Goal: Task Accomplishment & Management: Manage account settings

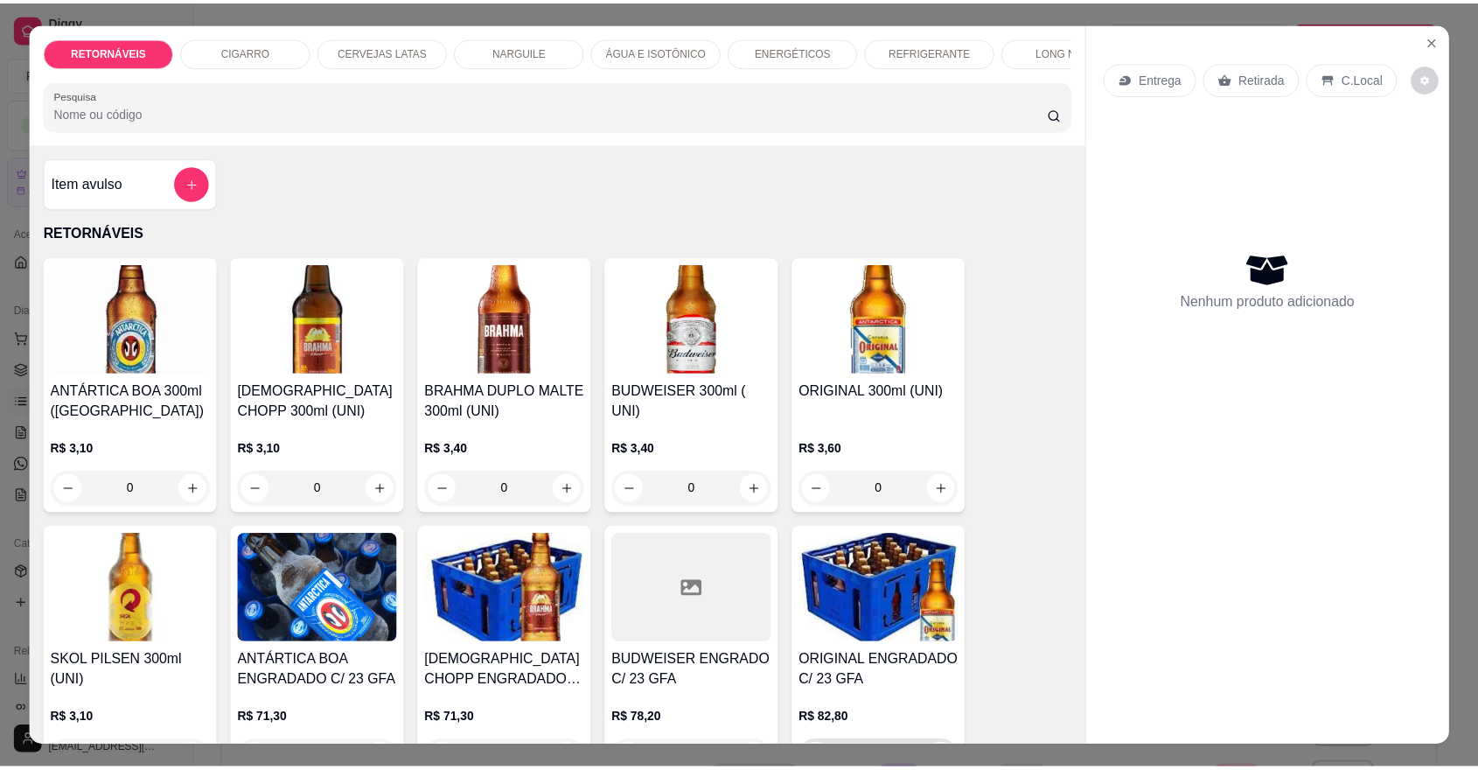
scroll to position [291, 0]
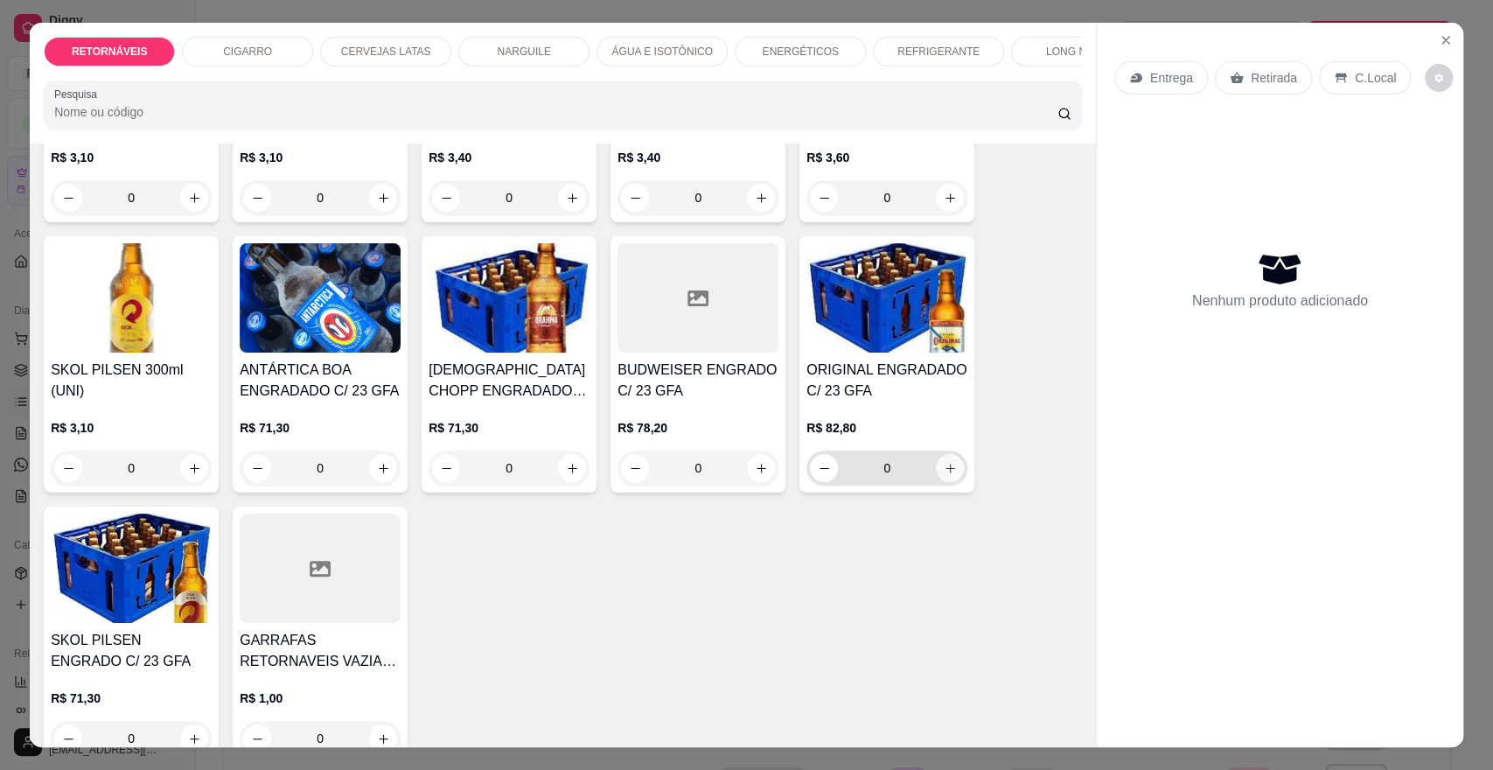
click at [944, 482] on button "increase-product-quantity" at bounding box center [950, 468] width 28 height 28
type input "1"
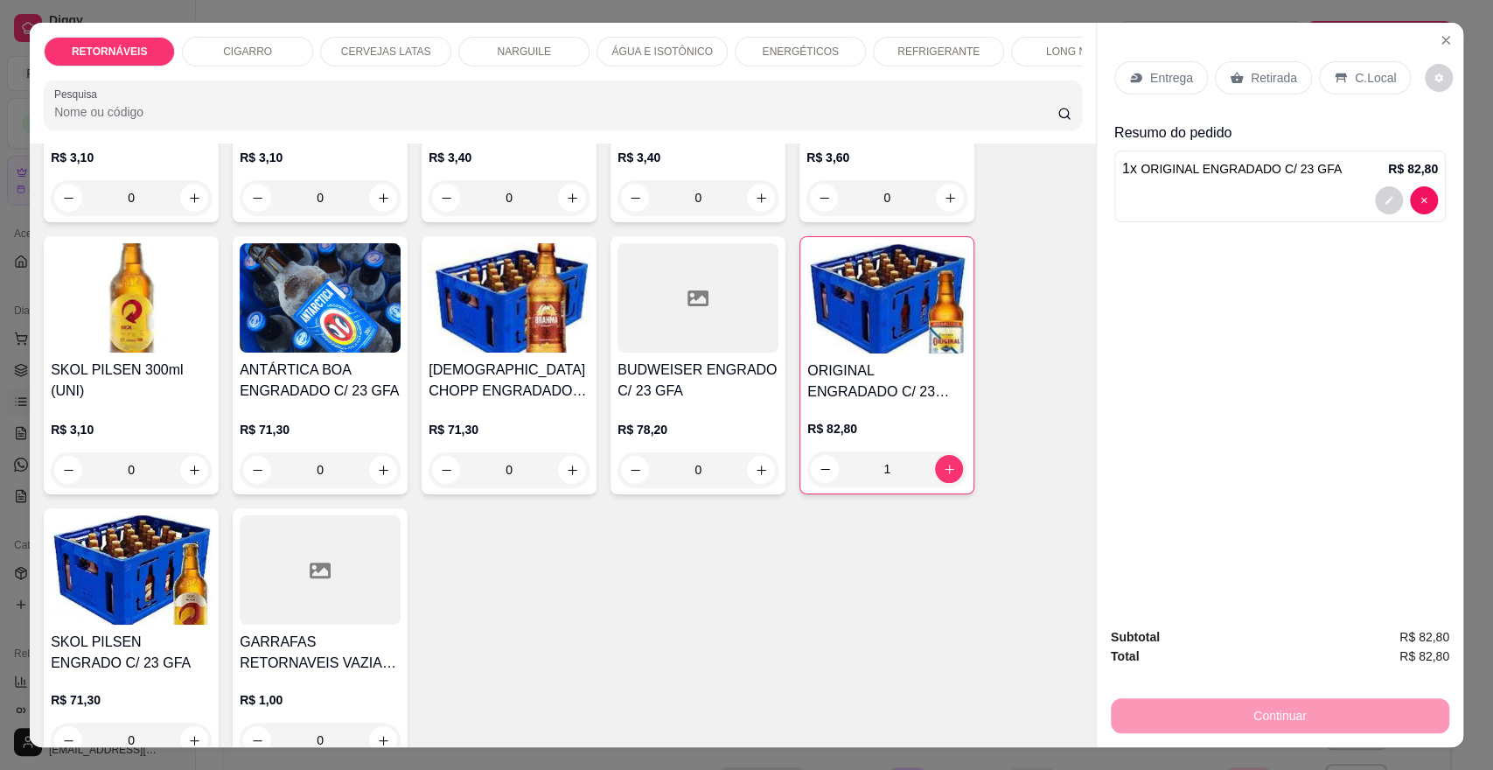
click at [1155, 72] on p "Entrega" at bounding box center [1171, 77] width 43 height 17
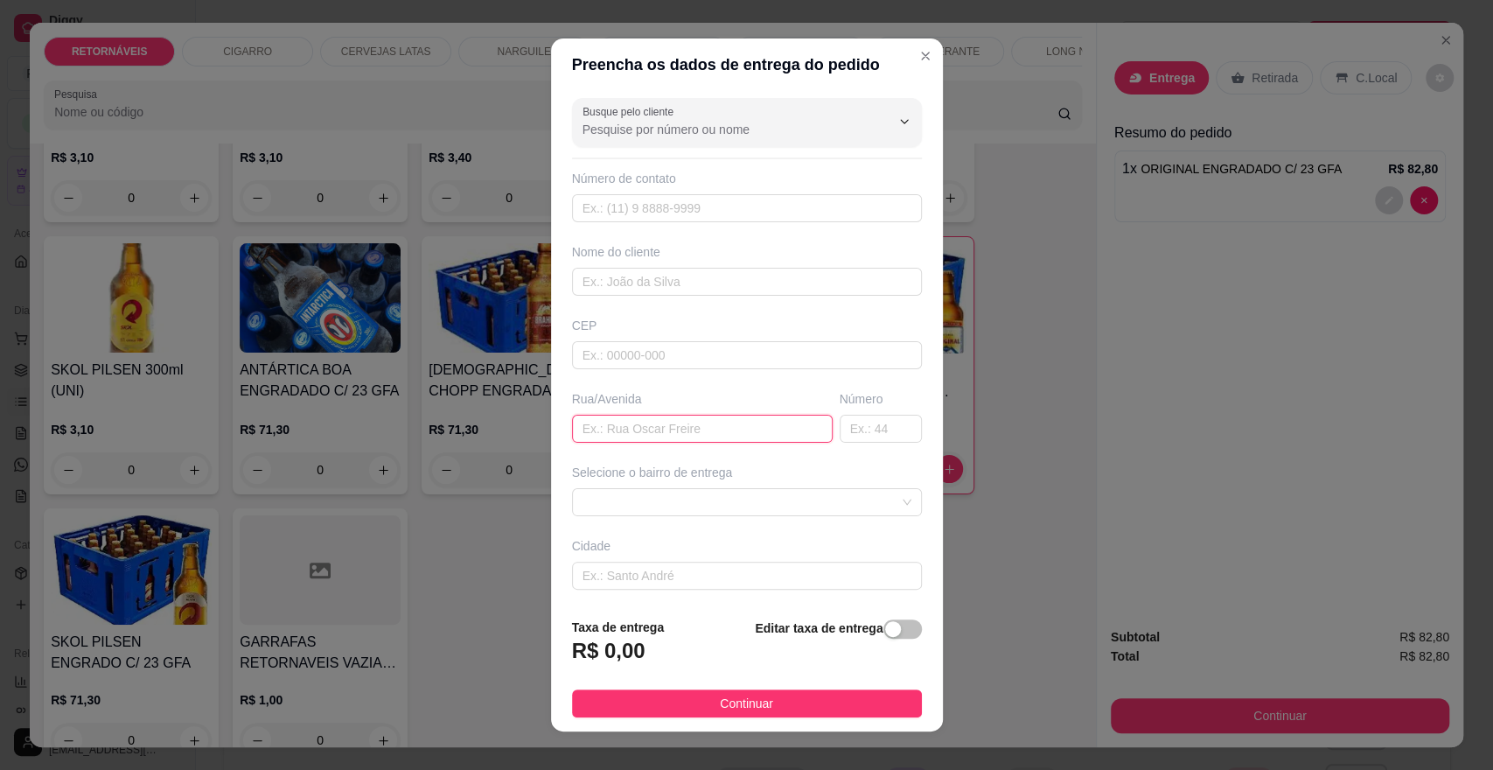
click at [645, 427] on input "text" at bounding box center [702, 429] width 261 height 28
click at [672, 501] on span at bounding box center [747, 502] width 329 height 26
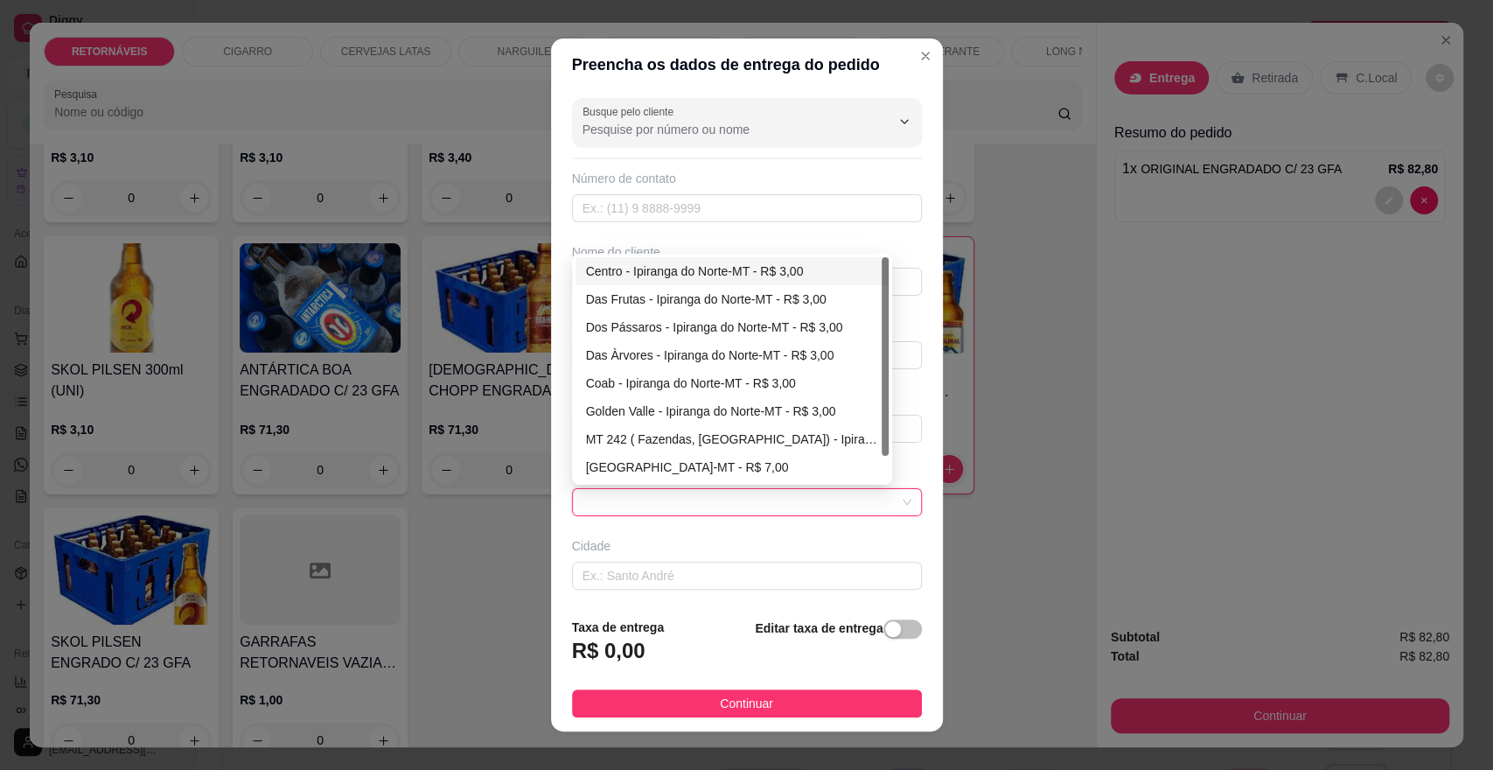
click at [778, 263] on div "Centro - Ipiranga do Norte-MT - R$ 3,00" at bounding box center [732, 271] width 292 height 19
type input "Ipiranga do Norte-MT"
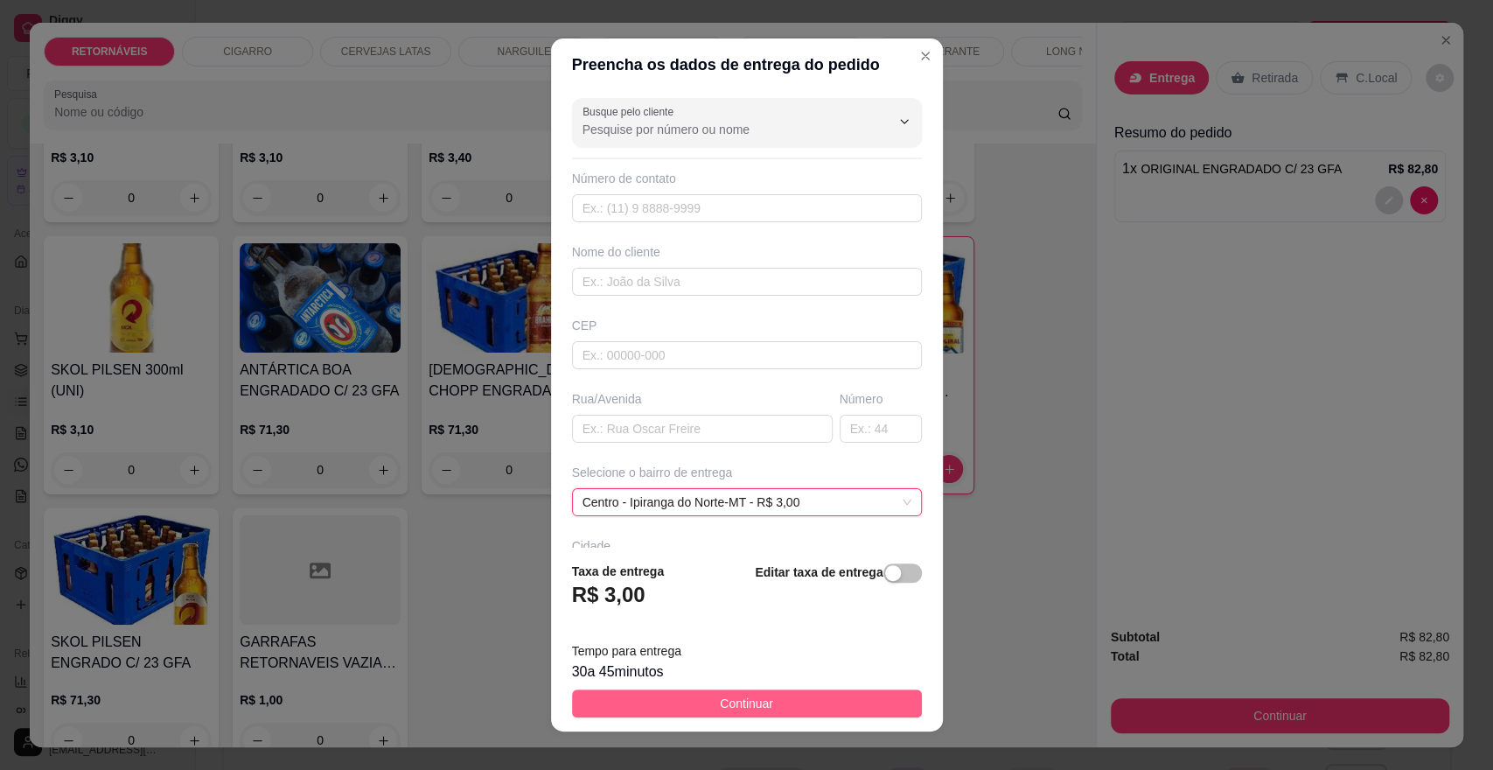
click at [849, 702] on button "Continuar" at bounding box center [747, 703] width 350 height 28
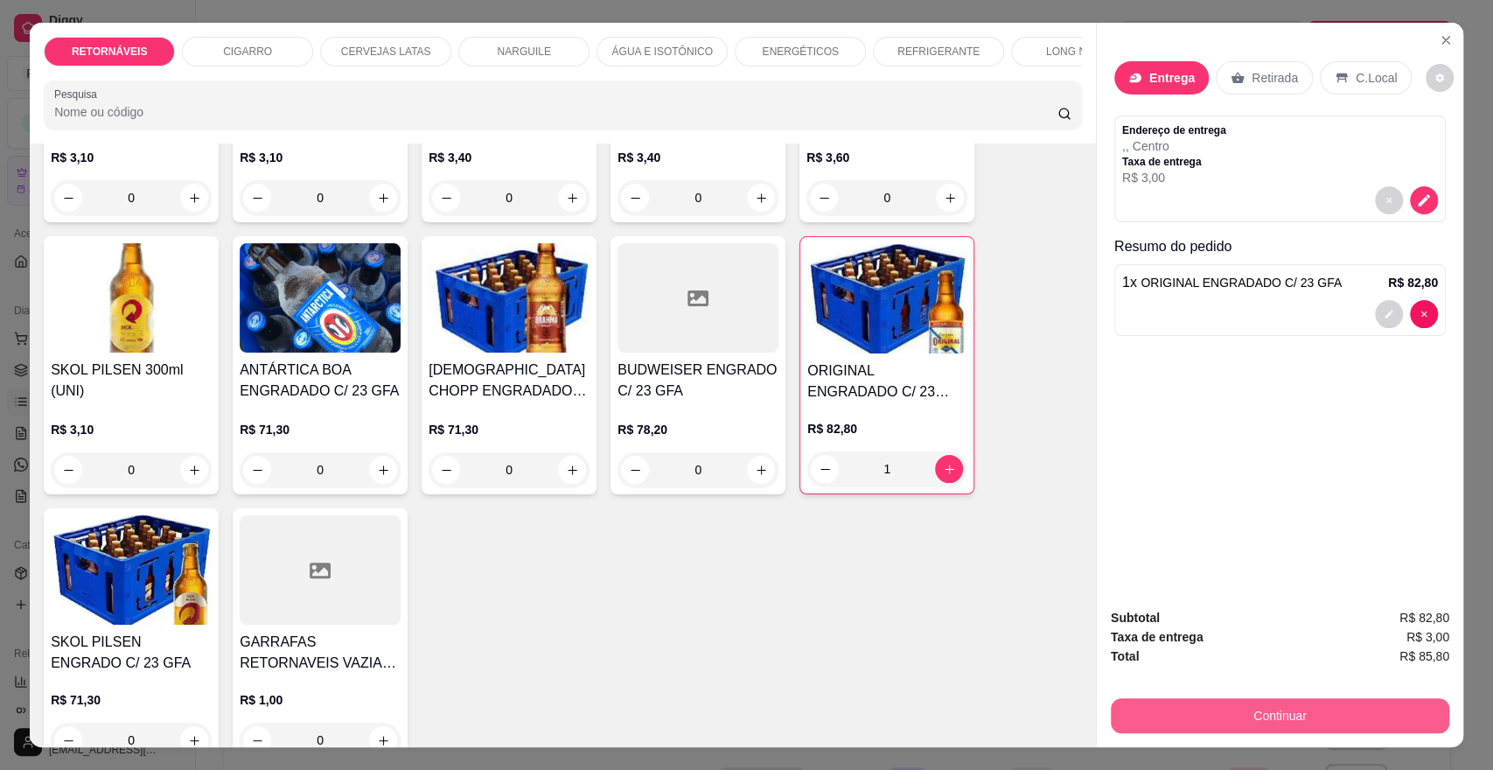
click at [1211, 714] on button "Continuar" at bounding box center [1280, 715] width 339 height 35
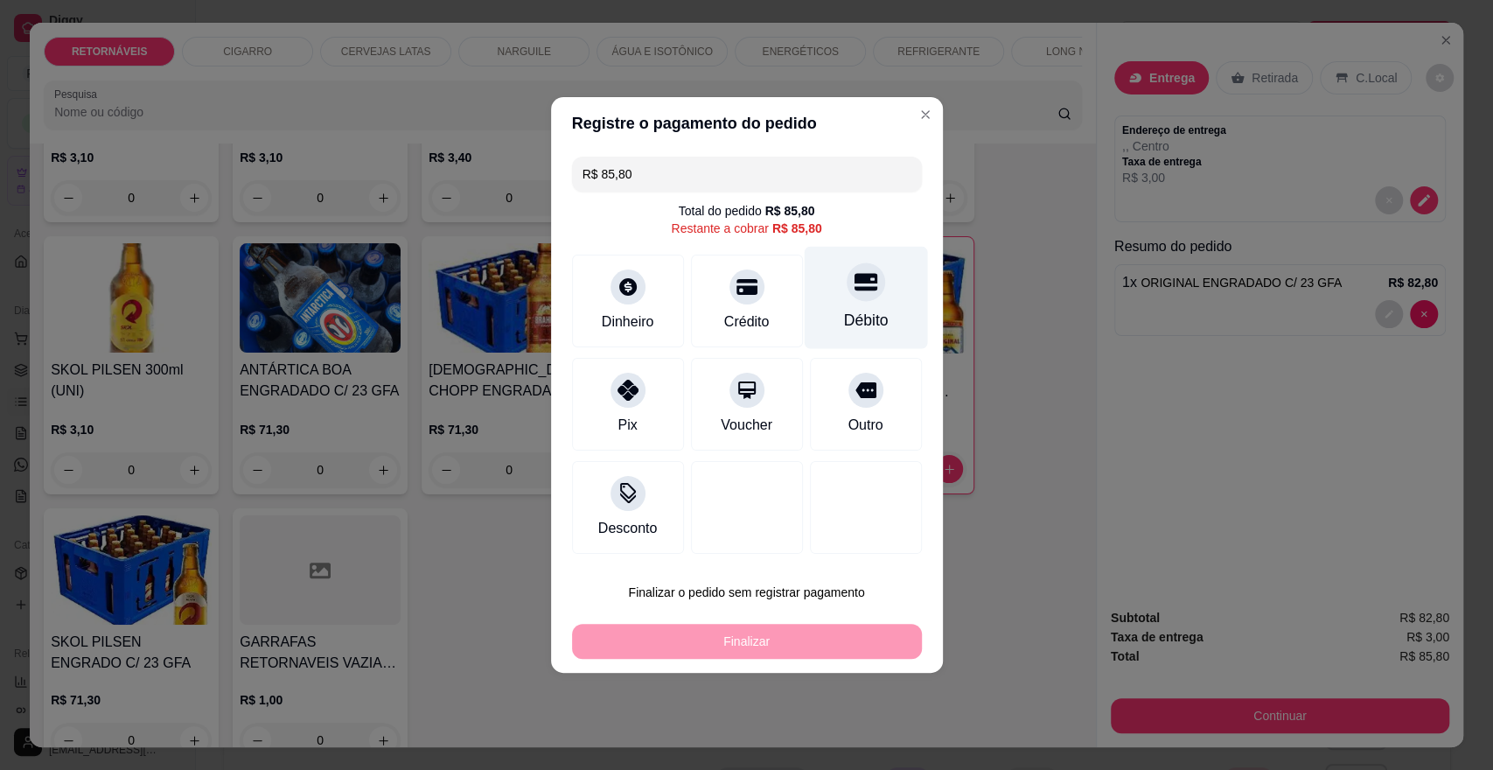
click at [843, 319] on div "Débito" at bounding box center [865, 320] width 45 height 23
type input "R$ 0,00"
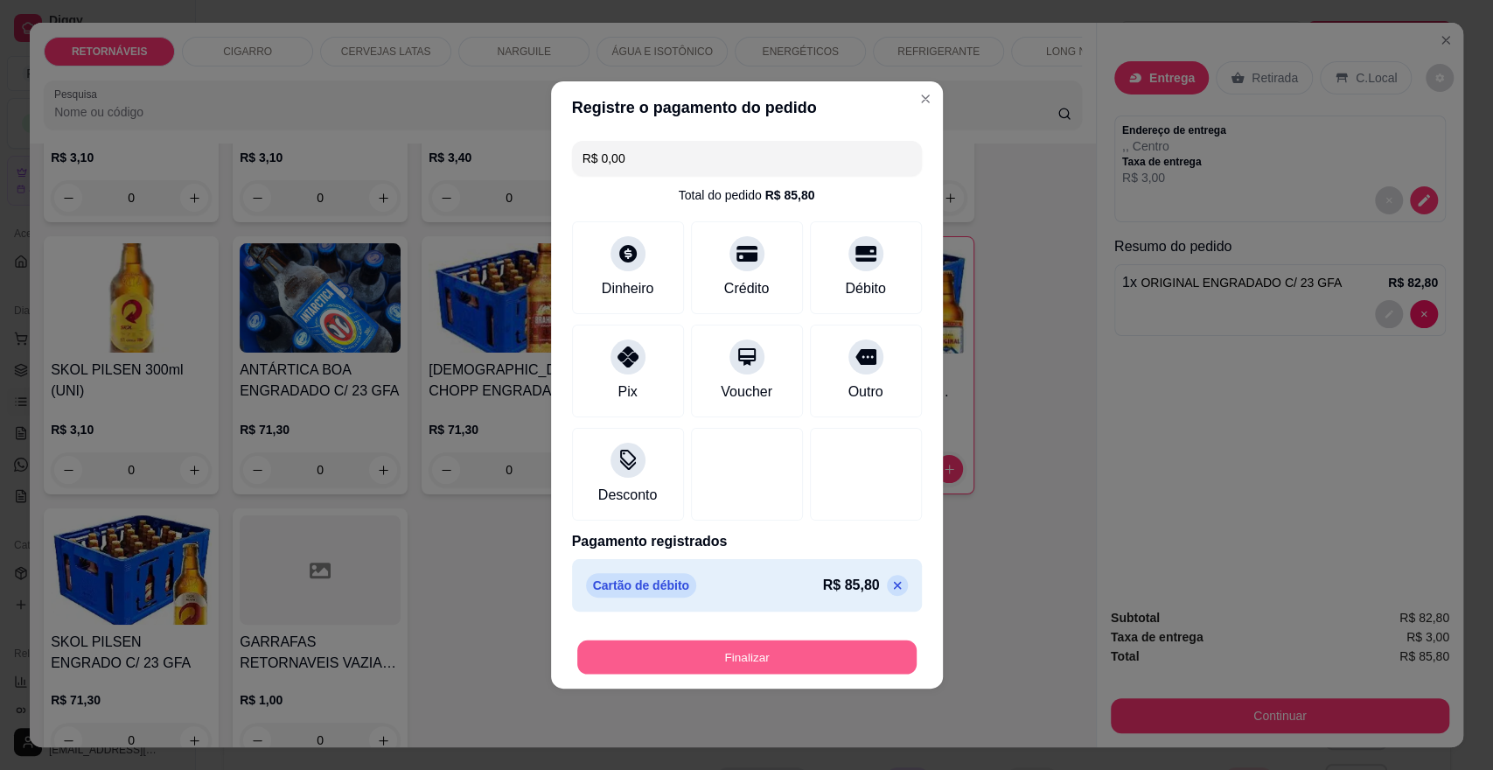
click at [821, 653] on button "Finalizar" at bounding box center [746, 657] width 339 height 34
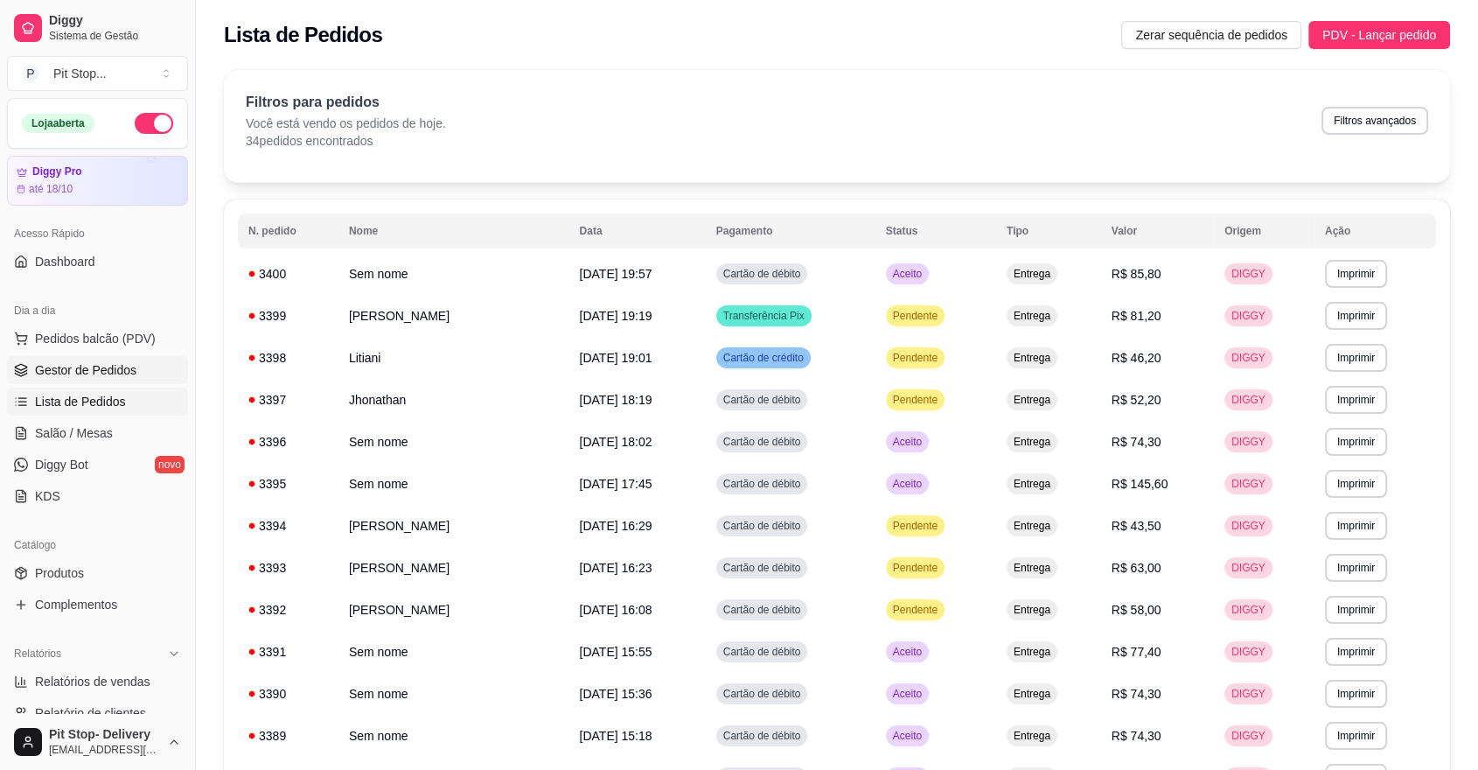
click at [137, 372] on link "Gestor de Pedidos" at bounding box center [97, 370] width 181 height 28
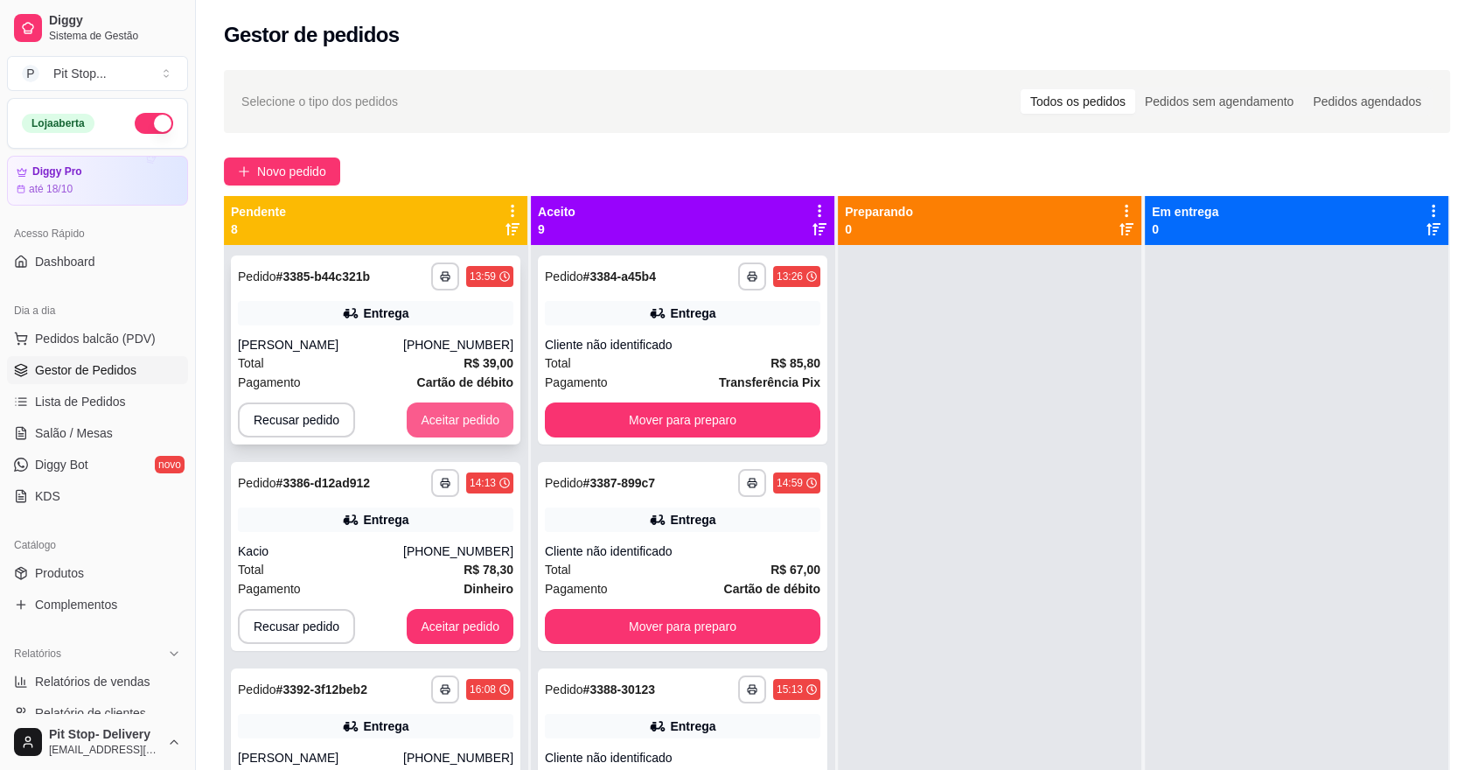
click at [444, 426] on button "Aceitar pedido" at bounding box center [460, 419] width 107 height 35
click at [448, 422] on button "Aceitar pedido" at bounding box center [460, 419] width 107 height 35
click at [451, 422] on button "Aceitar pedido" at bounding box center [460, 419] width 107 height 35
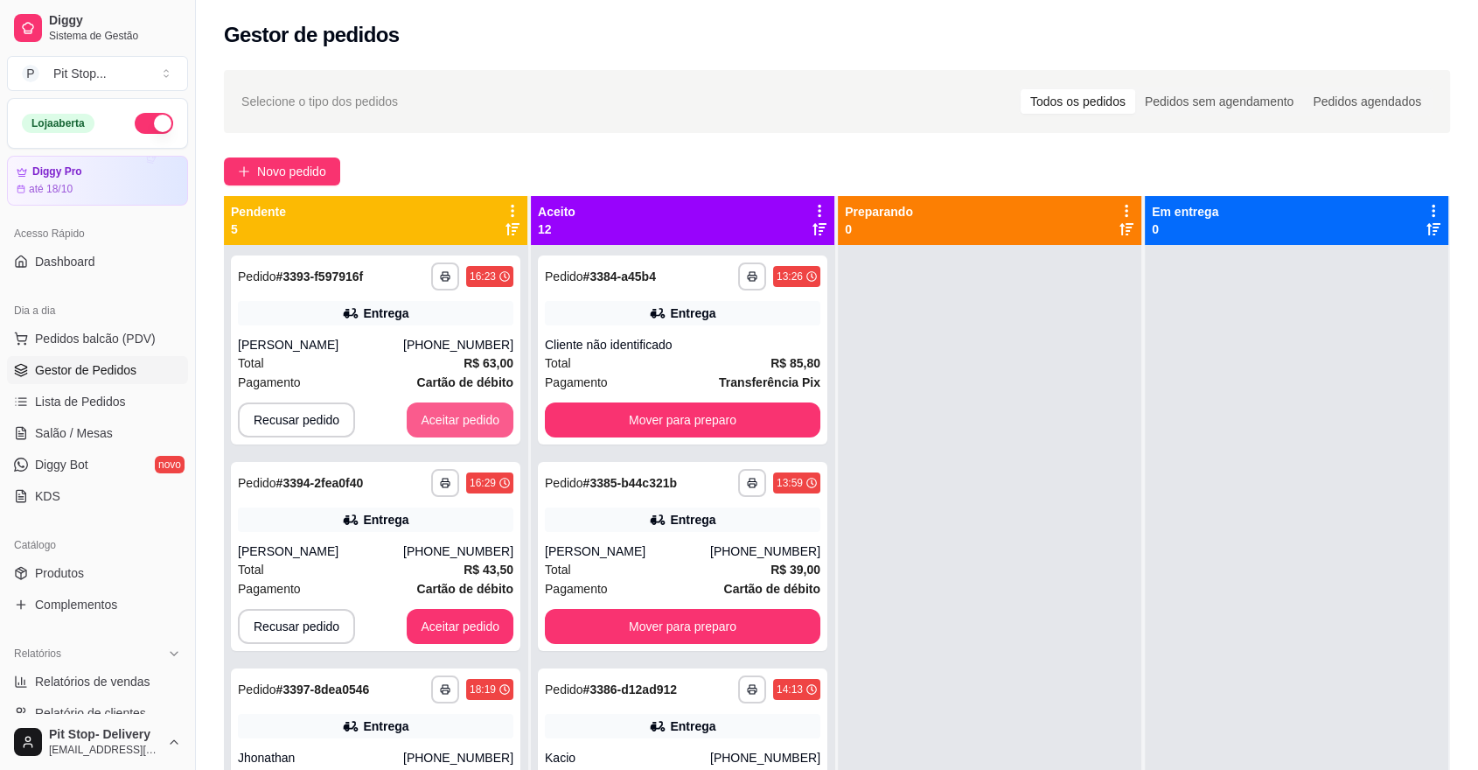
click at [451, 422] on button "Aceitar pedido" at bounding box center [460, 419] width 107 height 35
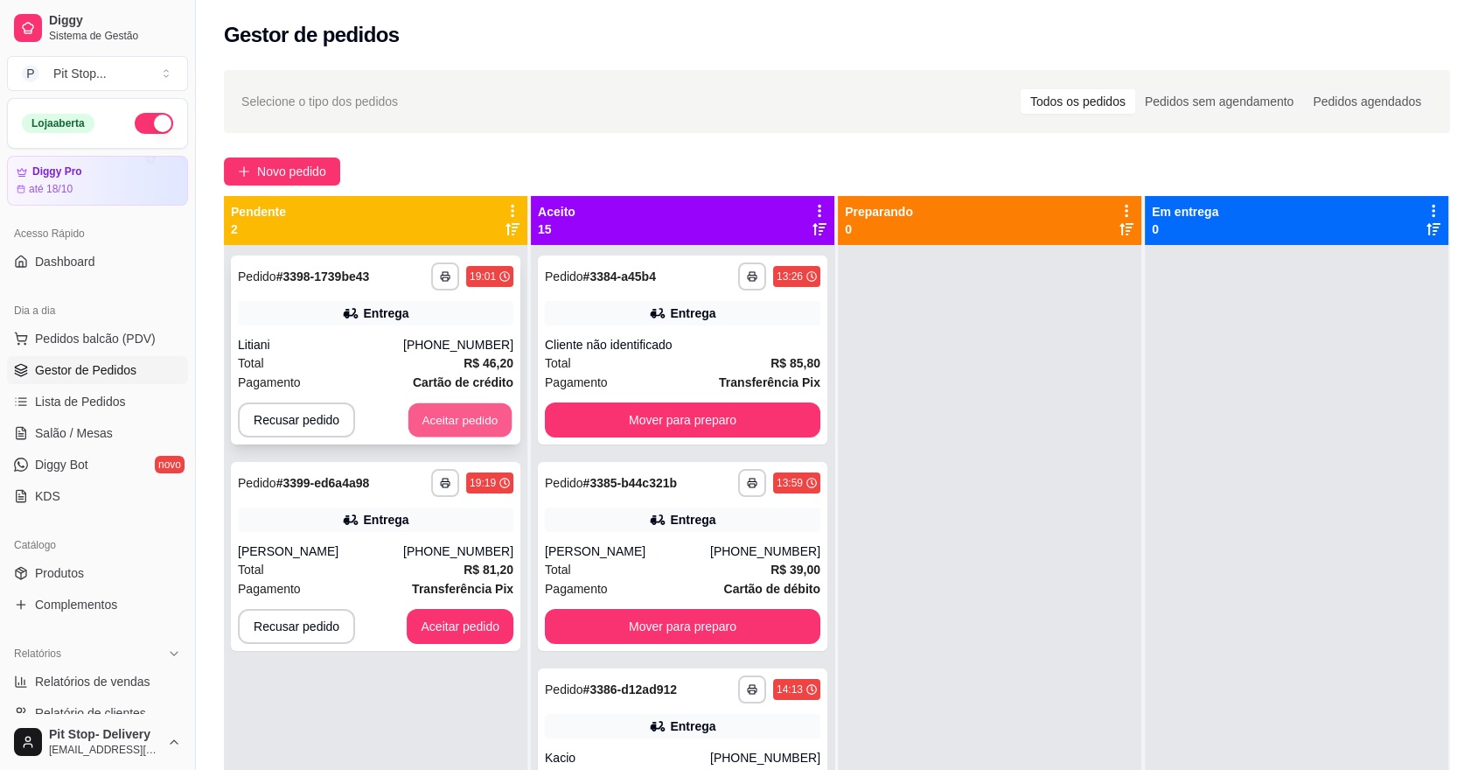
click at [451, 423] on button "Aceitar pedido" at bounding box center [460, 420] width 103 height 34
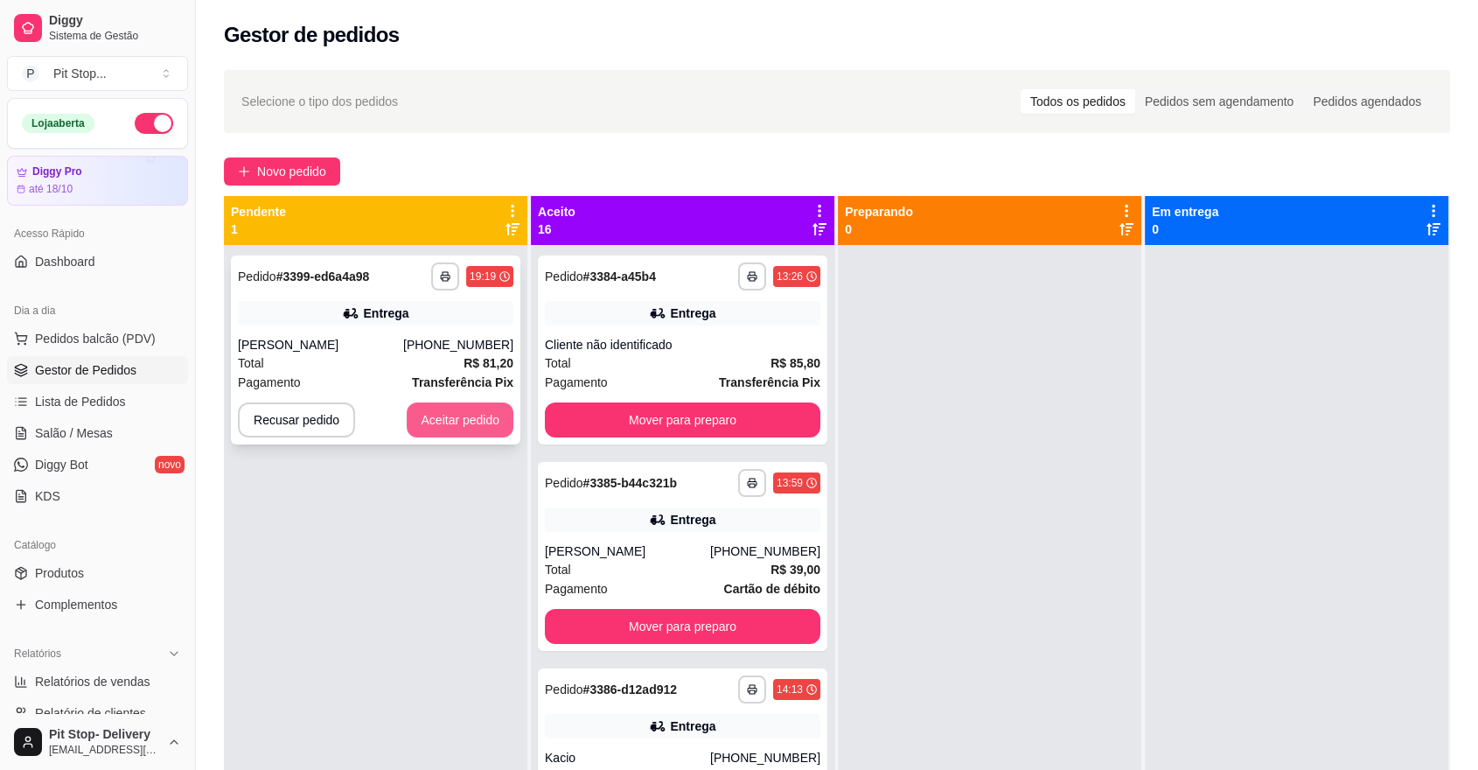
click at [451, 423] on button "Aceitar pedido" at bounding box center [460, 419] width 107 height 35
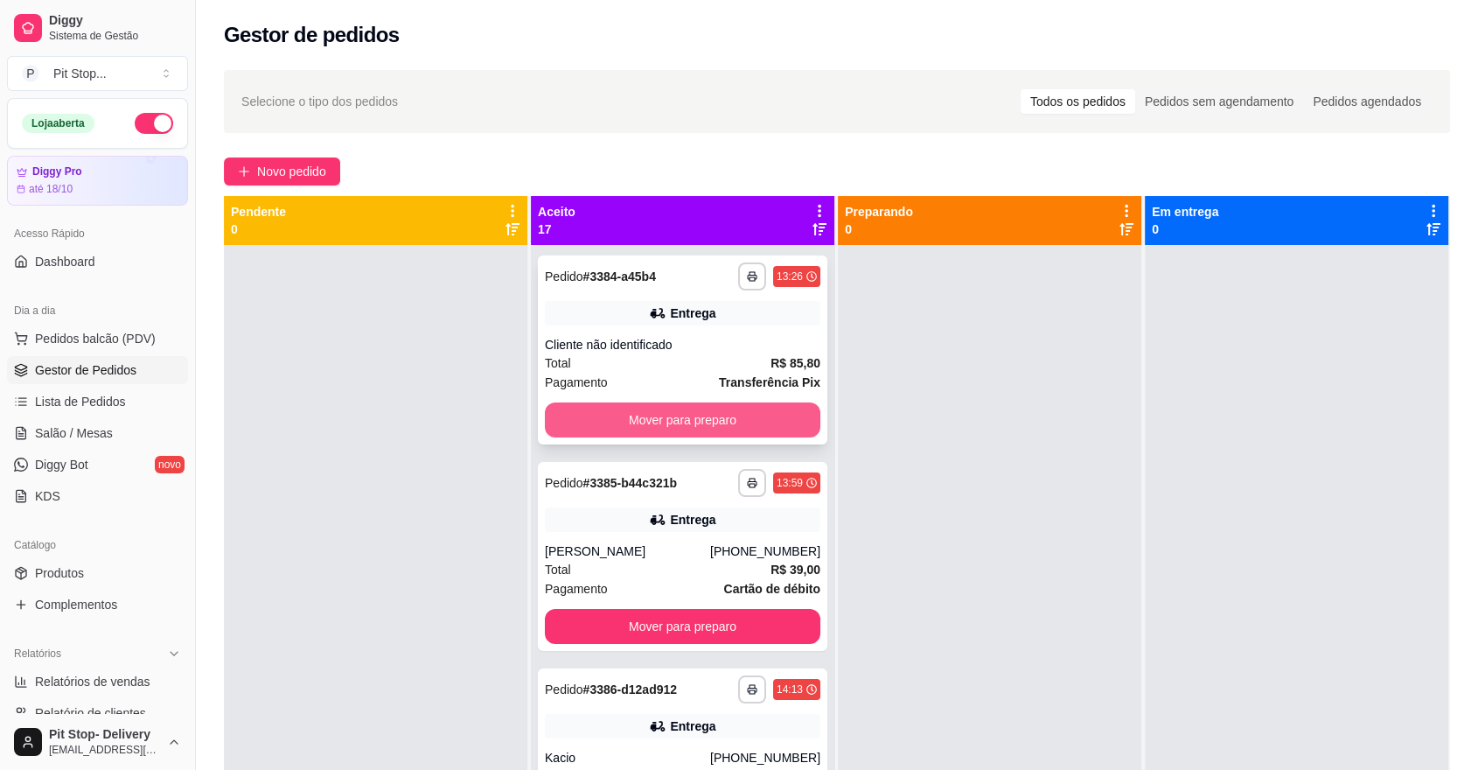
click at [644, 424] on button "Mover para preparo" at bounding box center [683, 419] width 276 height 35
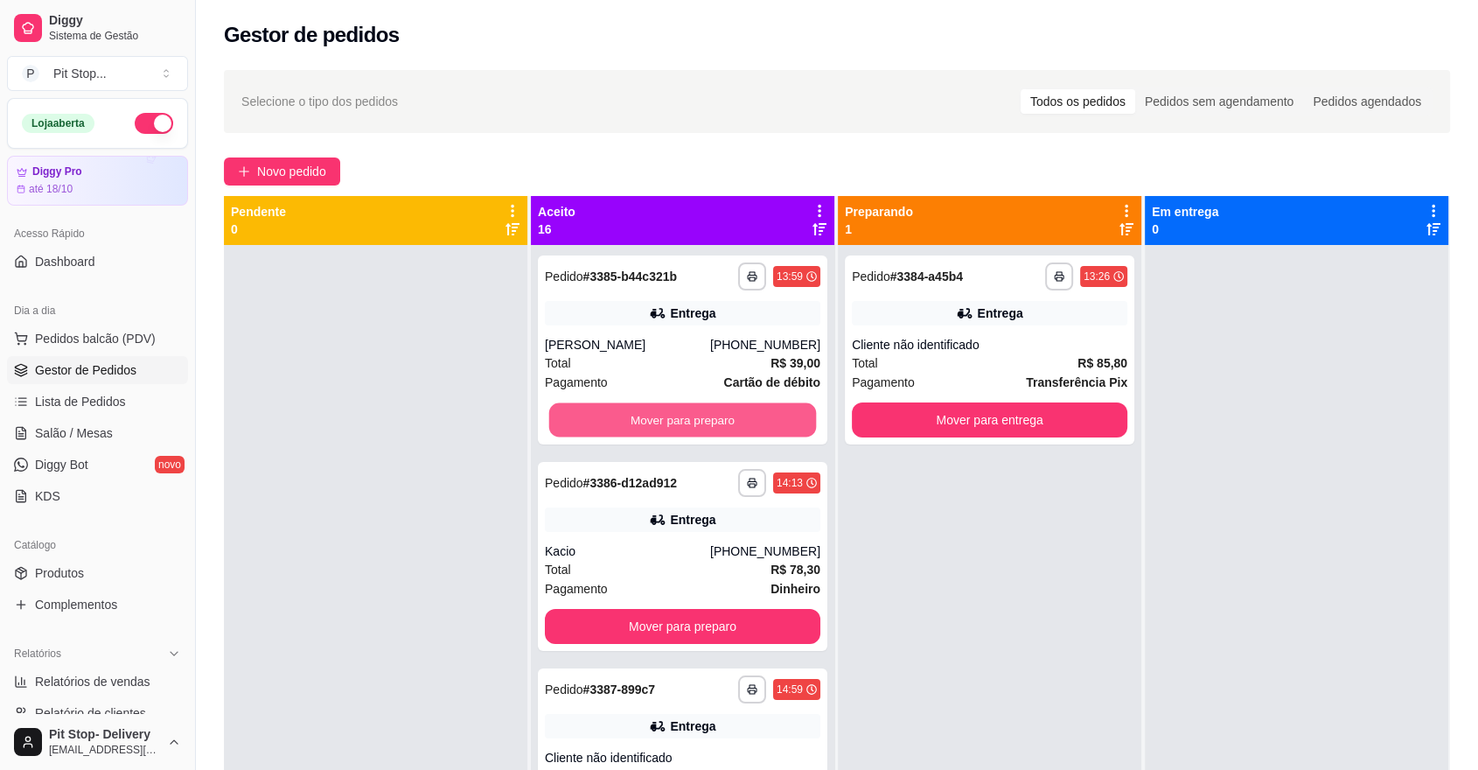
click at [644, 424] on button "Mover para preparo" at bounding box center [683, 420] width 268 height 34
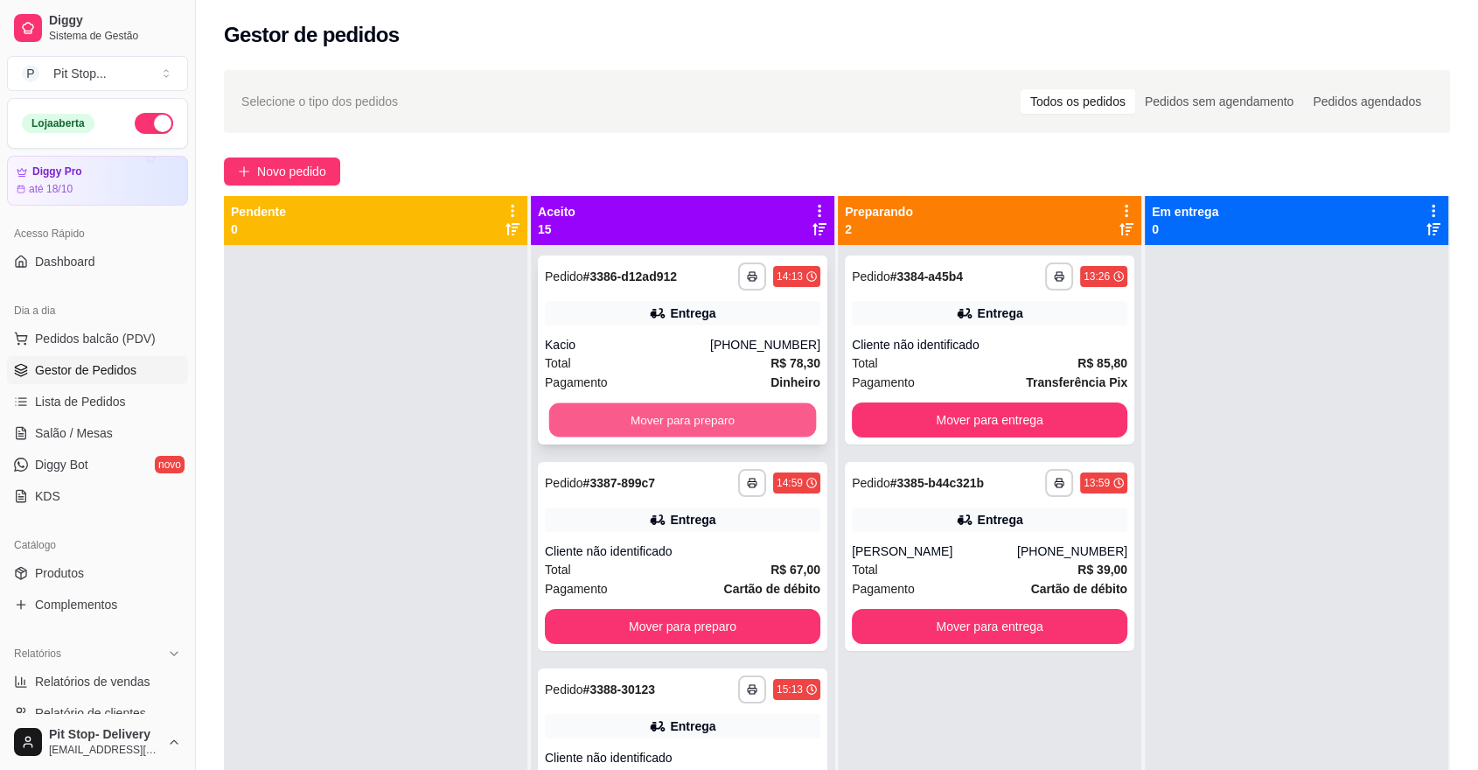
click at [639, 423] on button "Mover para preparo" at bounding box center [683, 420] width 268 height 34
click at [639, 609] on button "Mover para preparo" at bounding box center [683, 626] width 276 height 35
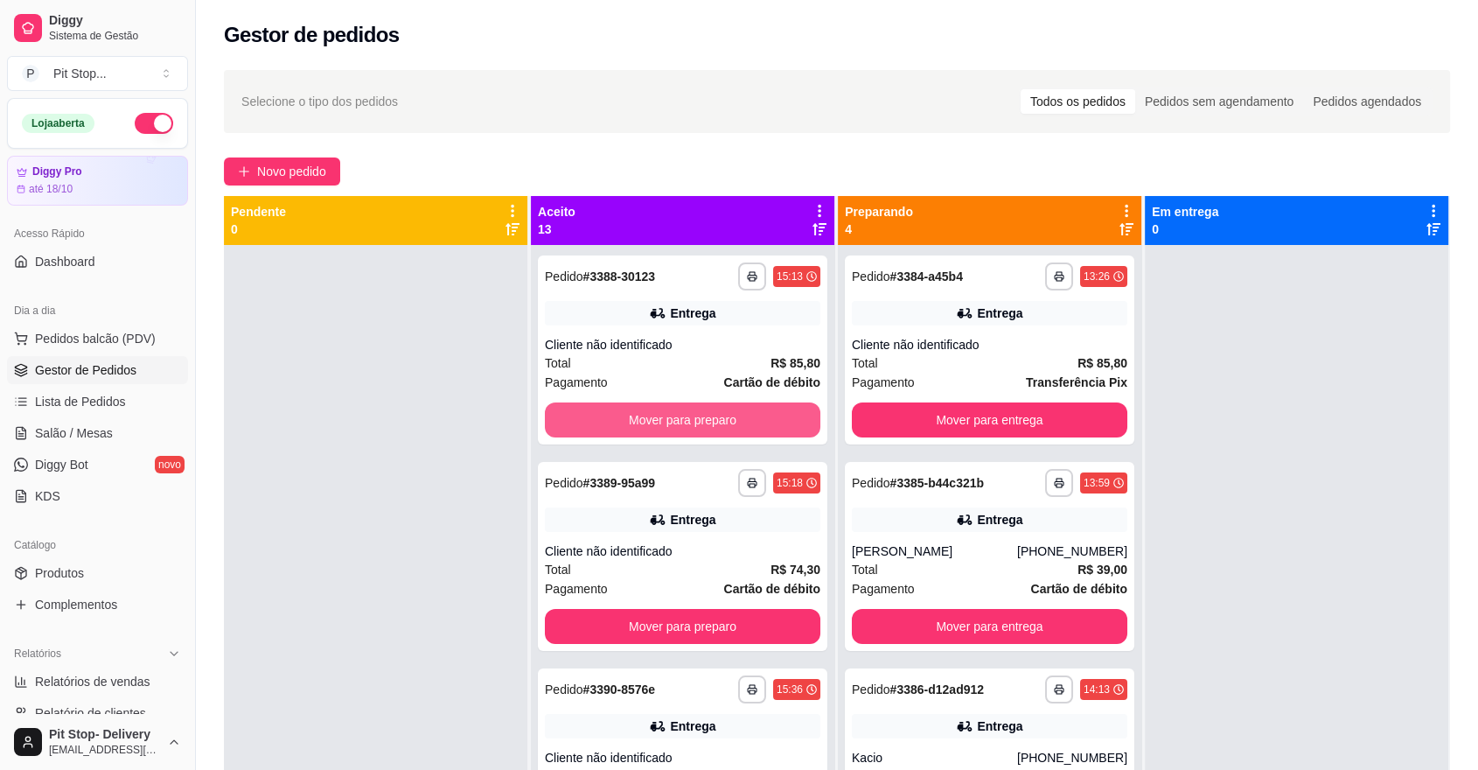
click at [639, 423] on button "Mover para preparo" at bounding box center [683, 419] width 276 height 35
click at [639, 423] on button "Mover para preparo" at bounding box center [683, 420] width 268 height 34
click at [639, 423] on button "Mover para preparo" at bounding box center [683, 419] width 276 height 35
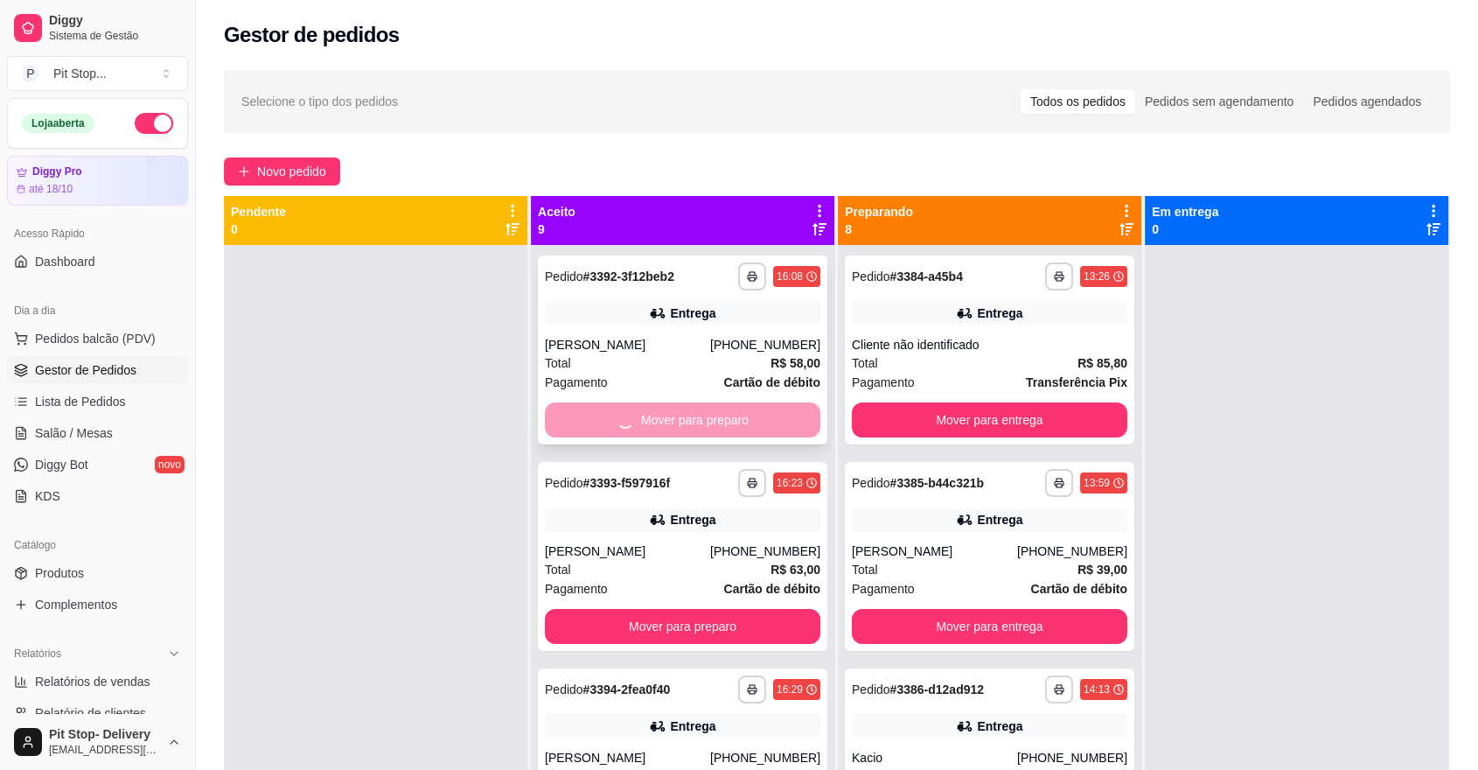
click at [639, 422] on div "Mover para preparo" at bounding box center [683, 419] width 276 height 35
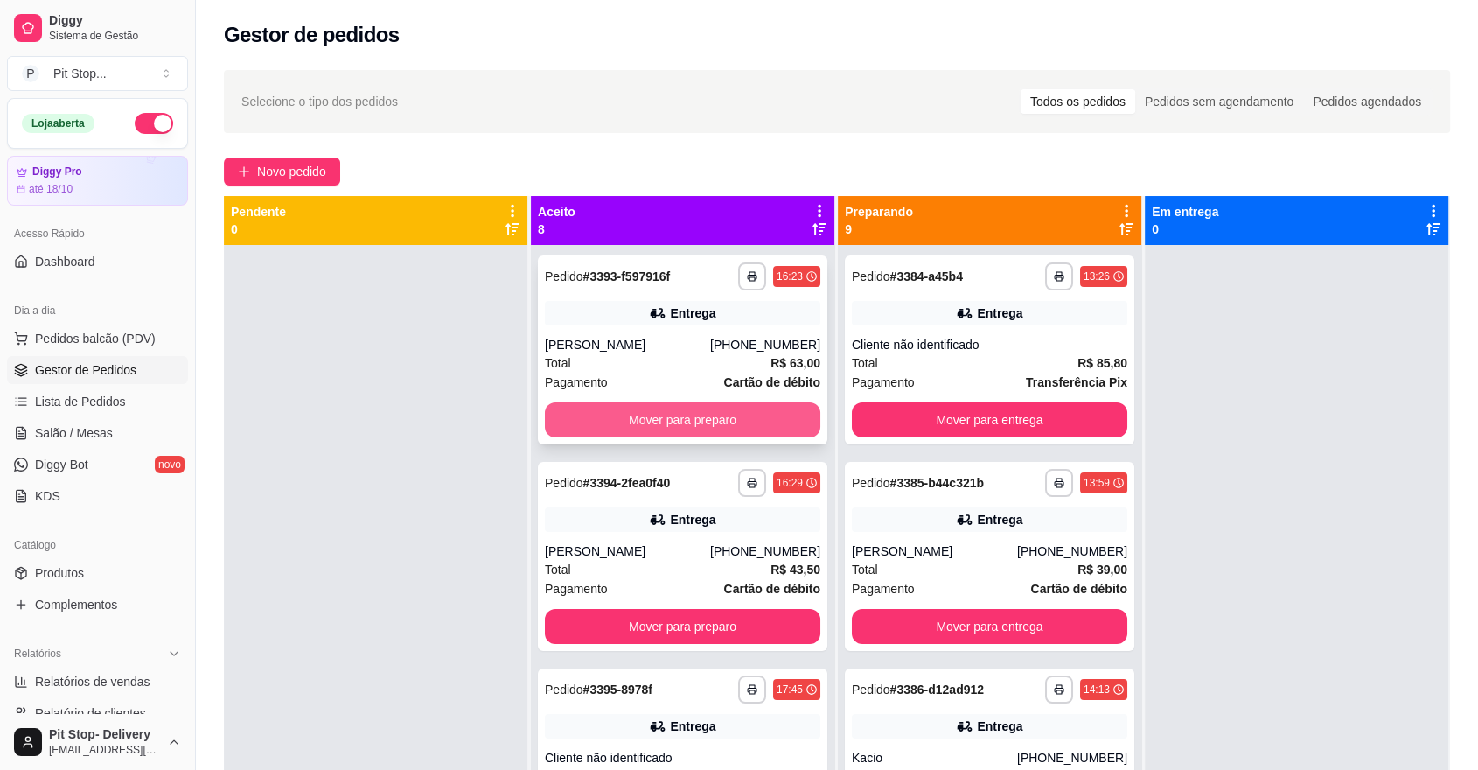
click at [663, 423] on button "Mover para preparo" at bounding box center [683, 419] width 276 height 35
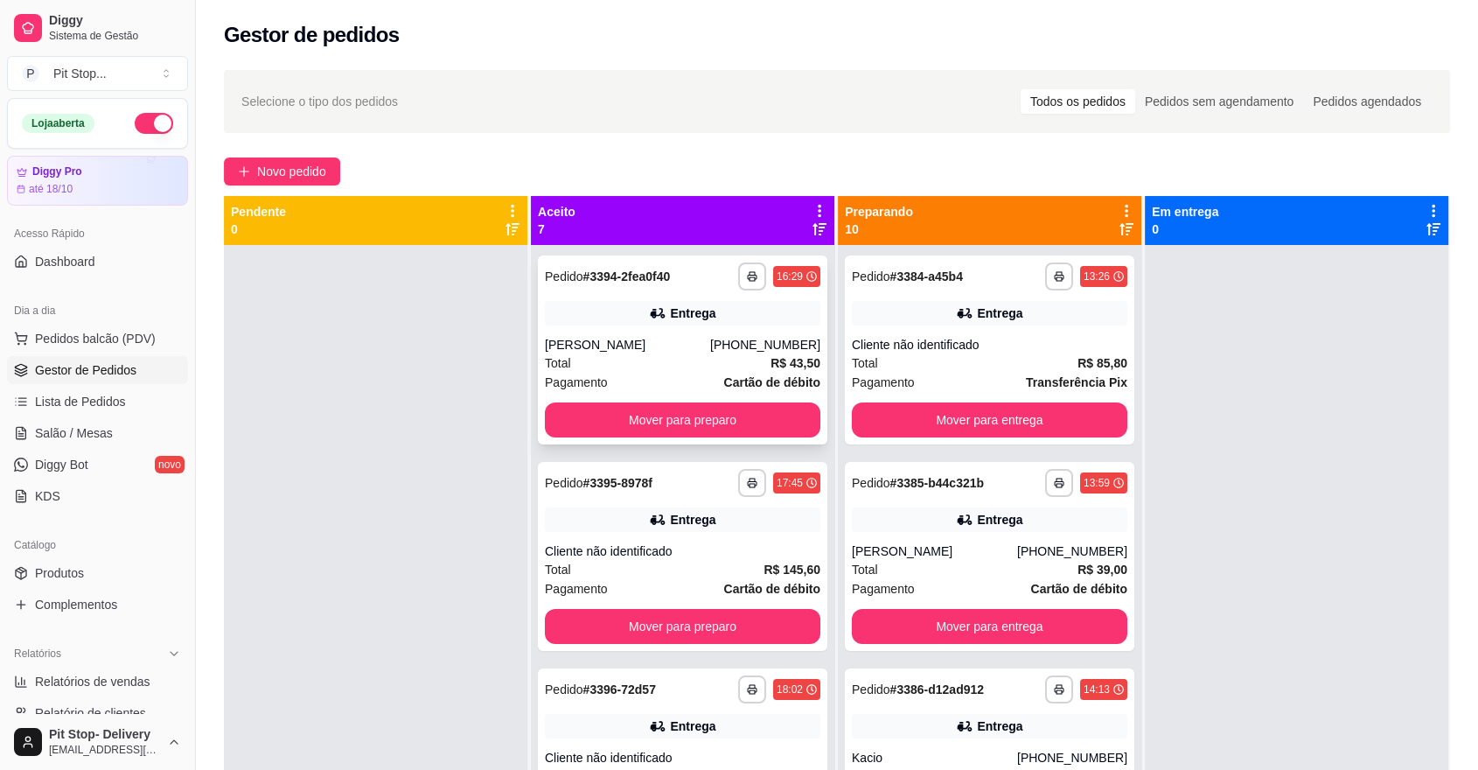
click at [595, 416] on div "**********" at bounding box center [683, 349] width 290 height 189
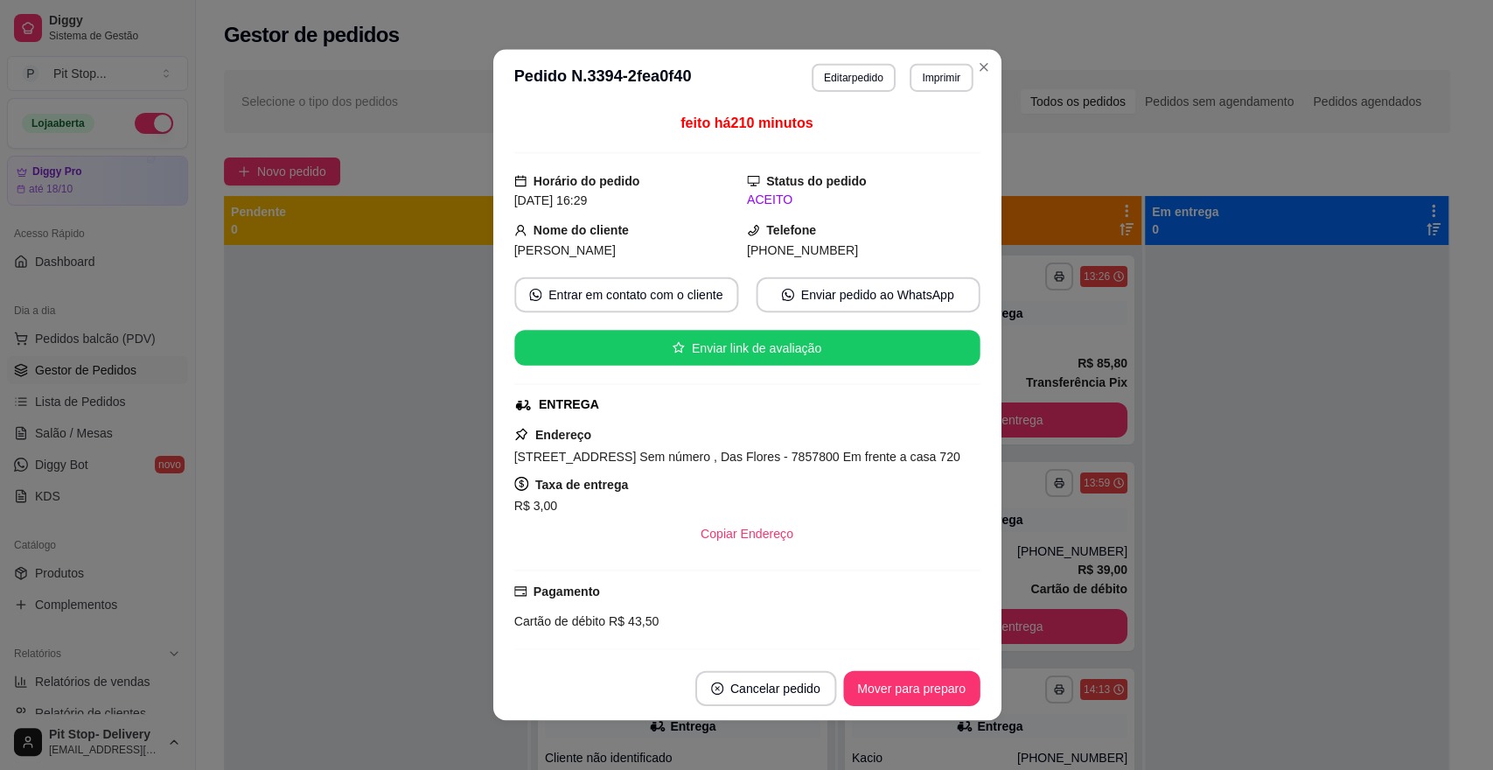
click at [604, 430] on div "Endereço [STREET_ADDRESS] Sem número , Das Flores - 7857800 Em frente a casa 72…" at bounding box center [747, 487] width 466 height 127
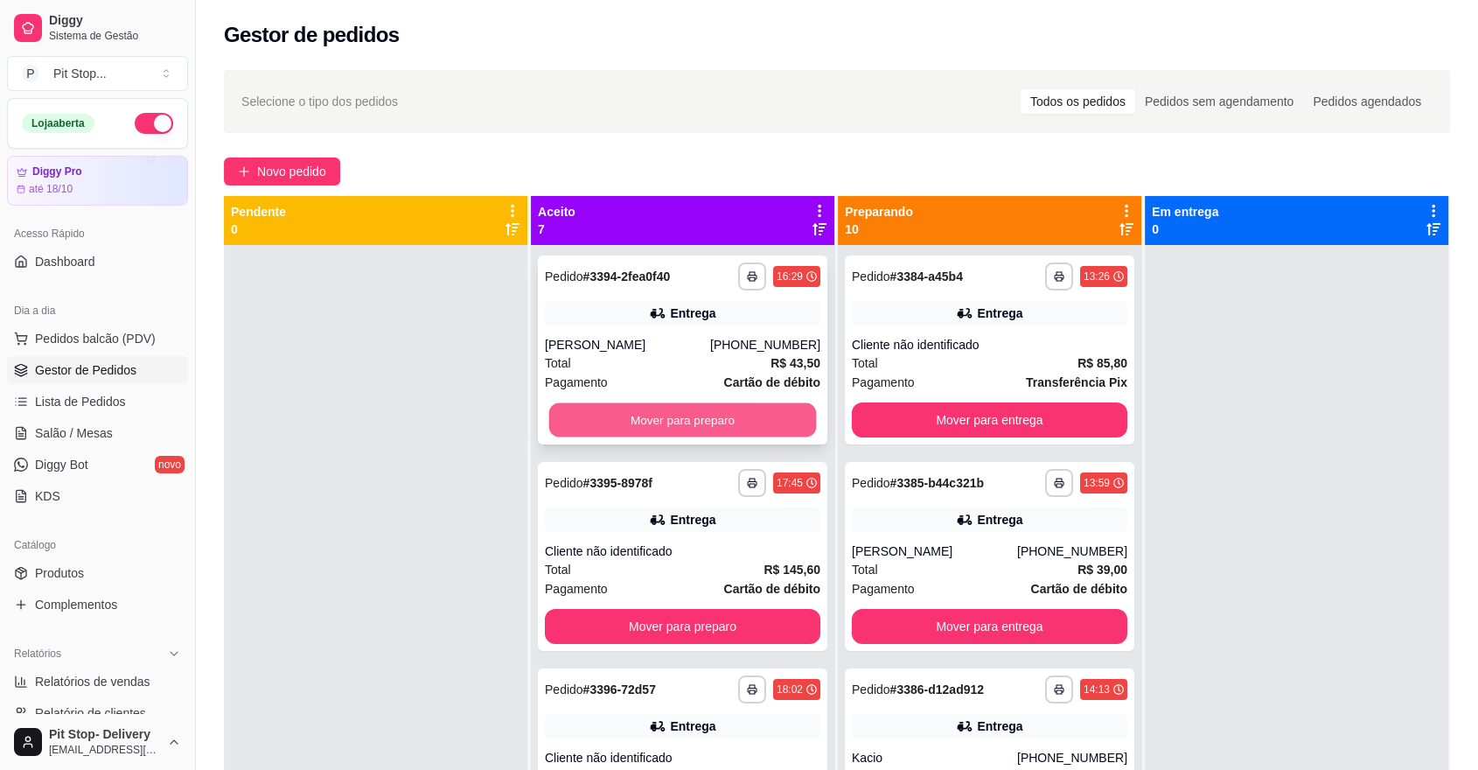
click at [607, 435] on button "Mover para preparo" at bounding box center [683, 420] width 268 height 34
click at [619, 427] on button "Mover para preparo" at bounding box center [683, 420] width 268 height 34
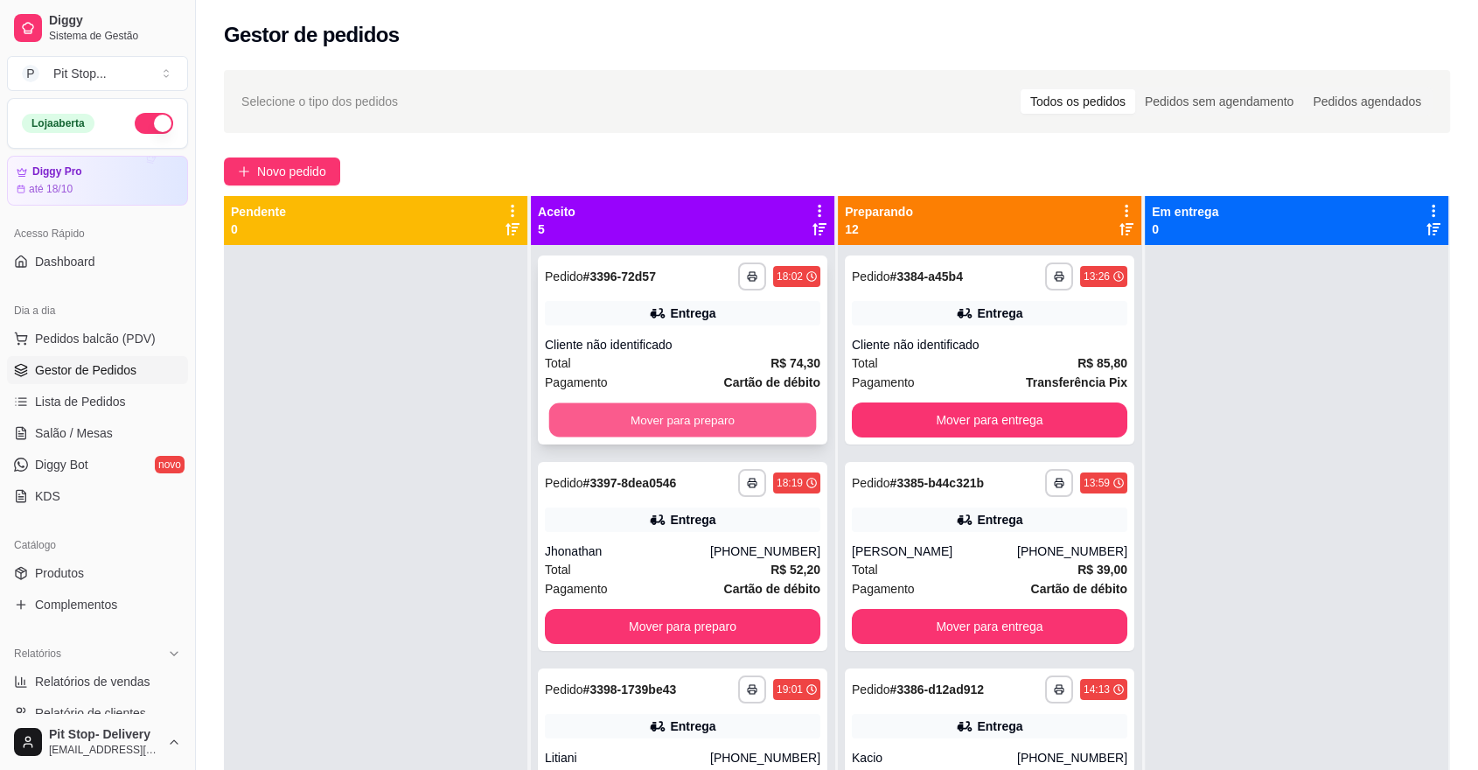
click at [619, 427] on button "Mover para preparo" at bounding box center [683, 420] width 268 height 34
click at [630, 422] on button "Mover para preparo" at bounding box center [683, 419] width 276 height 35
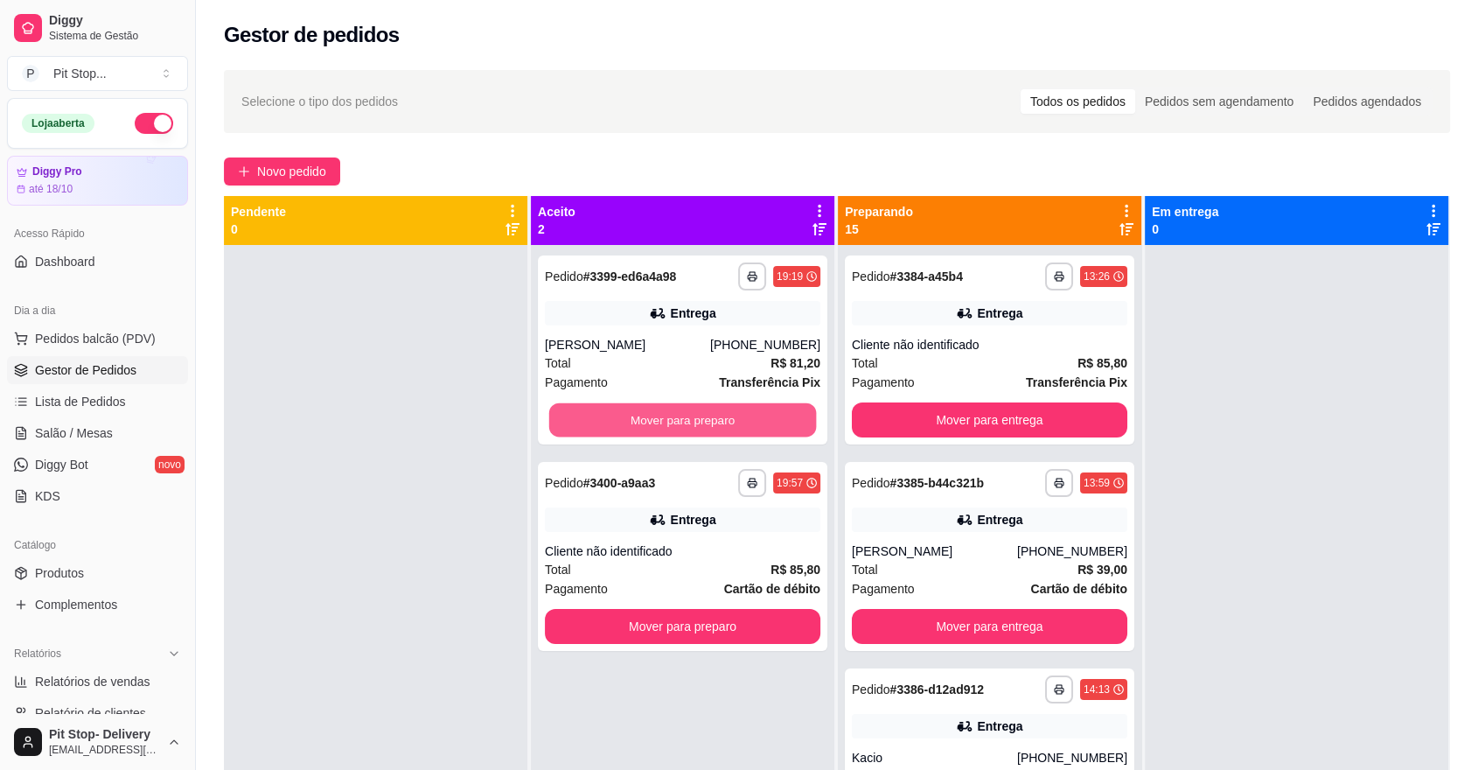
click at [630, 422] on button "Mover para preparo" at bounding box center [683, 420] width 268 height 34
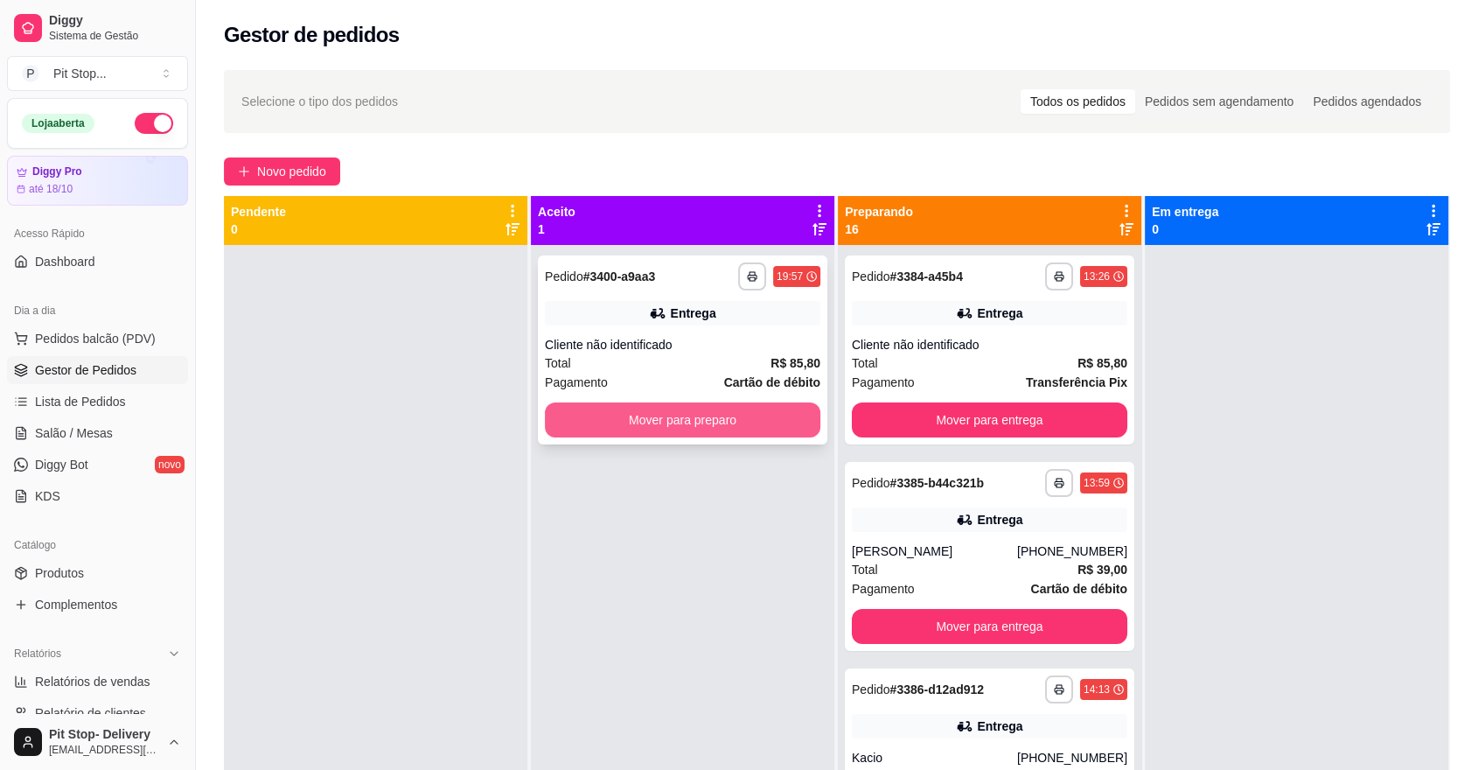
click at [623, 420] on button "Mover para preparo" at bounding box center [683, 419] width 276 height 35
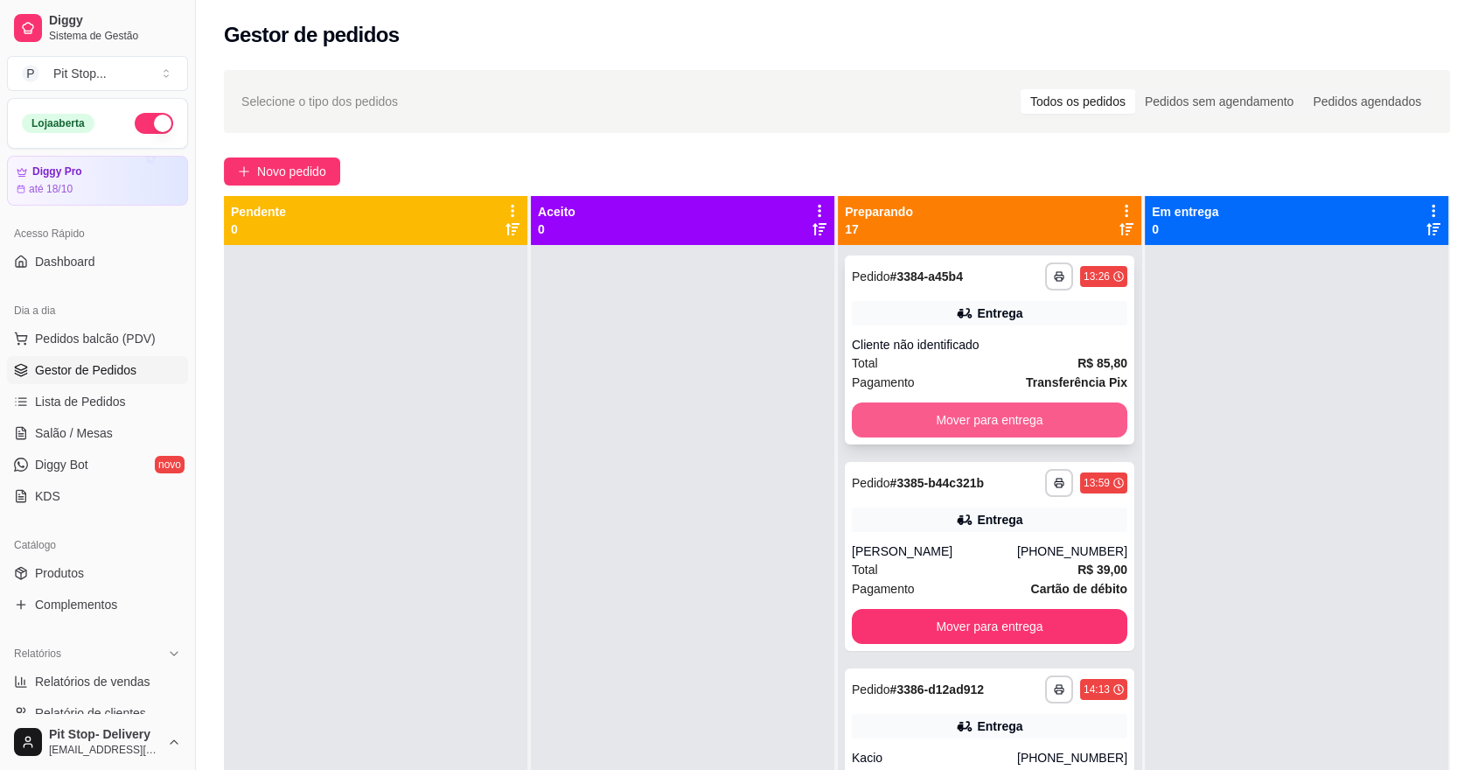
click at [853, 427] on button "Mover para entrega" at bounding box center [990, 419] width 276 height 35
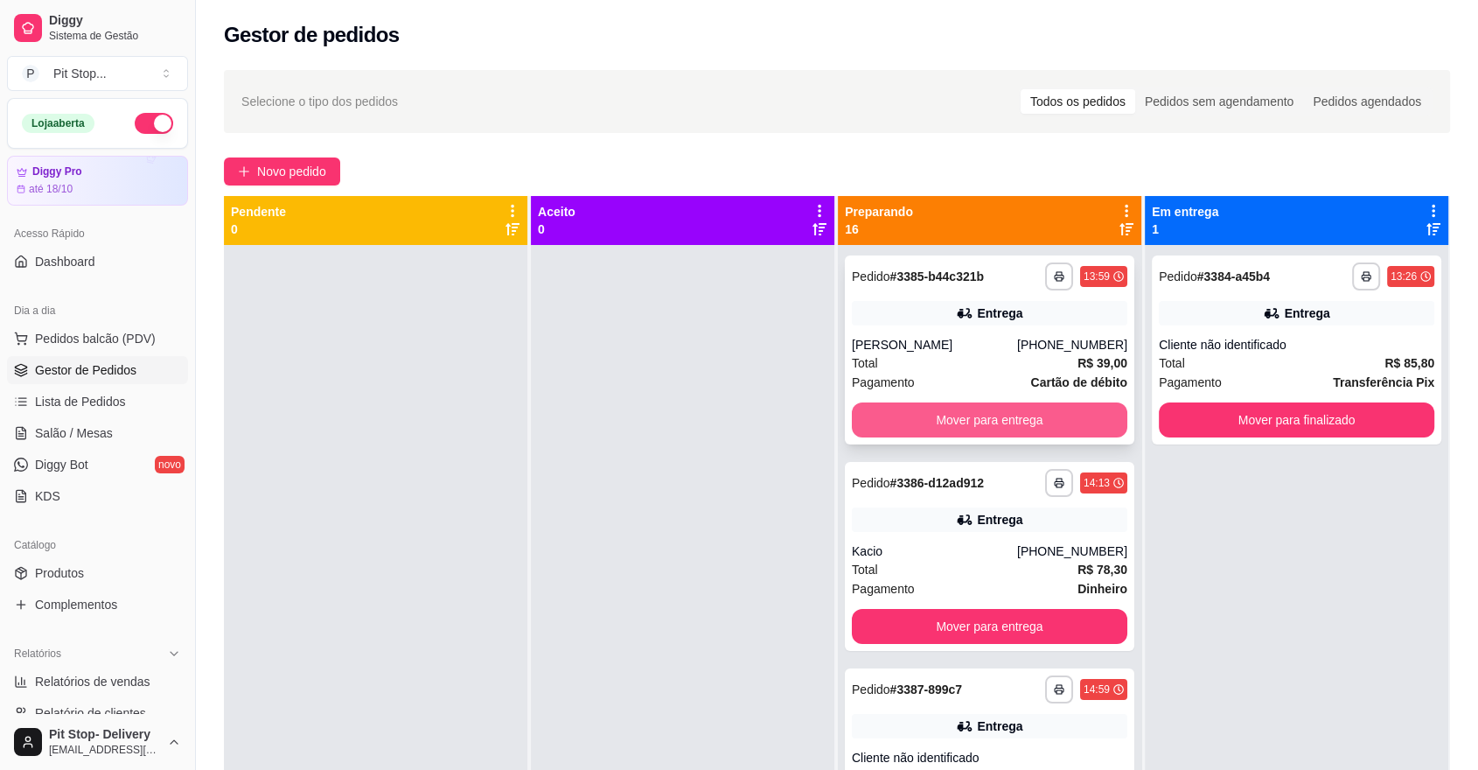
click at [856, 427] on button "Mover para entrega" at bounding box center [990, 419] width 276 height 35
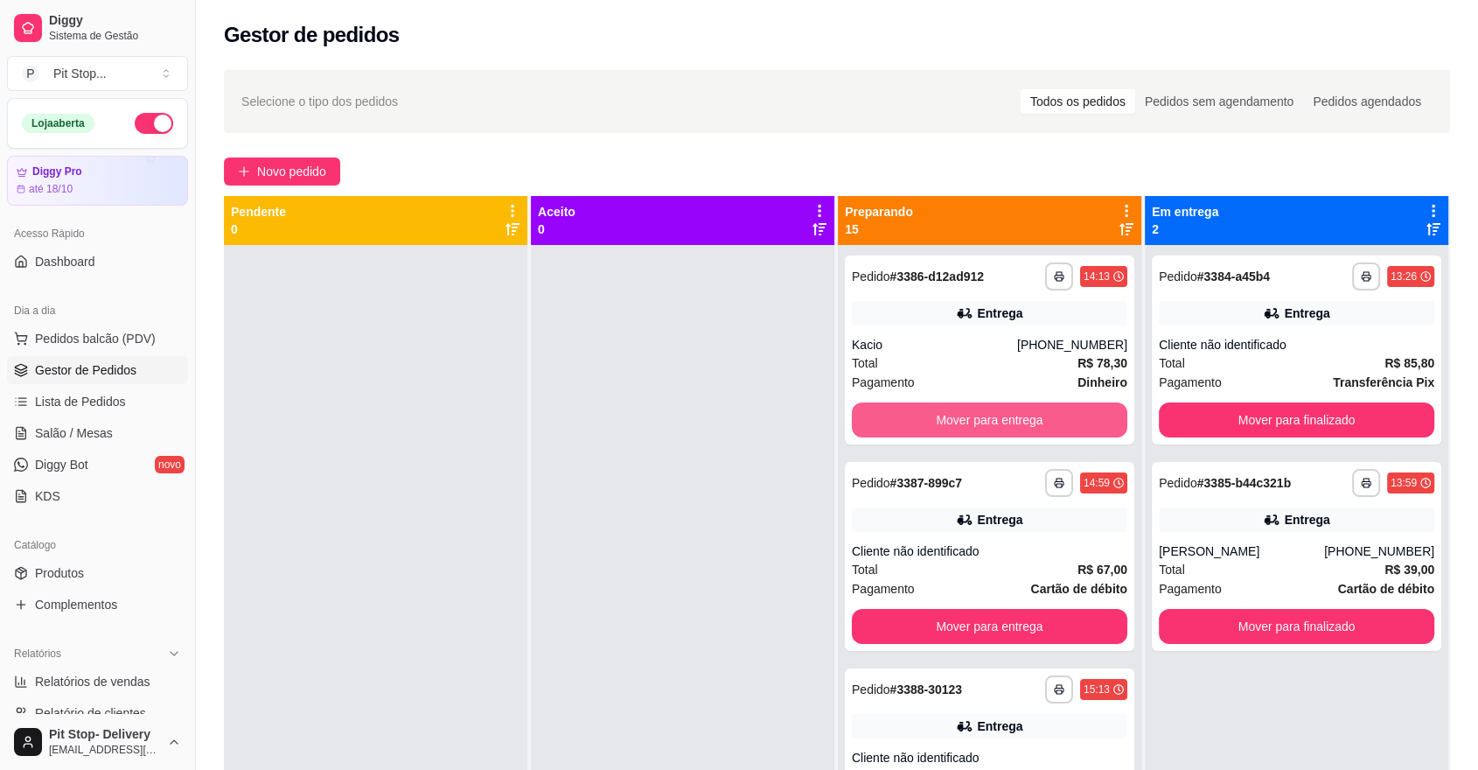
click at [856, 427] on button "Mover para entrega" at bounding box center [990, 419] width 276 height 35
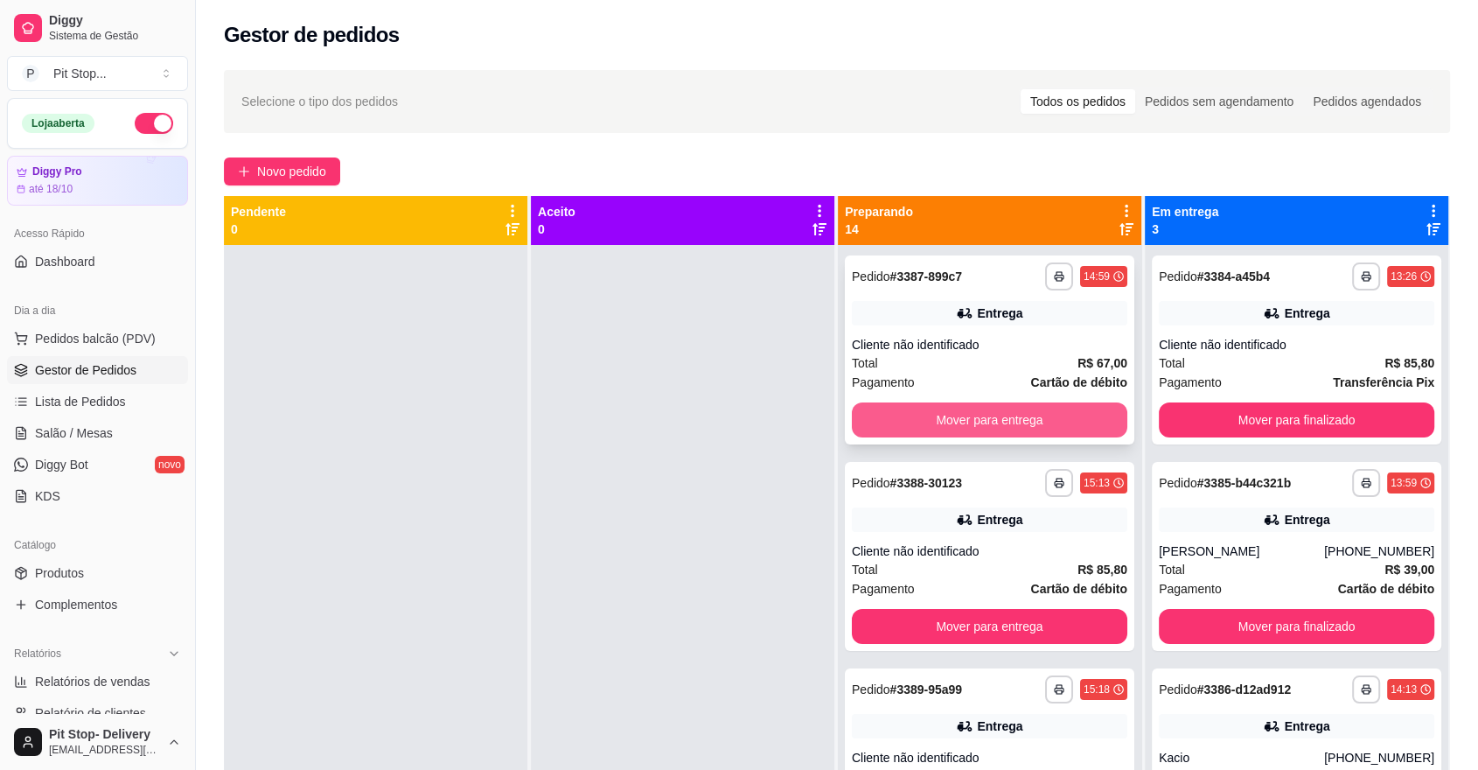
click at [852, 421] on button "Mover para entrega" at bounding box center [990, 419] width 276 height 35
click at [853, 423] on button "Mover para entrega" at bounding box center [990, 419] width 276 height 35
click at [855, 423] on button "Mover para entrega" at bounding box center [990, 419] width 276 height 35
click at [865, 424] on button "Mover para entrega" at bounding box center [990, 419] width 276 height 35
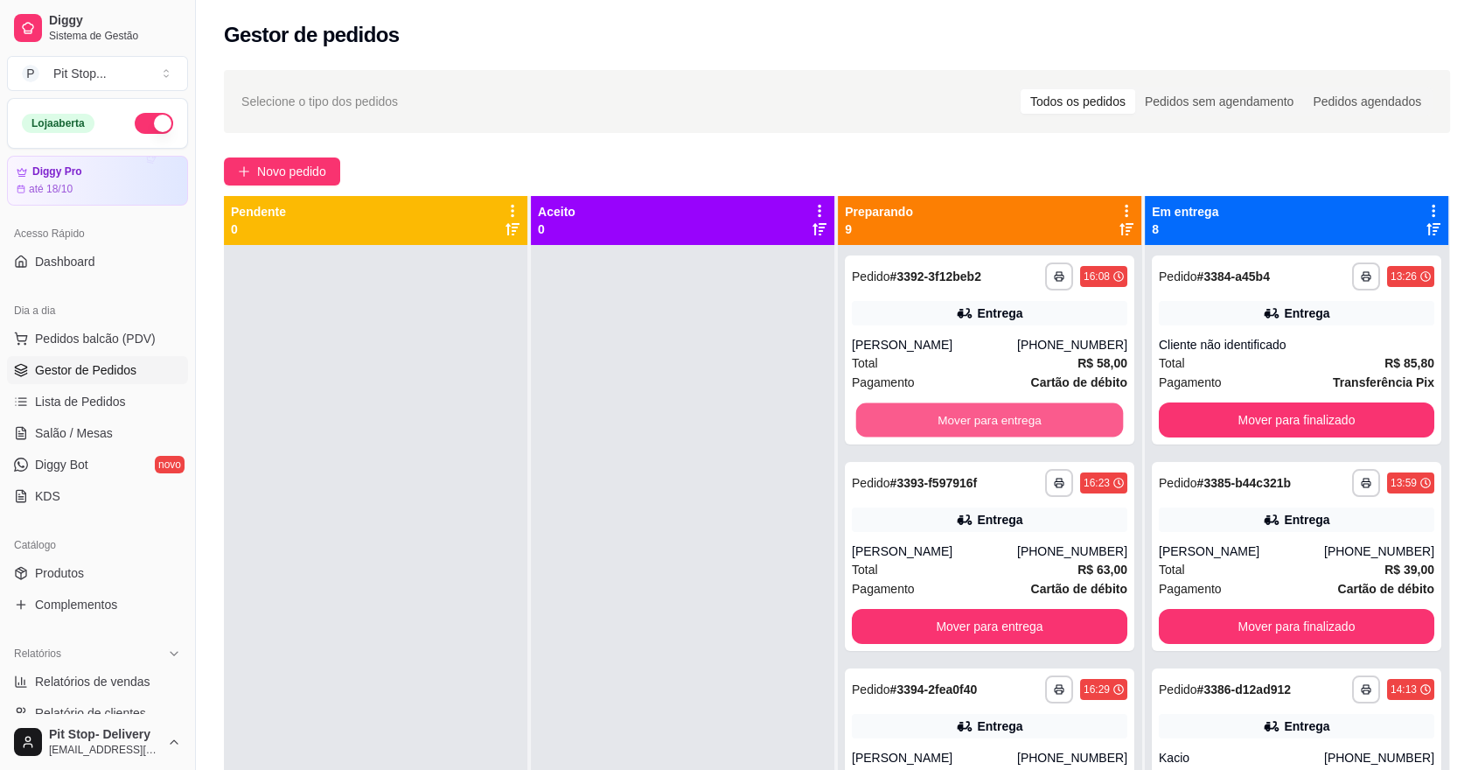
click at [865, 424] on button "Mover para entrega" at bounding box center [990, 420] width 268 height 34
click at [865, 424] on button "Mover para entrega" at bounding box center [990, 419] width 276 height 35
click at [865, 421] on button "Mover para entrega" at bounding box center [990, 420] width 268 height 34
click at [864, 431] on button "Mover para entrega" at bounding box center [990, 419] width 276 height 35
click at [868, 426] on button "Mover para entrega" at bounding box center [990, 420] width 268 height 34
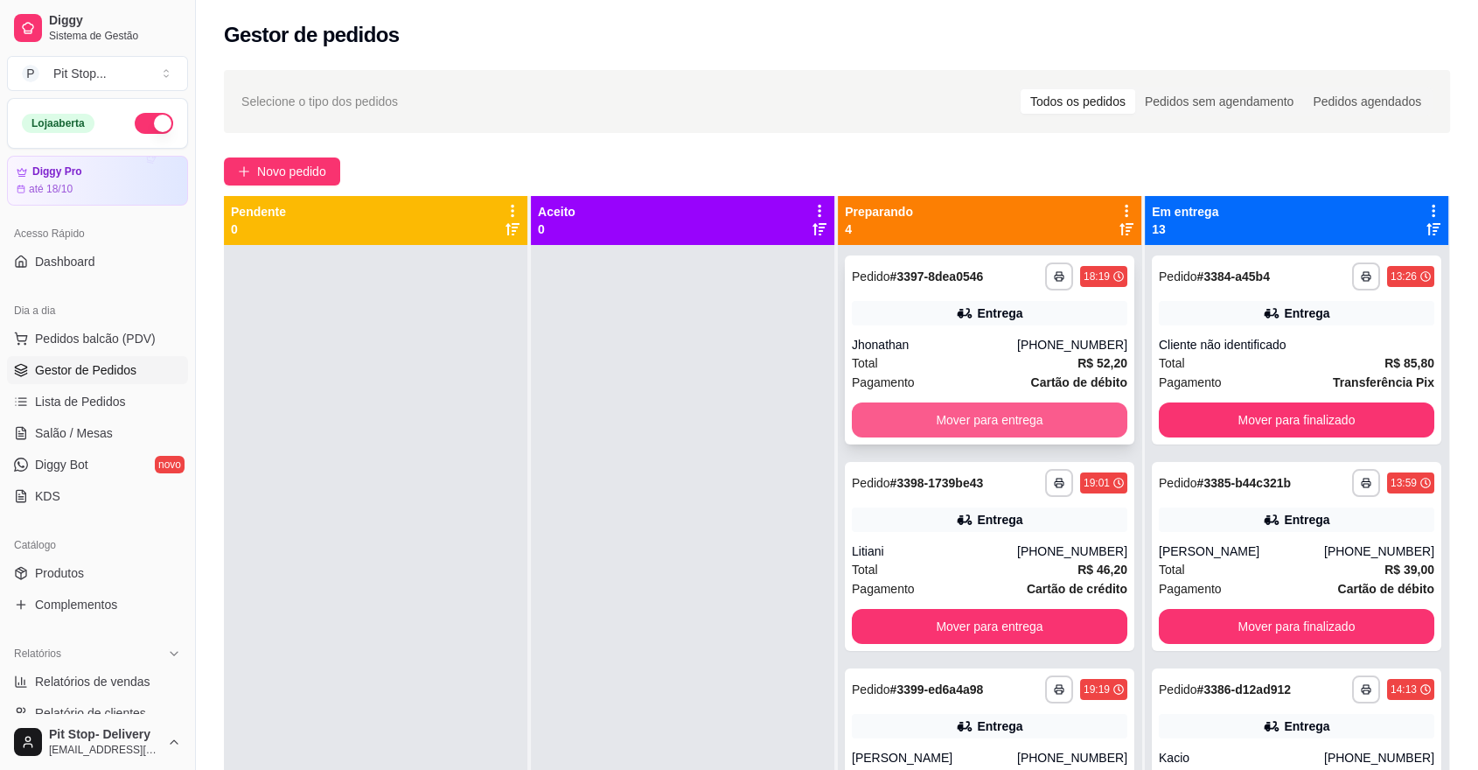
click at [868, 425] on button "Mover para entrega" at bounding box center [990, 419] width 276 height 35
click at [871, 419] on button "Mover para entrega" at bounding box center [990, 420] width 268 height 34
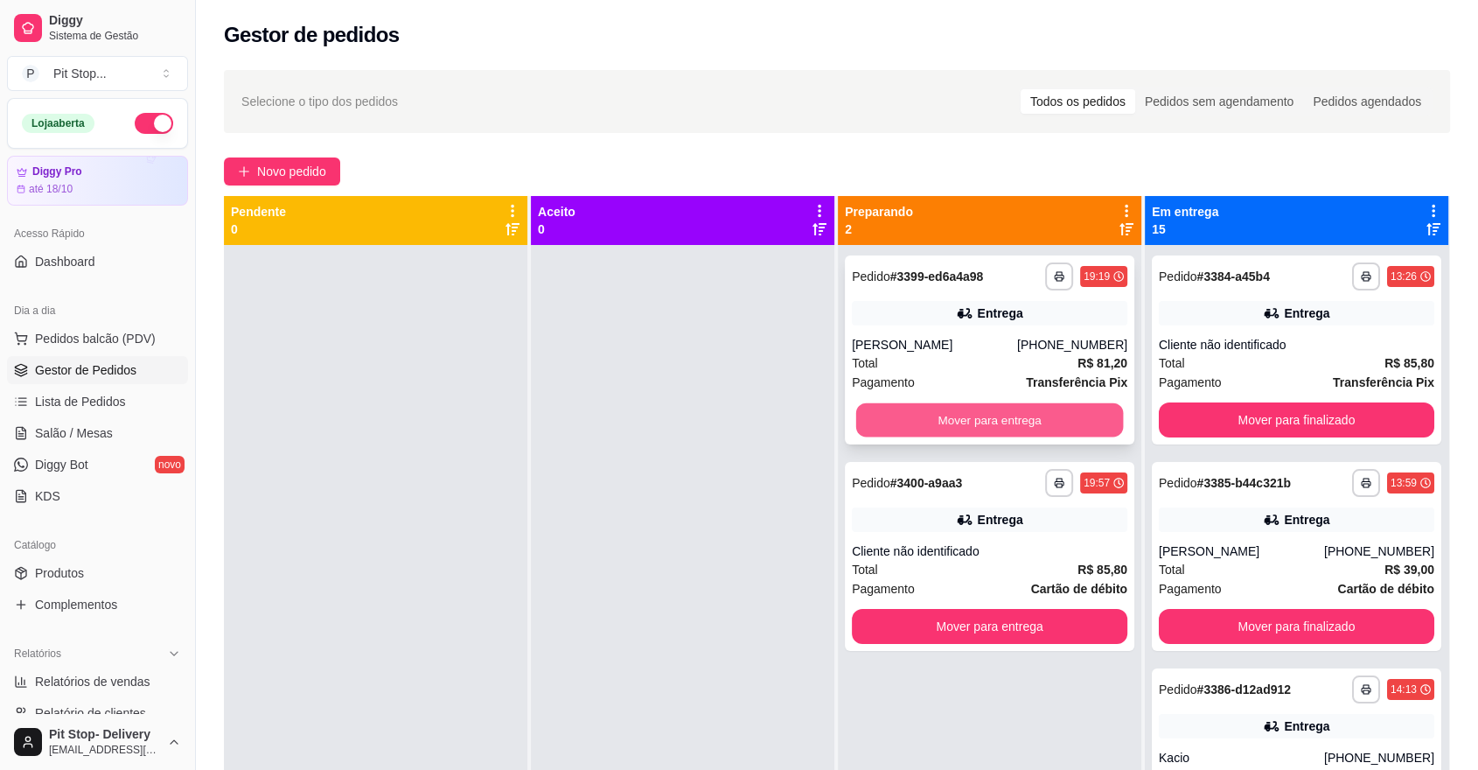
click at [866, 427] on button "Mover para entrega" at bounding box center [990, 420] width 268 height 34
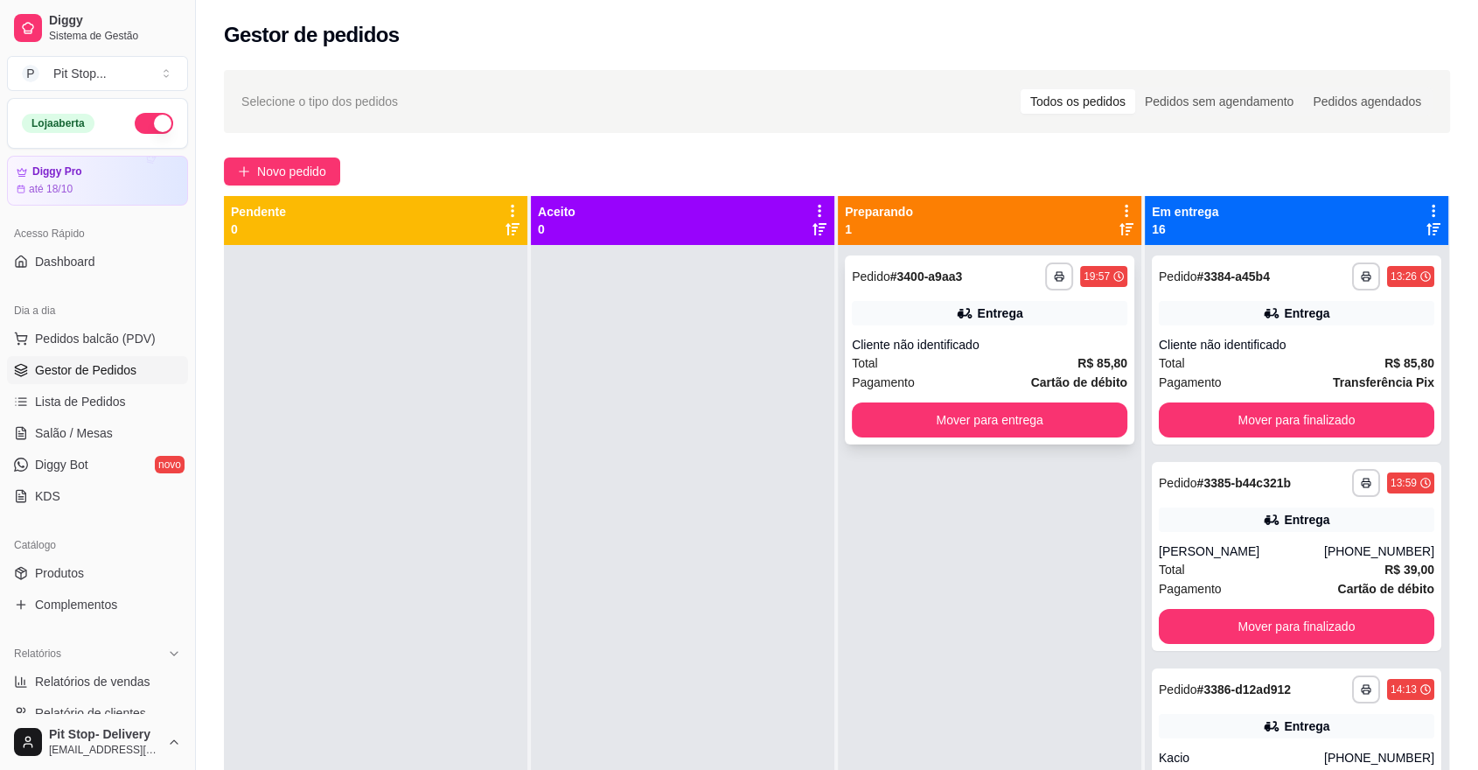
click at [875, 429] on button "Mover para entrega" at bounding box center [990, 419] width 276 height 35
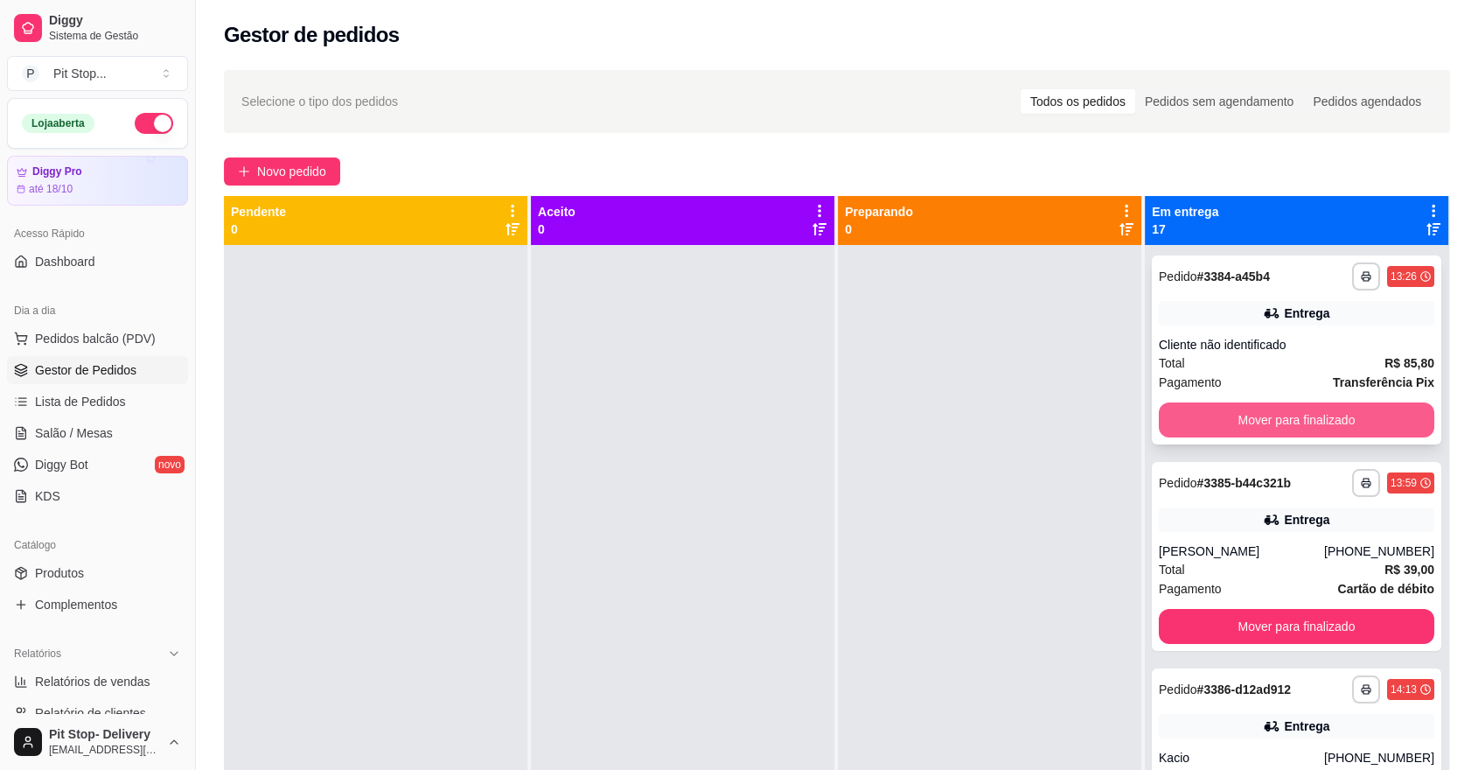
click at [1196, 423] on button "Mover para finalizado" at bounding box center [1297, 419] width 276 height 35
click at [1189, 423] on button "Mover para finalizado" at bounding box center [1297, 419] width 276 height 35
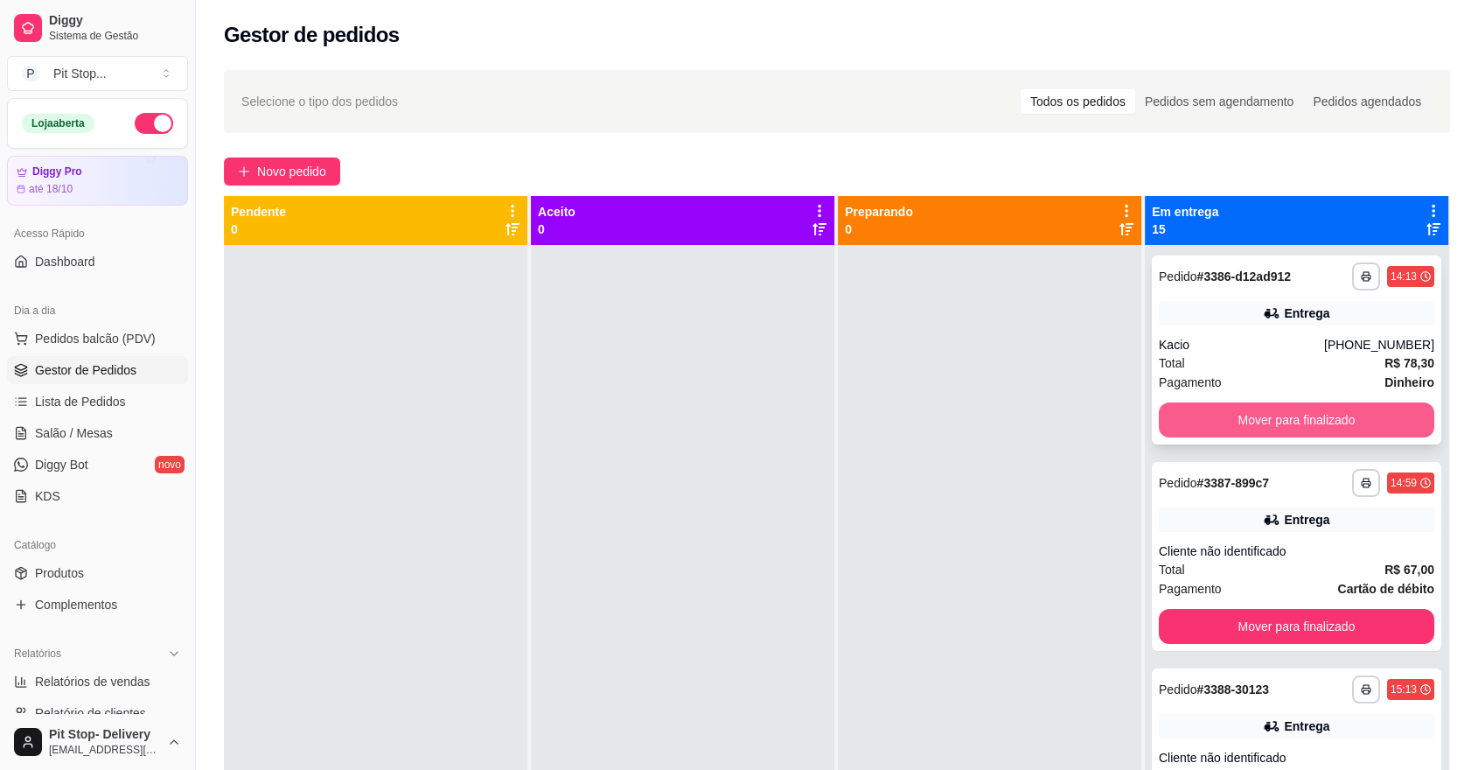
click at [1183, 421] on button "Mover para finalizado" at bounding box center [1297, 419] width 276 height 35
click at [1183, 421] on button "Mover para finalizado" at bounding box center [1297, 420] width 268 height 34
click at [1182, 436] on button "Mover para finalizado" at bounding box center [1297, 420] width 268 height 34
click at [1159, 420] on button "Mover para finalizado" at bounding box center [1297, 419] width 276 height 35
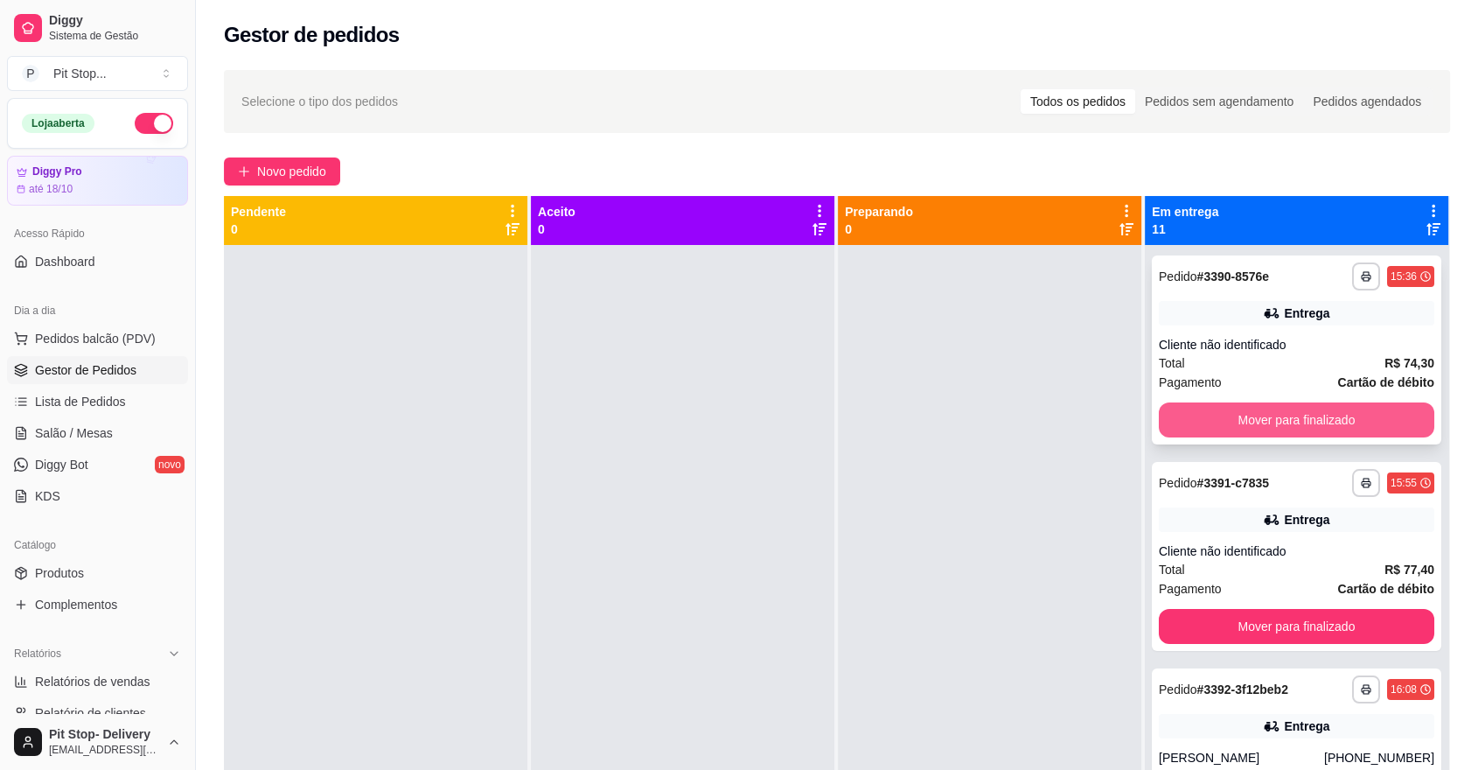
click at [1162, 419] on button "Mover para finalizado" at bounding box center [1297, 419] width 276 height 35
click at [1179, 420] on div "Mover para finalizado" at bounding box center [1297, 419] width 276 height 35
click at [1186, 422] on button "Mover para finalizado" at bounding box center [1297, 419] width 276 height 35
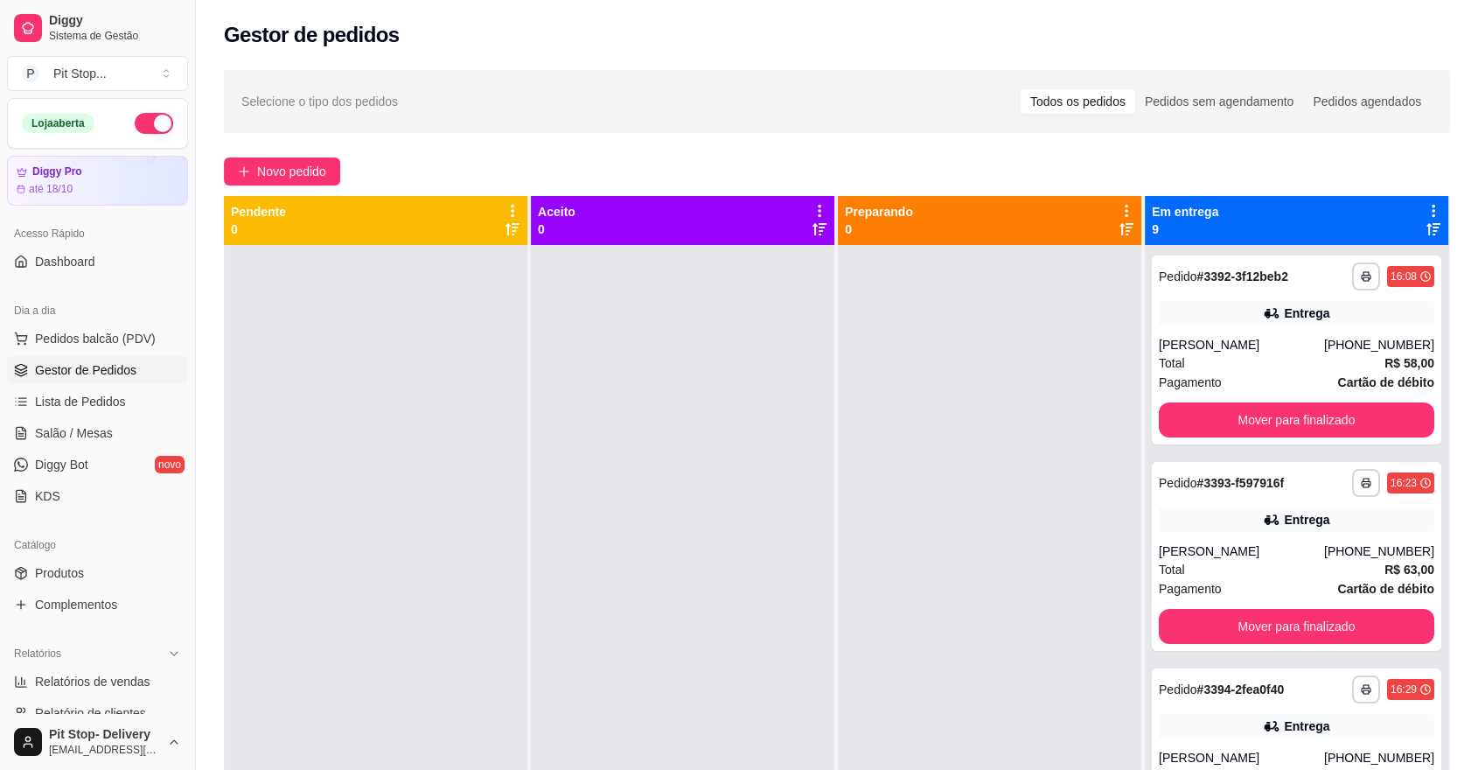
click at [1186, 421] on button "Mover para finalizado" at bounding box center [1297, 419] width 276 height 35
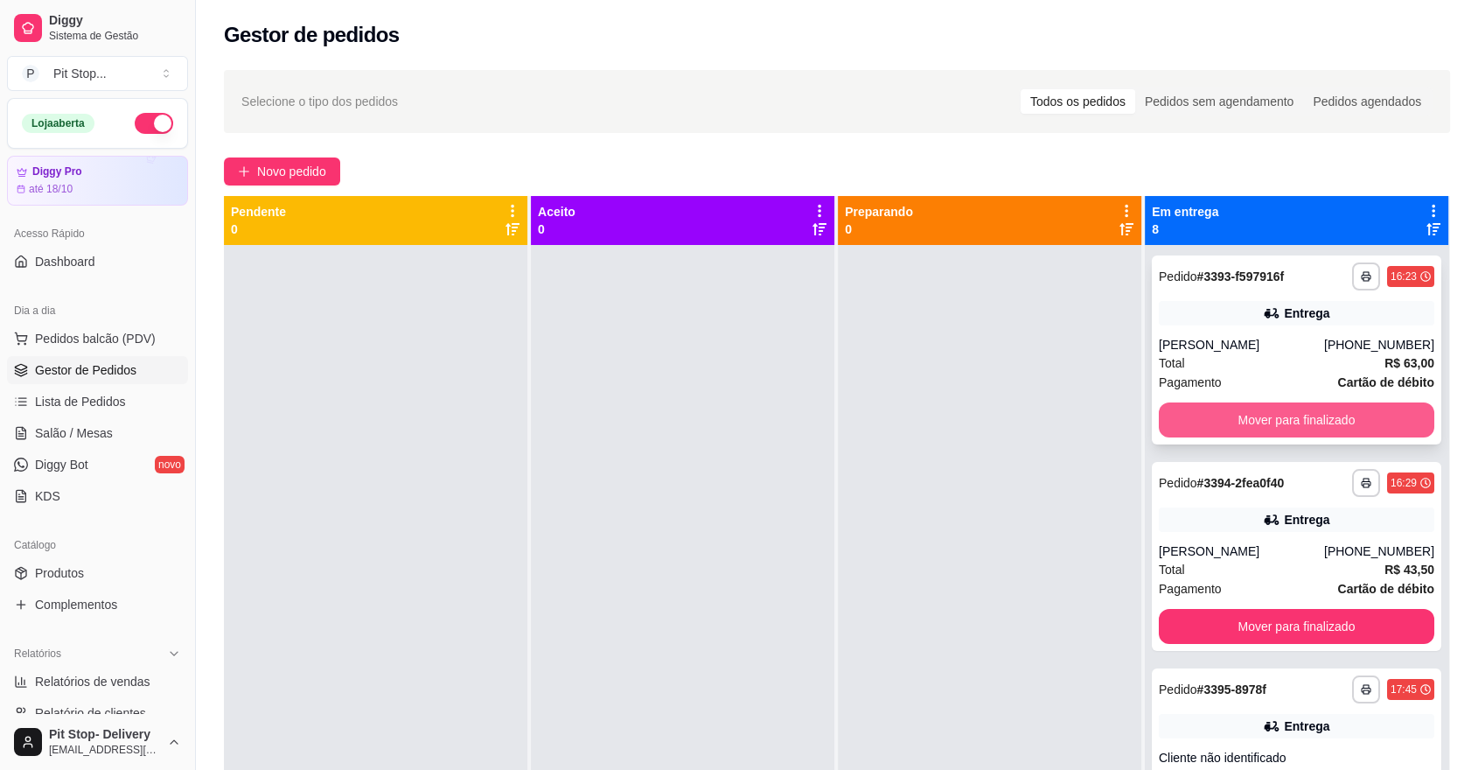
click at [1182, 417] on button "Mover para finalizado" at bounding box center [1297, 419] width 276 height 35
click at [1180, 413] on button "Mover para finalizado" at bounding box center [1297, 419] width 276 height 35
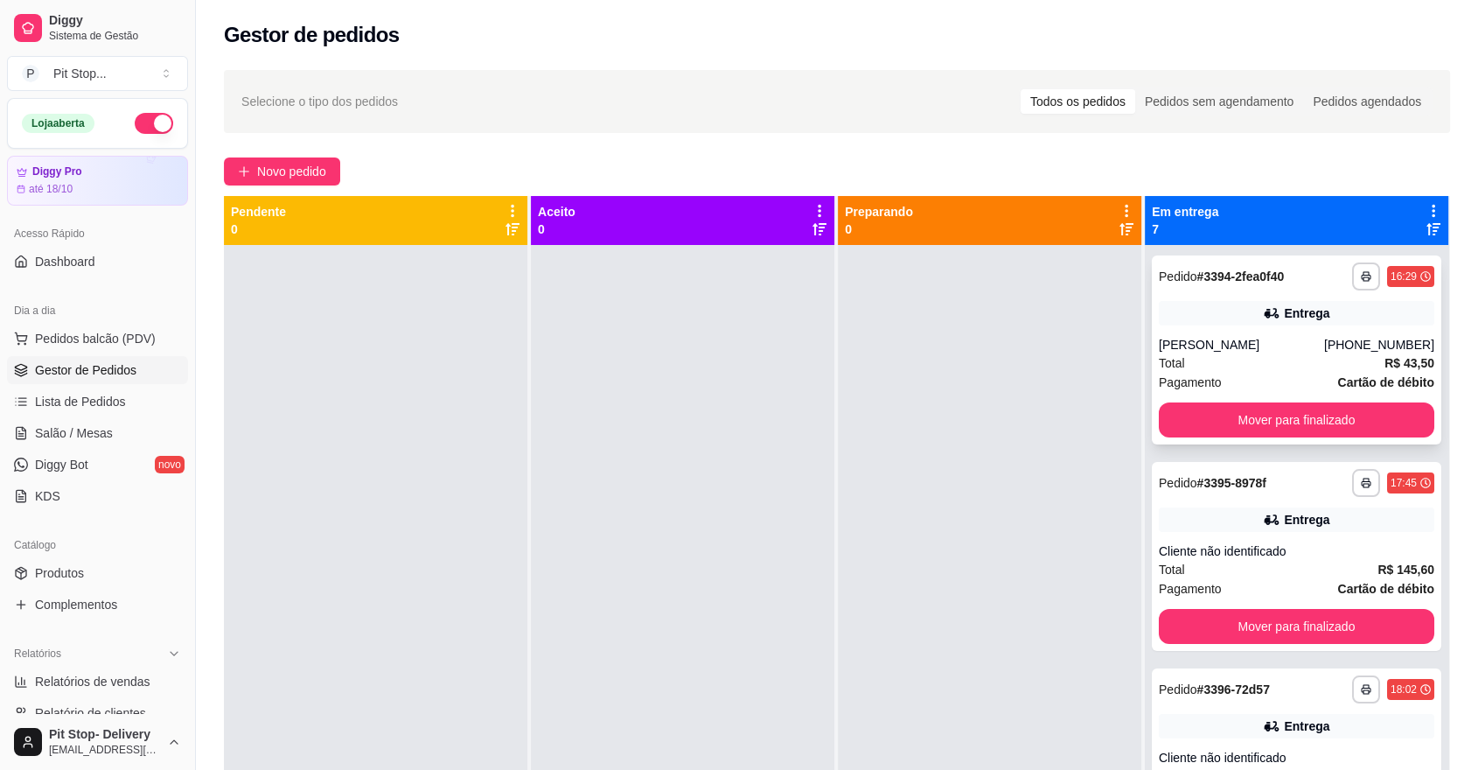
click at [1183, 416] on div "**********" at bounding box center [1297, 349] width 290 height 189
click at [1198, 437] on button "Mover para finalizado" at bounding box center [1297, 419] width 276 height 35
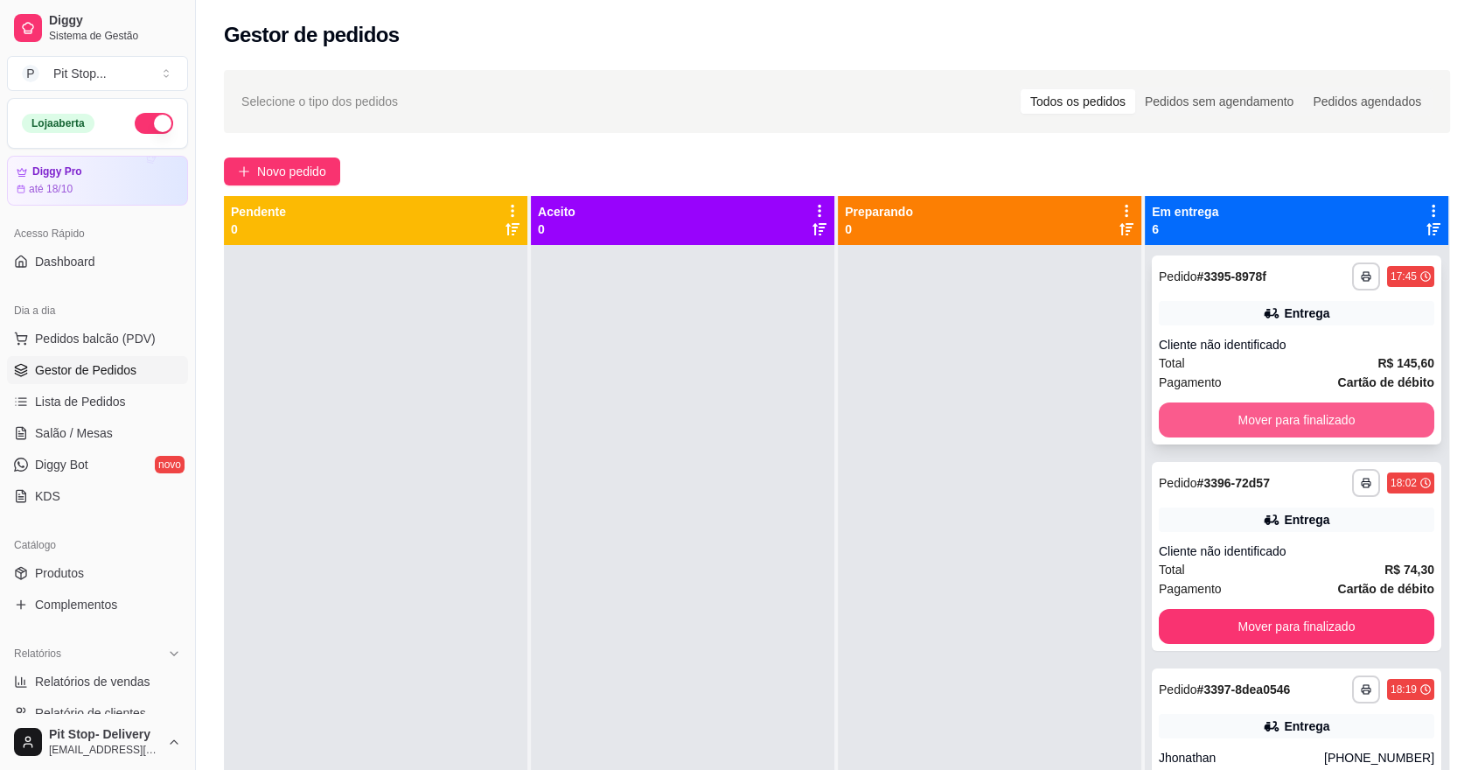
click at [1200, 435] on button "Mover para finalizado" at bounding box center [1297, 419] width 276 height 35
click at [1194, 425] on button "Mover para finalizado" at bounding box center [1297, 420] width 268 height 34
click at [1194, 424] on button "Mover para finalizado" at bounding box center [1297, 419] width 276 height 35
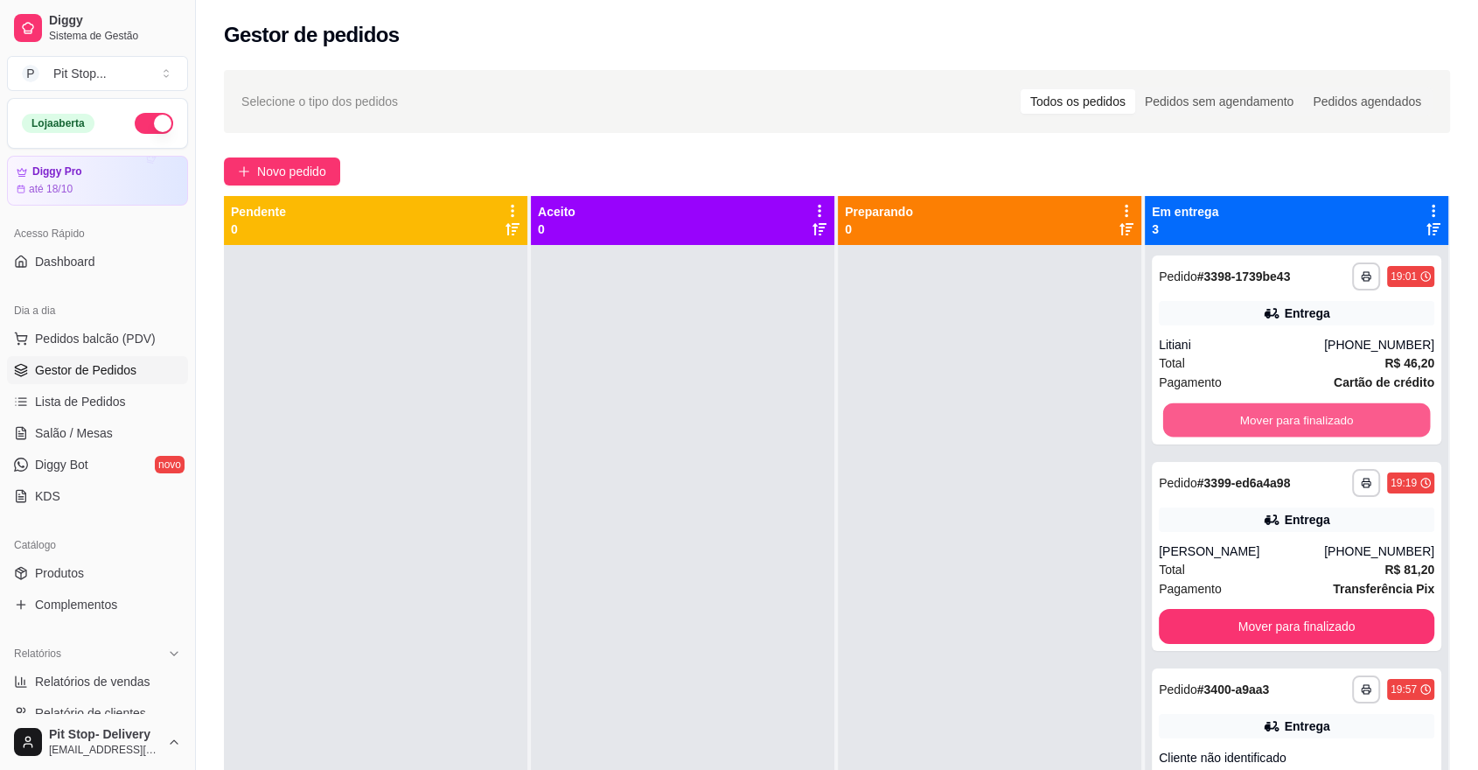
click at [1194, 424] on button "Mover para finalizado" at bounding box center [1297, 420] width 268 height 34
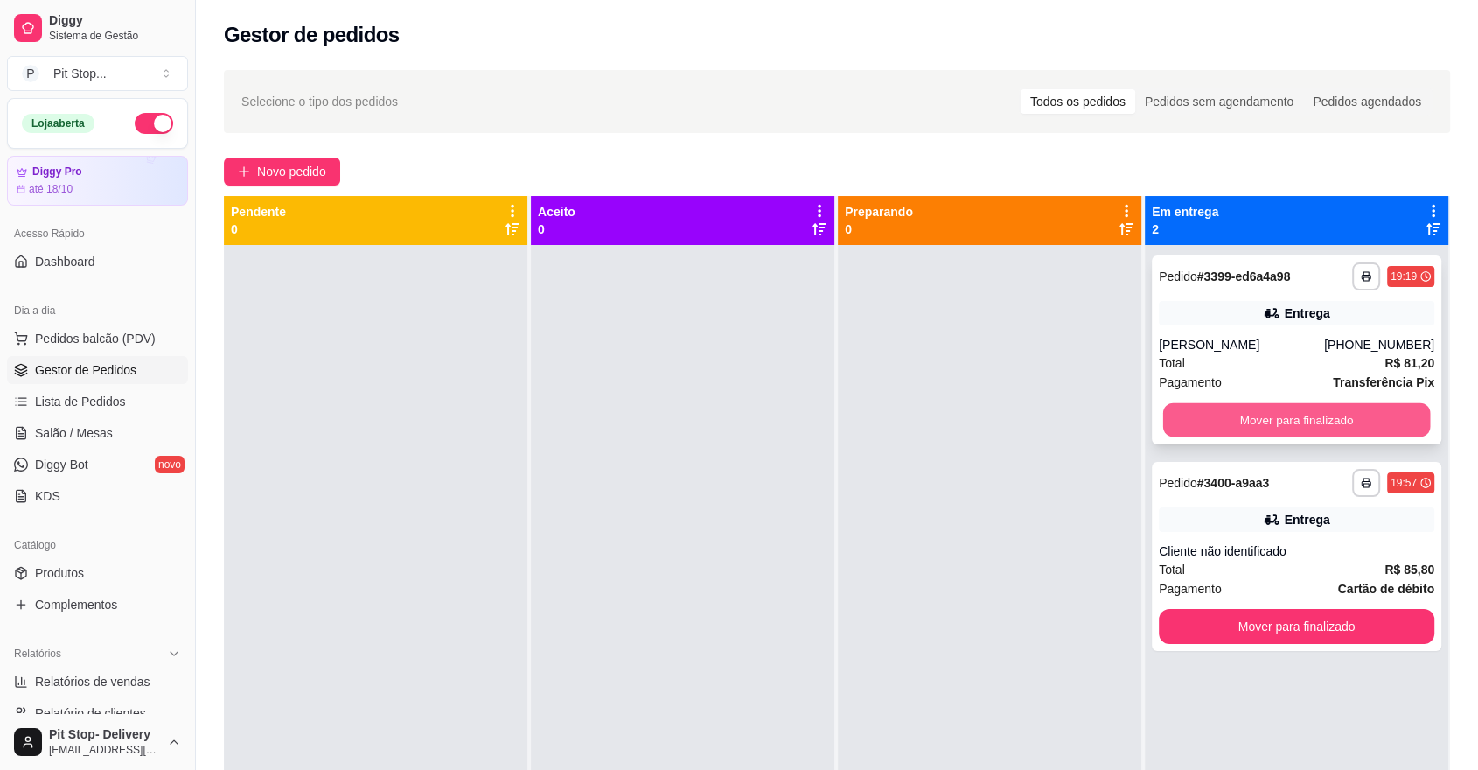
click at [1191, 427] on button "Mover para finalizado" at bounding box center [1297, 420] width 268 height 34
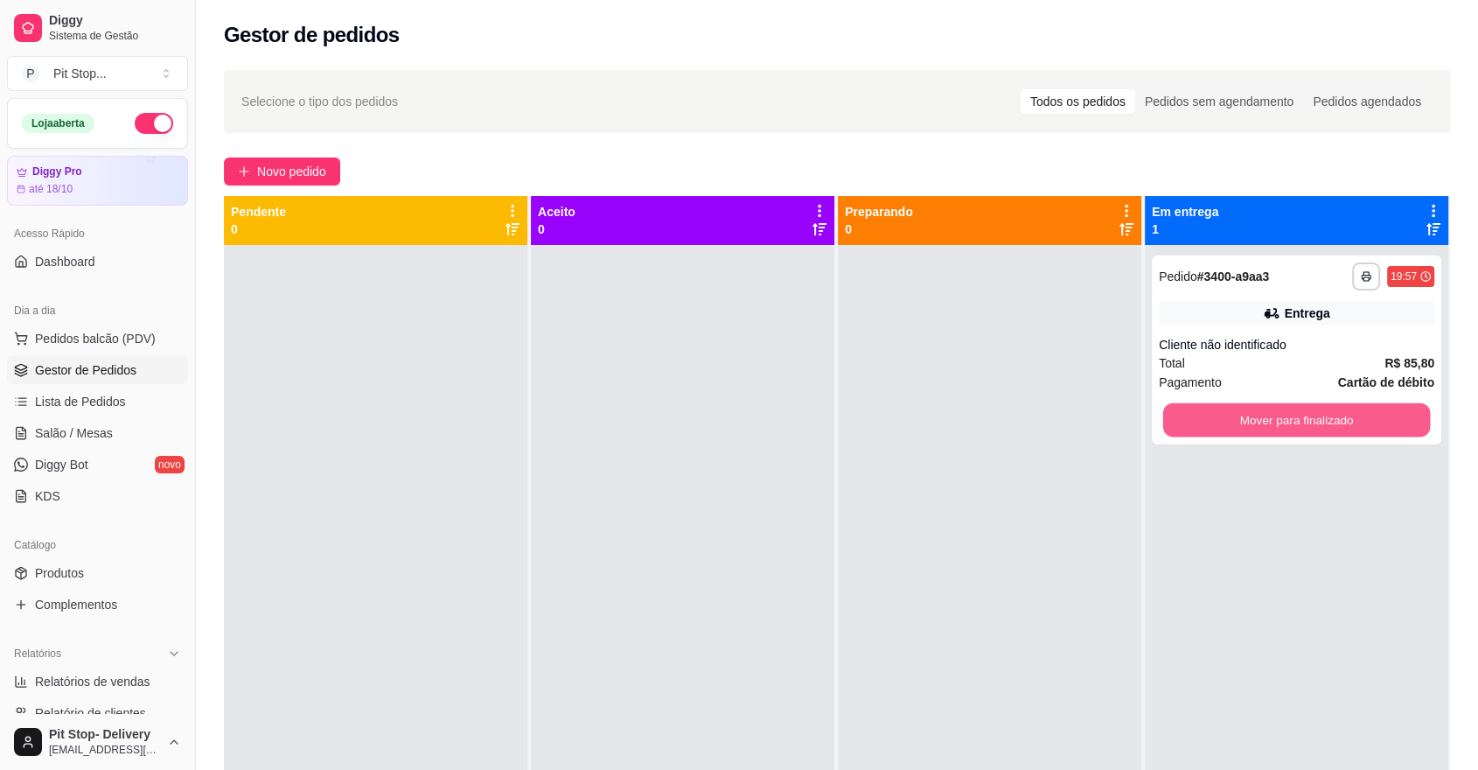
click at [1191, 427] on button "Mover para finalizado" at bounding box center [1297, 420] width 268 height 34
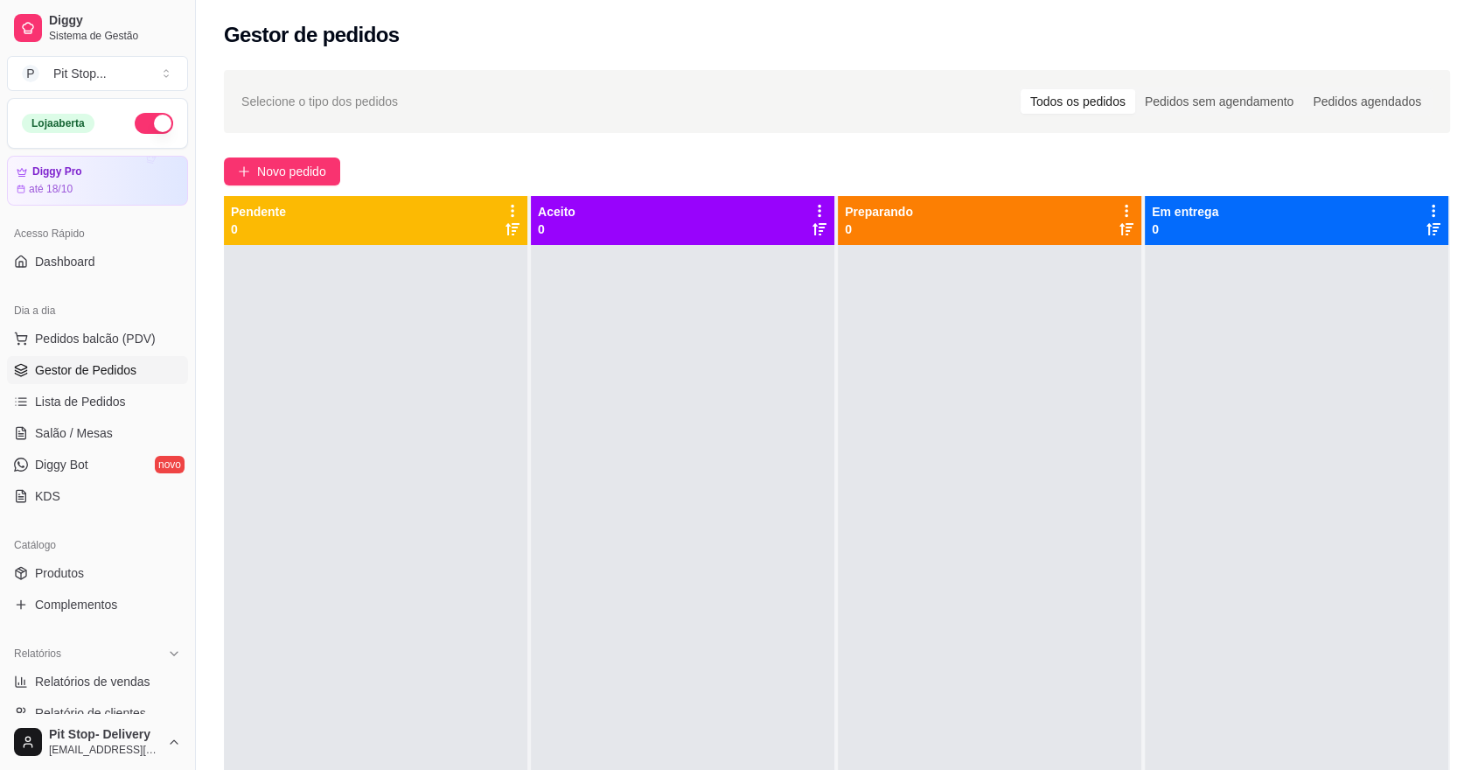
click at [146, 122] on button "button" at bounding box center [154, 123] width 38 height 21
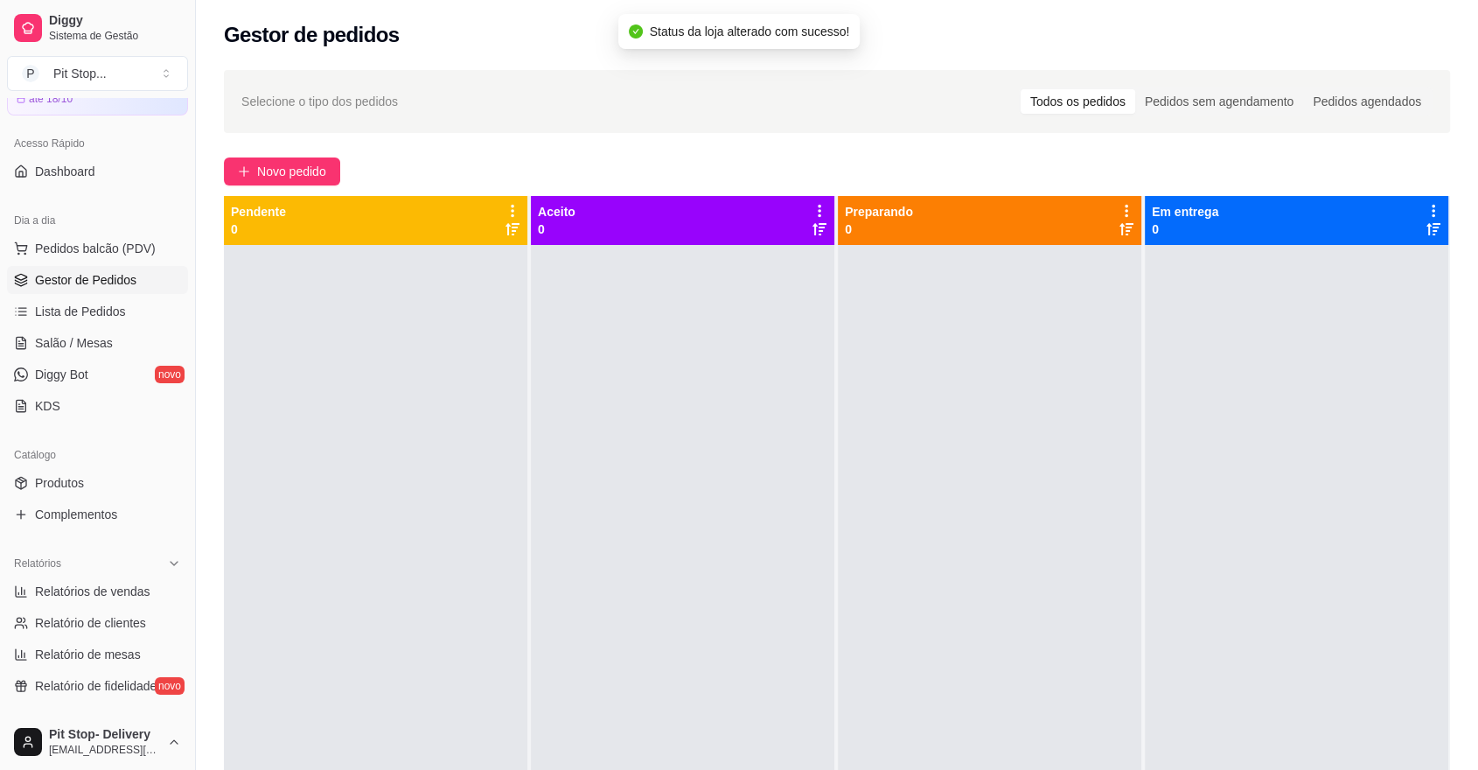
scroll to position [291, 0]
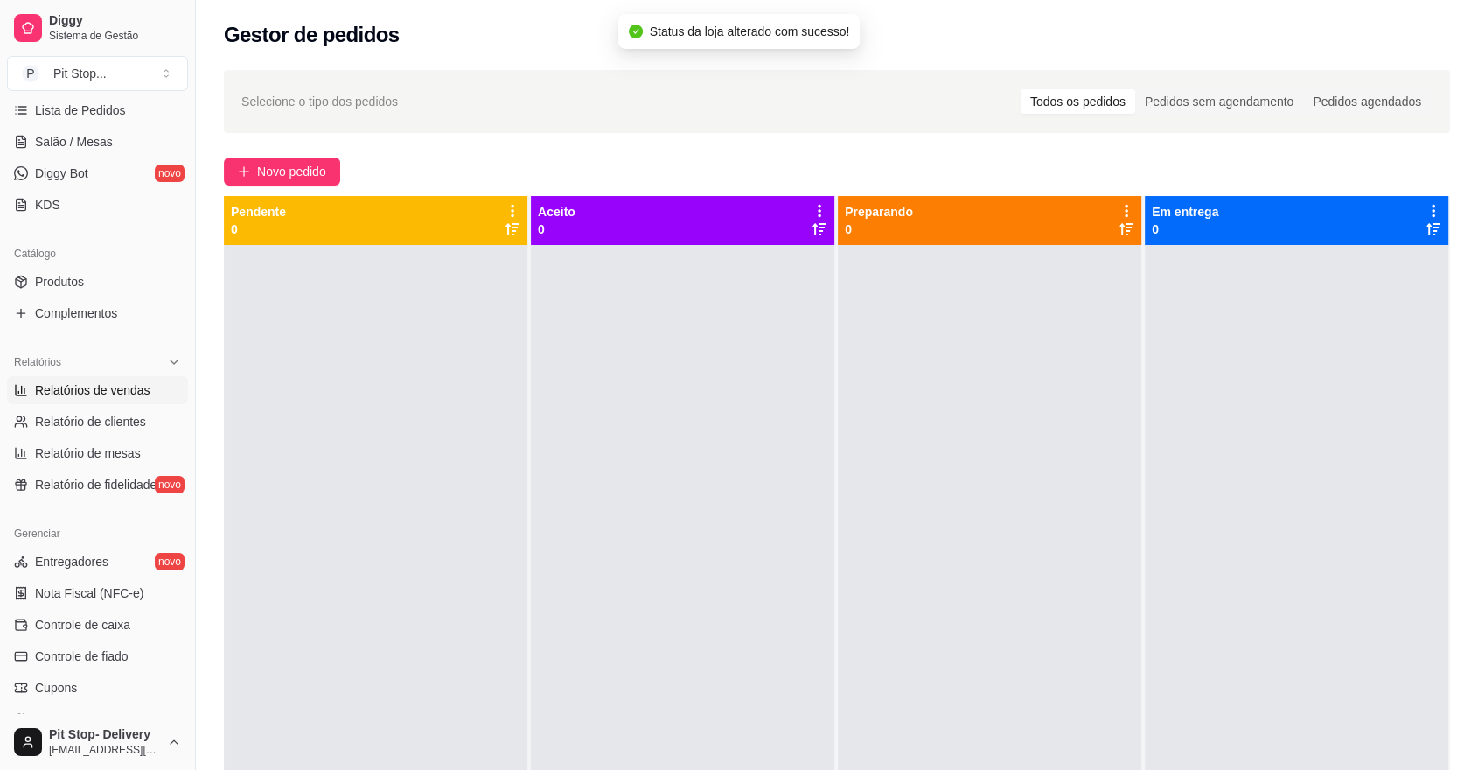
click at [113, 395] on span "Relatórios de vendas" at bounding box center [92, 389] width 115 height 17
select select "ALL"
select select "0"
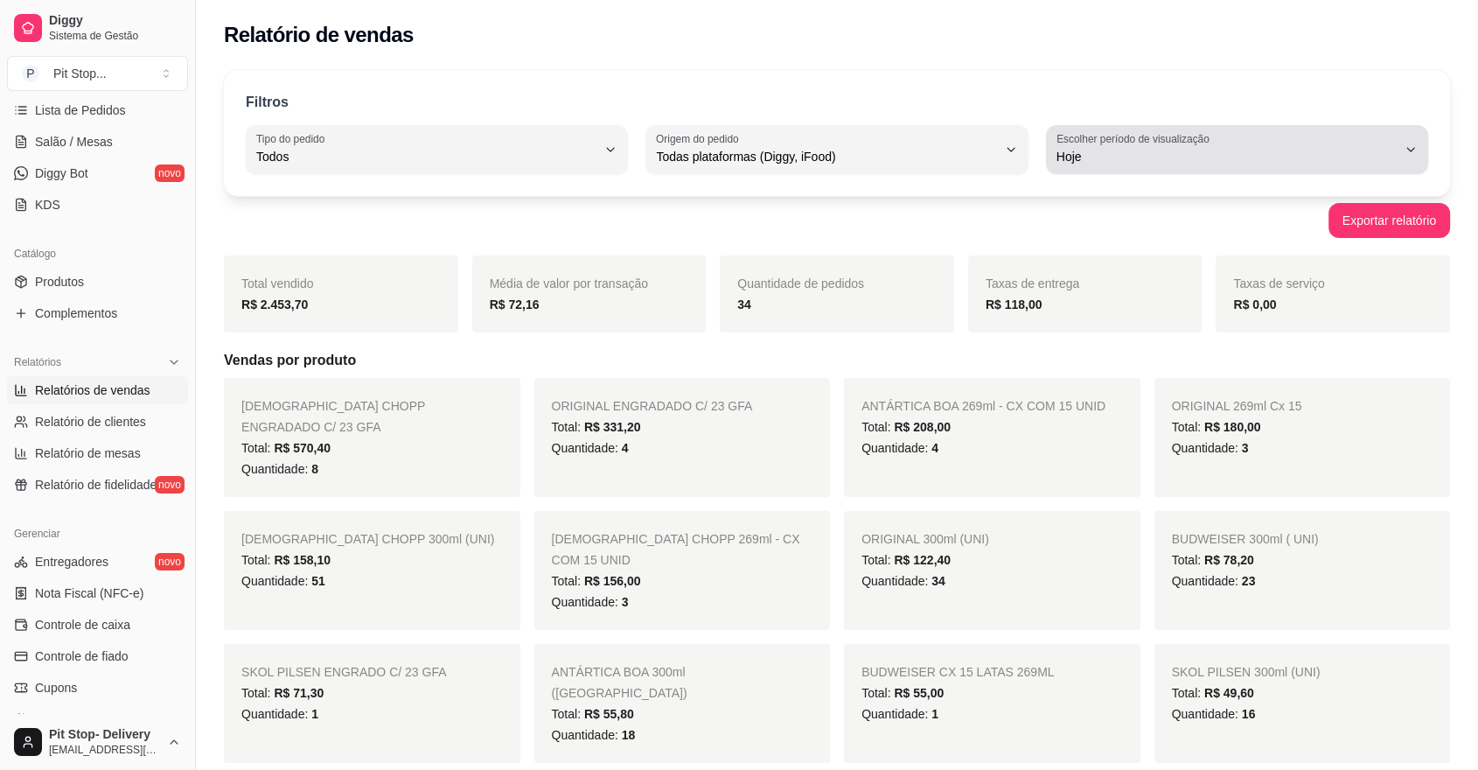
click at [1231, 166] on button "Escolher período de visualização Hoje" at bounding box center [1237, 149] width 382 height 49
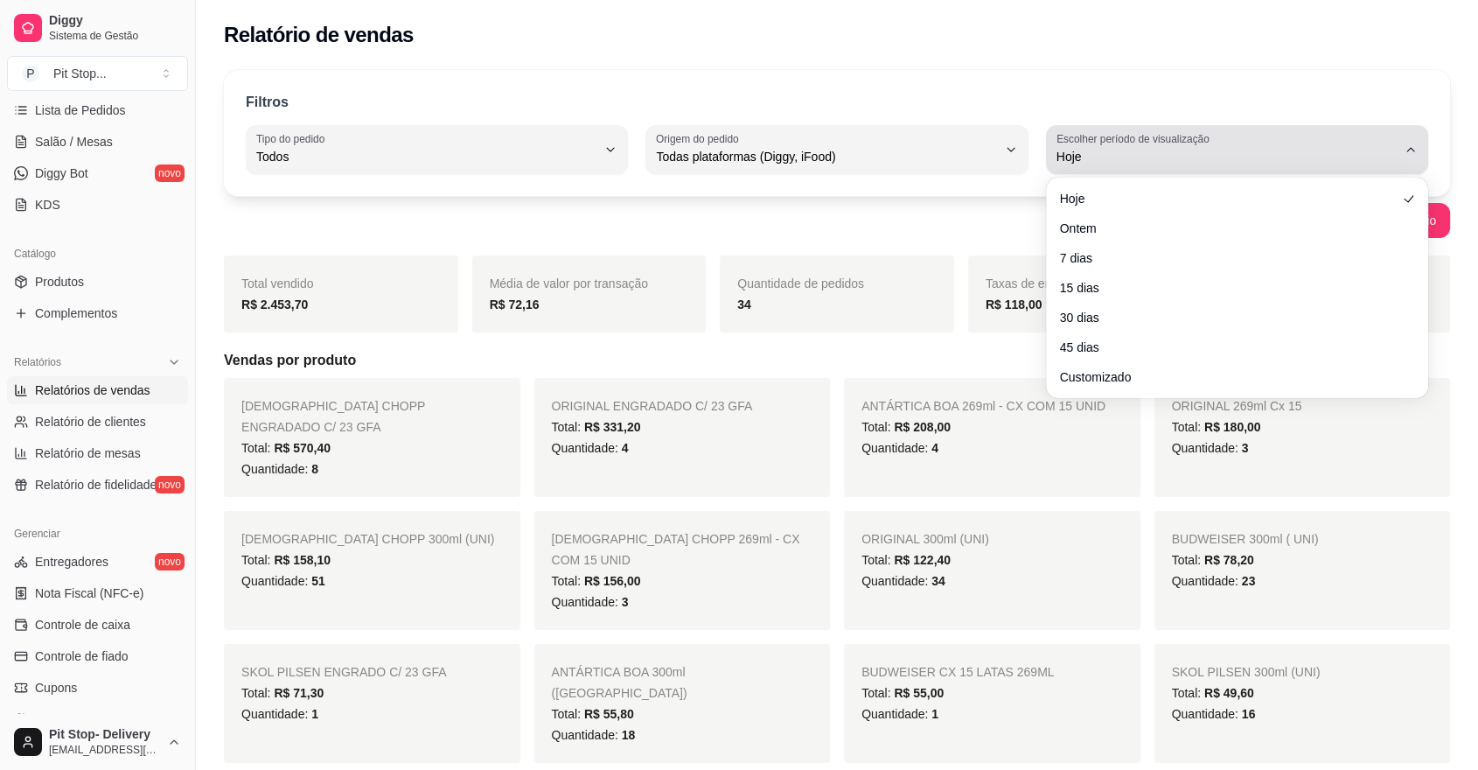
click at [1129, 161] on span "Hoje" at bounding box center [1227, 156] width 340 height 17
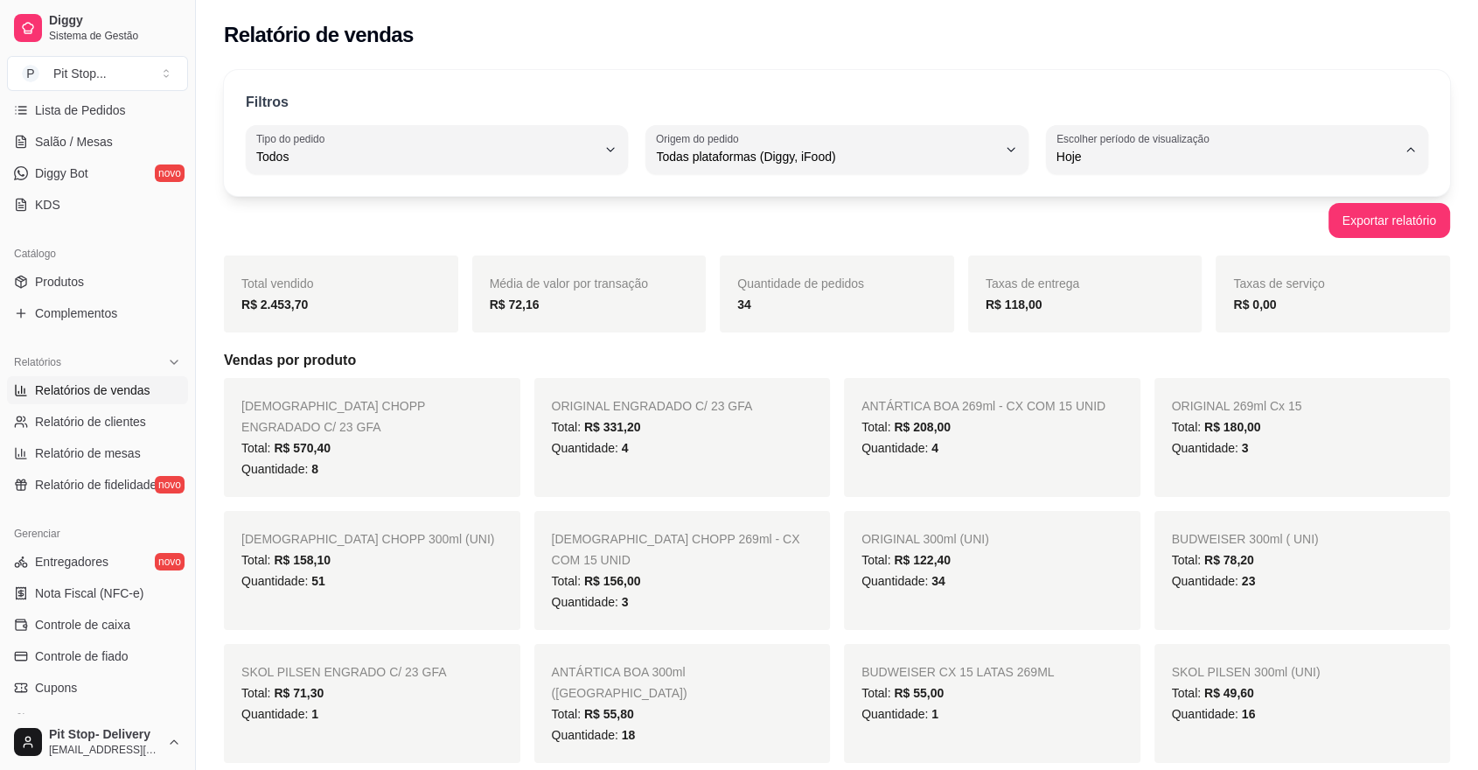
click at [995, 212] on div "Exportar relatório" at bounding box center [837, 220] width 1226 height 35
click at [145, 392] on span "Relatórios de vendas" at bounding box center [92, 389] width 115 height 17
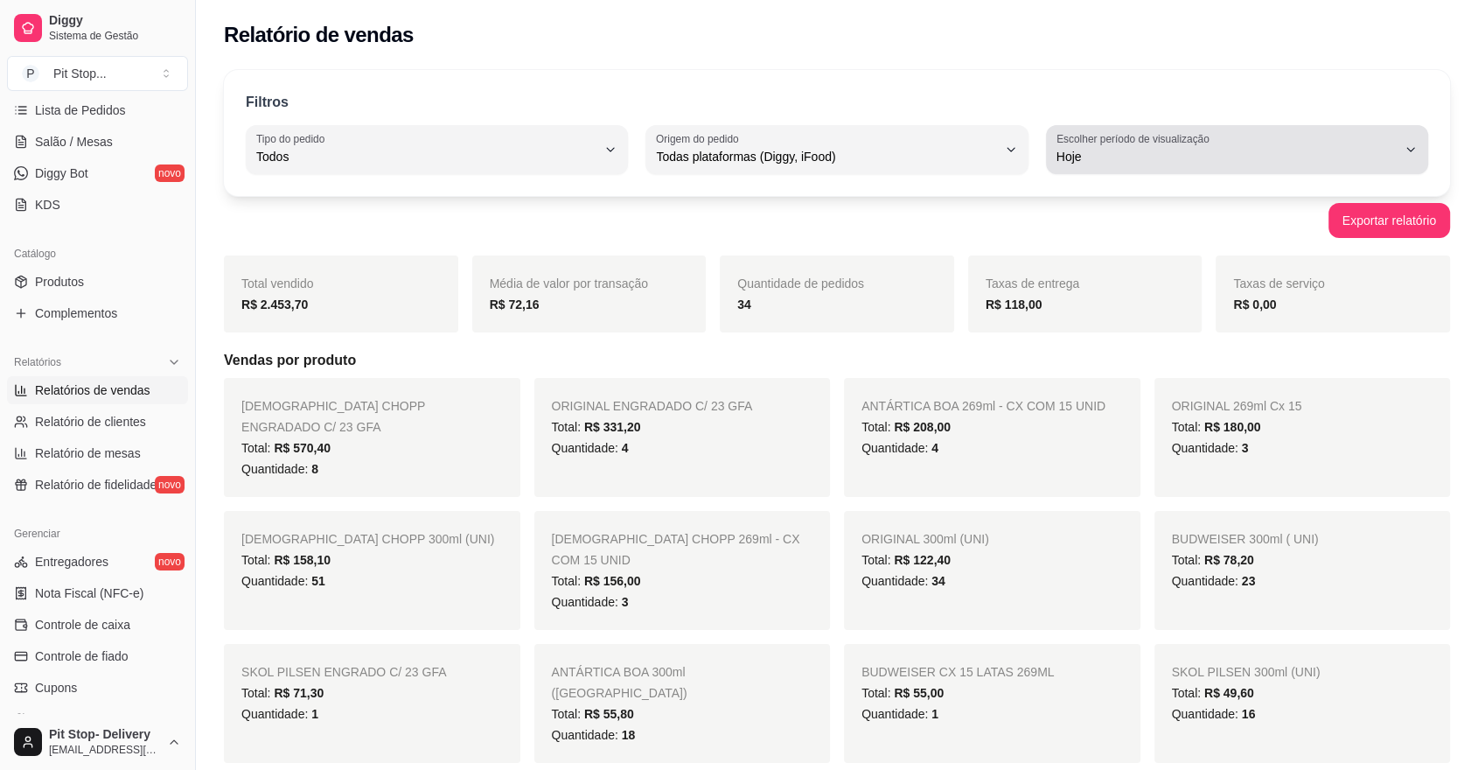
click at [1208, 162] on span "Hoje" at bounding box center [1227, 156] width 340 height 17
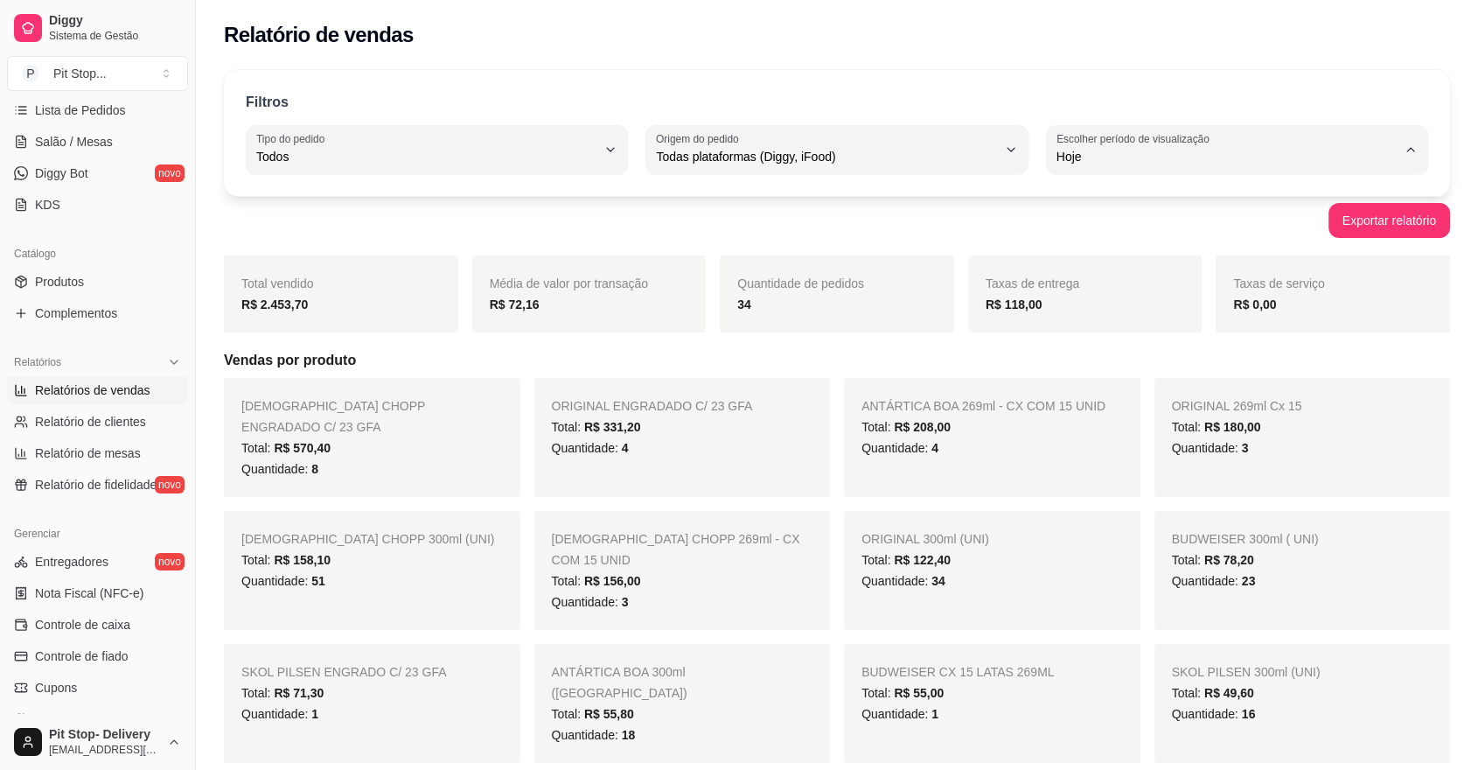
click at [1149, 228] on span "Ontem" at bounding box center [1229, 226] width 324 height 17
type input "1"
select select "1"
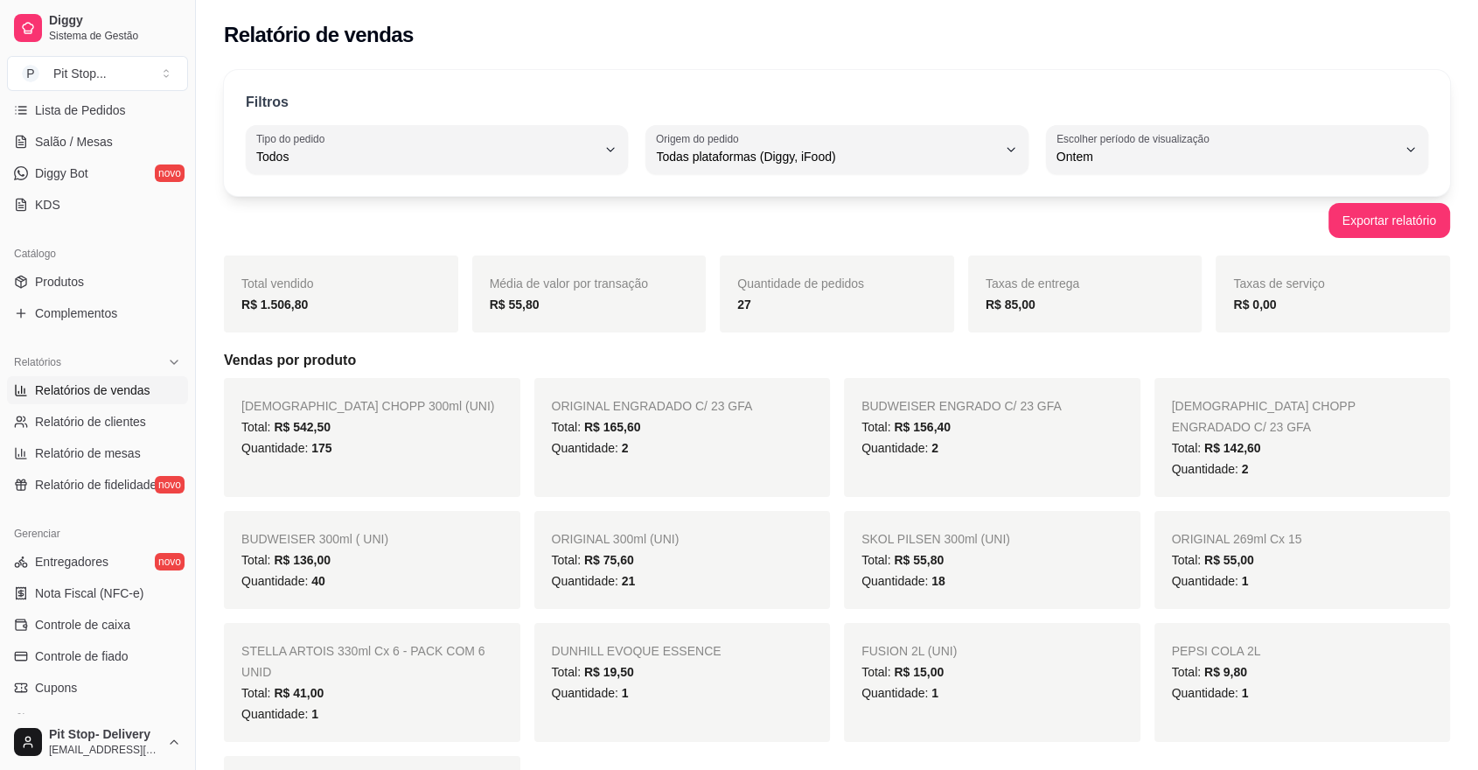
drag, startPoint x: 1170, startPoint y: 185, endPoint x: 1158, endPoint y: 168, distance: 21.4
click at [1170, 183] on div "Filtros ALL Tipo do pedido Todos Entrega Retirada Mesa Consumo local Tipo do pe…" at bounding box center [837, 133] width 1226 height 126
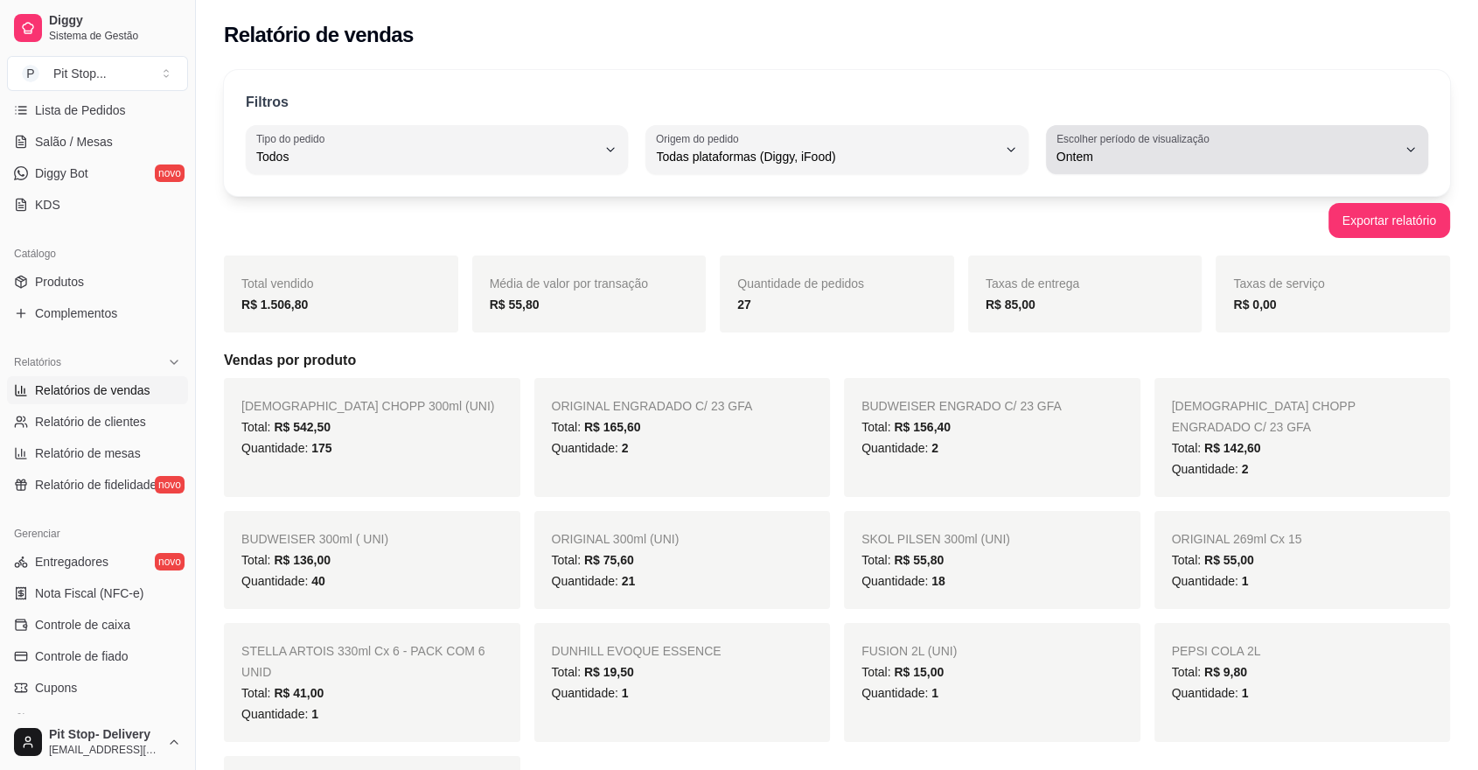
click at [1157, 167] on button "Escolher período de visualização Ontem" at bounding box center [1237, 149] width 382 height 49
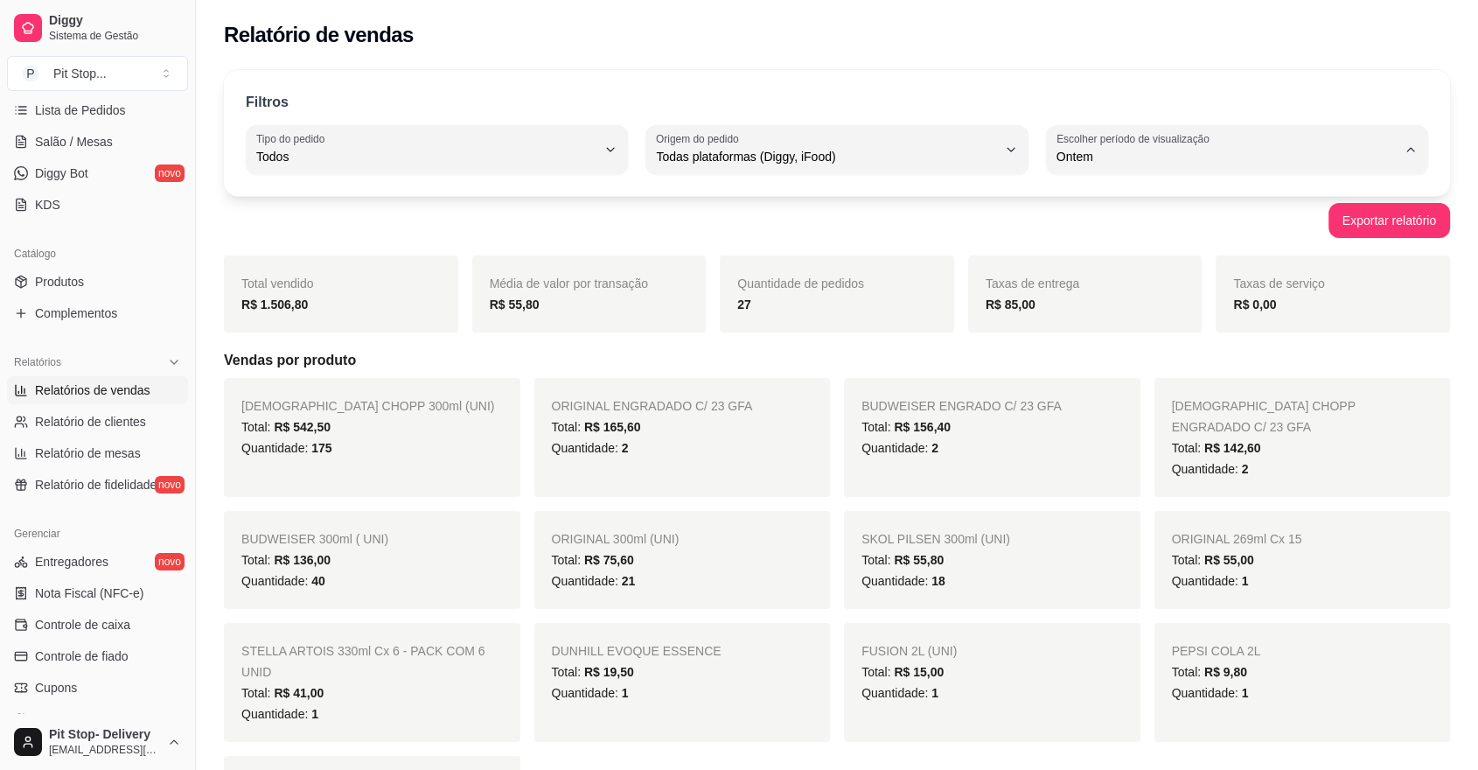
click at [1095, 202] on span "Hoje" at bounding box center [1229, 197] width 324 height 17
type input "0"
select select "0"
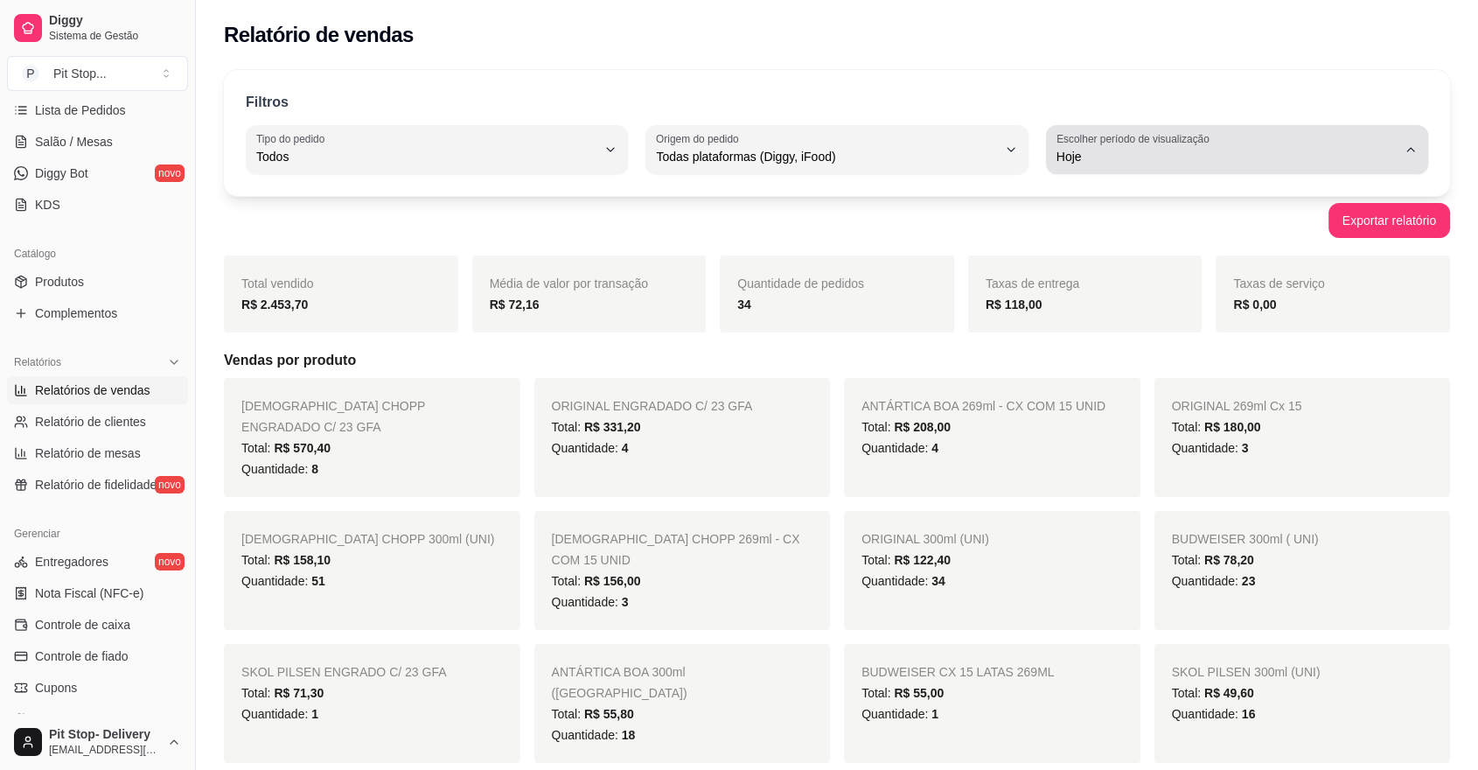
click at [1176, 159] on span "Hoje" at bounding box center [1227, 156] width 340 height 17
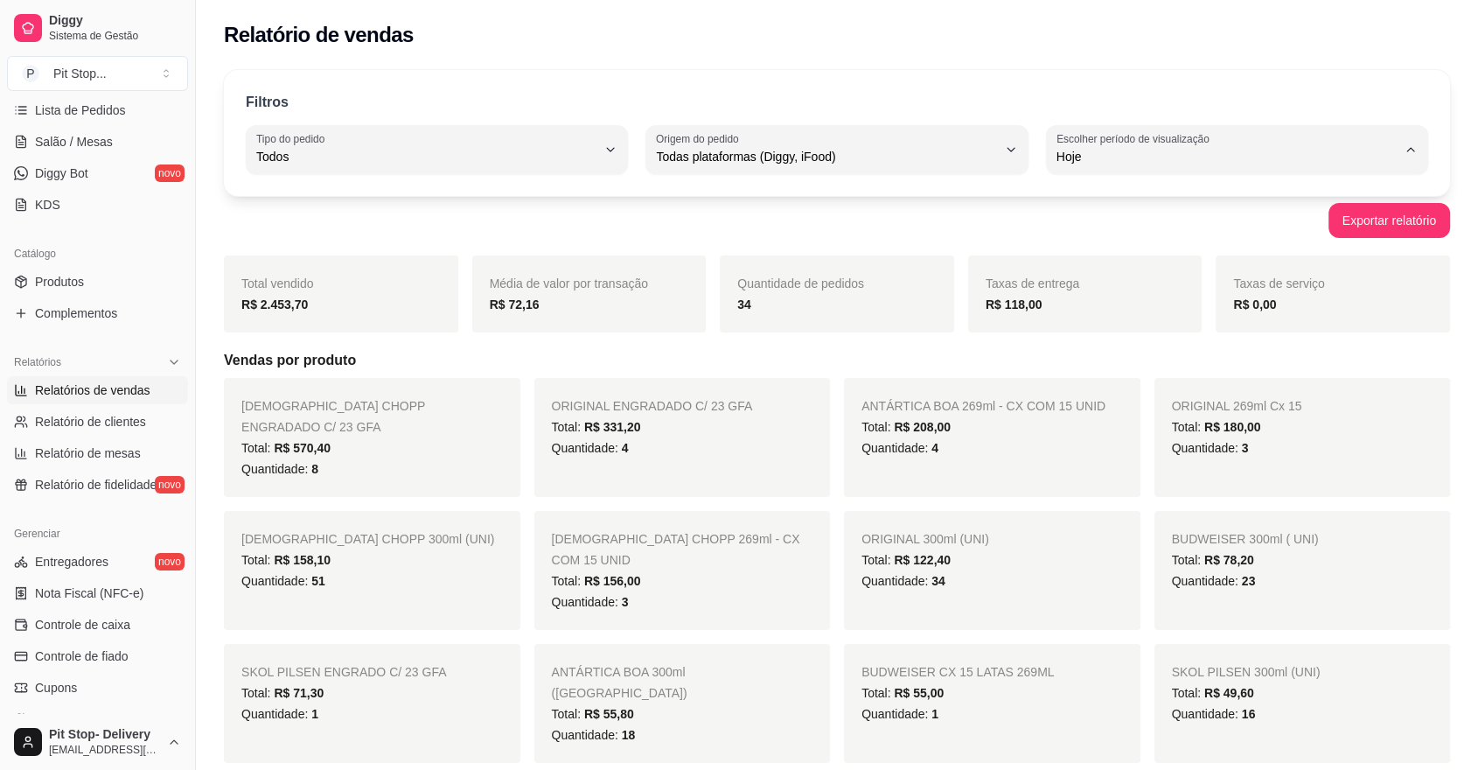
click at [1087, 233] on span "Ontem" at bounding box center [1229, 226] width 324 height 17
type input "1"
select select "1"
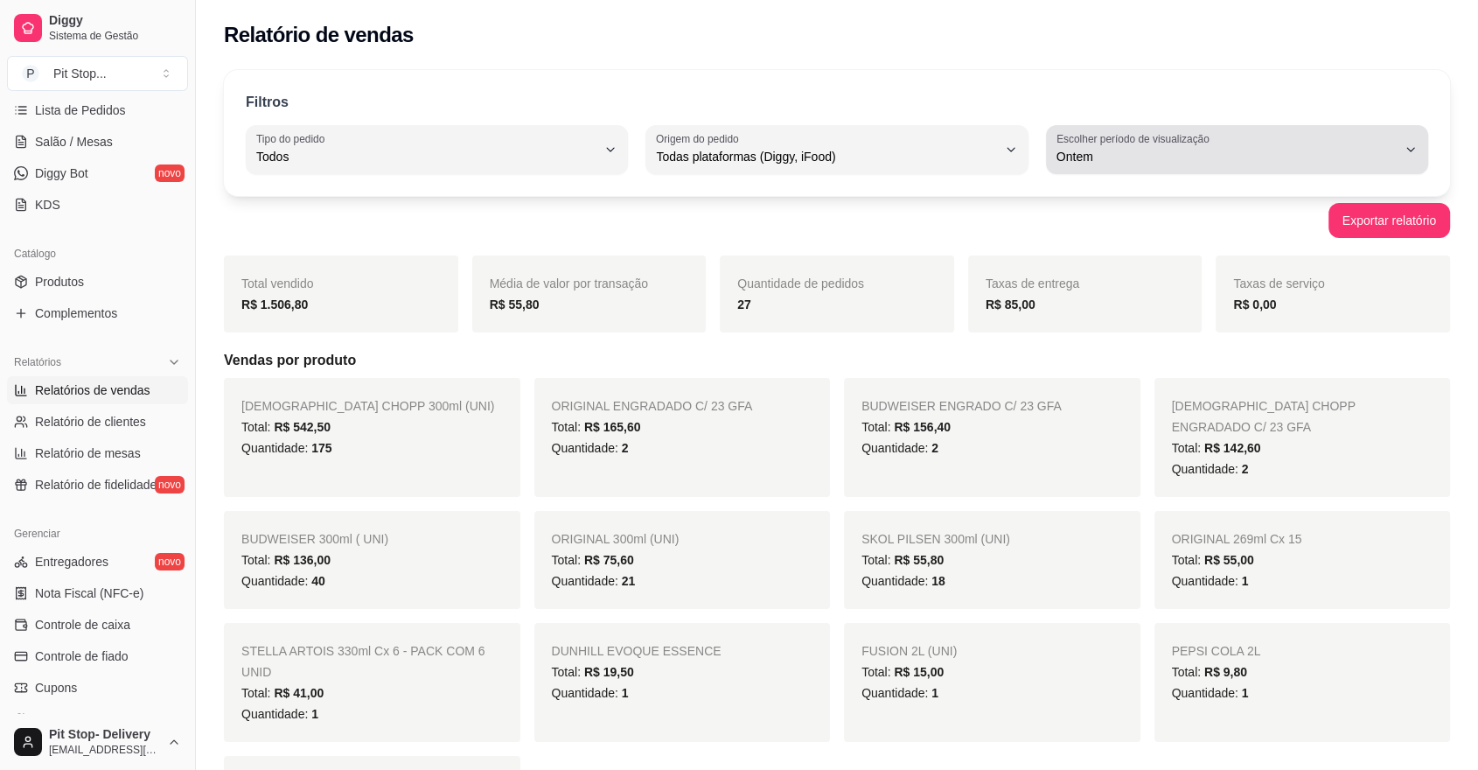
click at [1191, 126] on button "Escolher período de visualização Ontem" at bounding box center [1237, 149] width 382 height 49
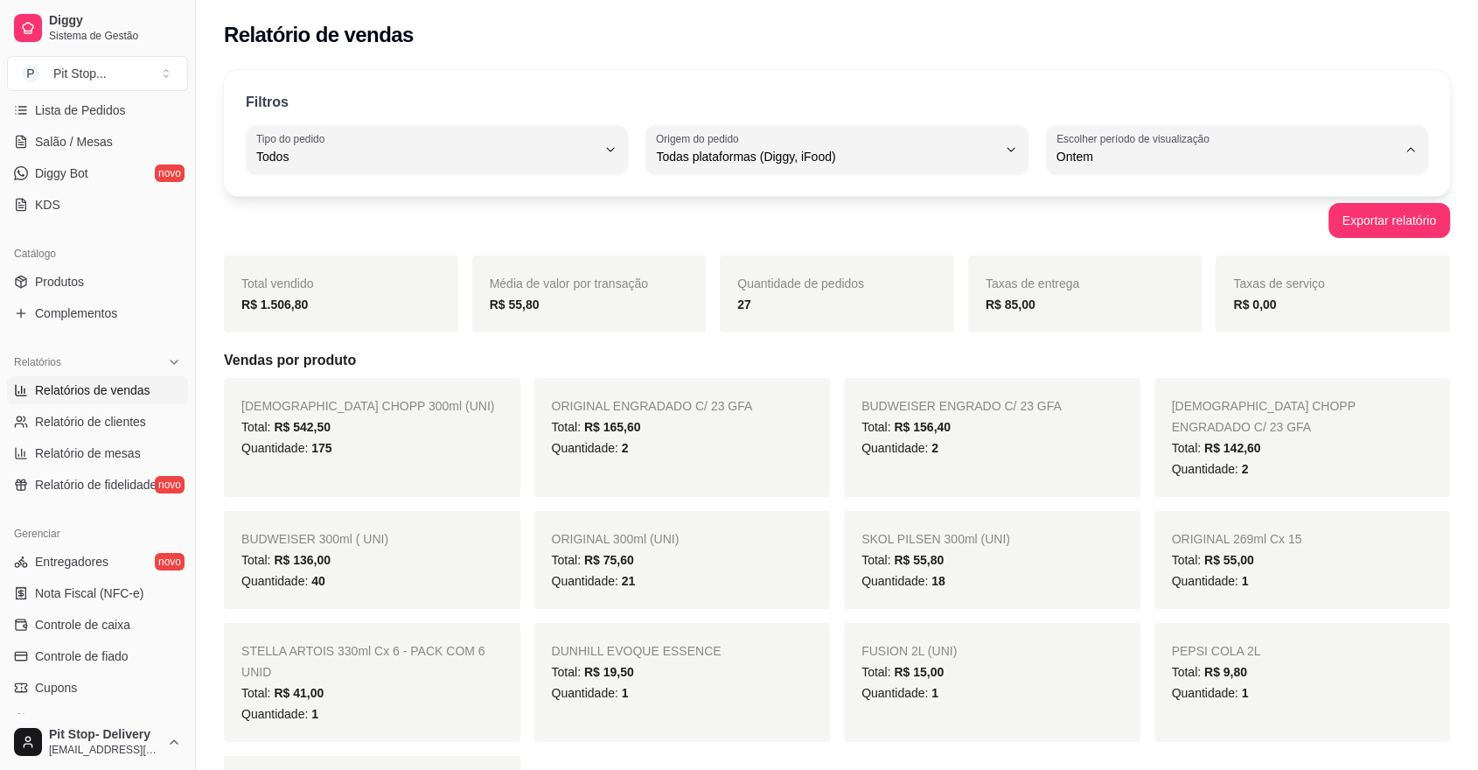
click at [1159, 263] on span "7 dias" at bounding box center [1229, 255] width 324 height 17
type input "7"
select select "7"
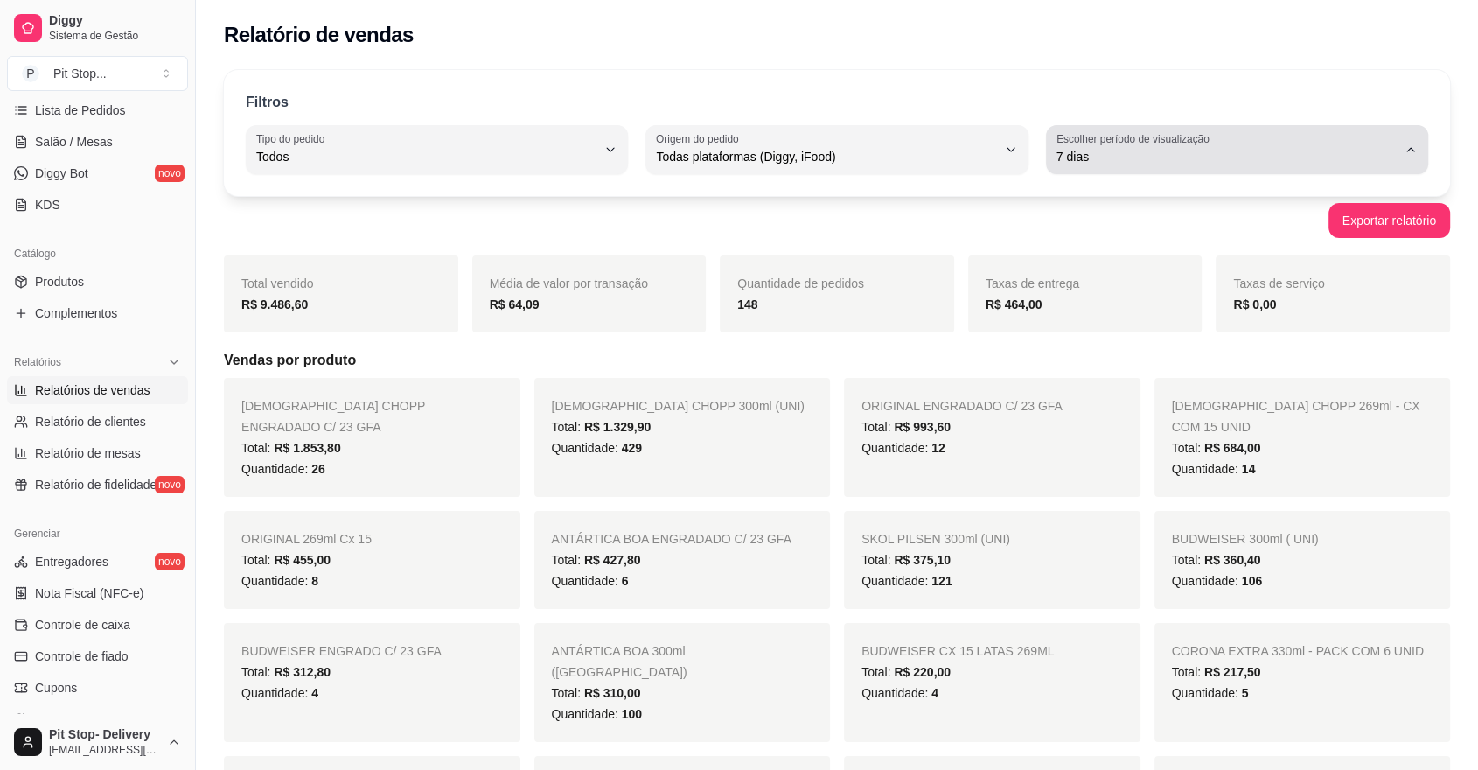
click at [1216, 169] on button "Escolher período de visualização 7 dias" at bounding box center [1237, 149] width 382 height 49
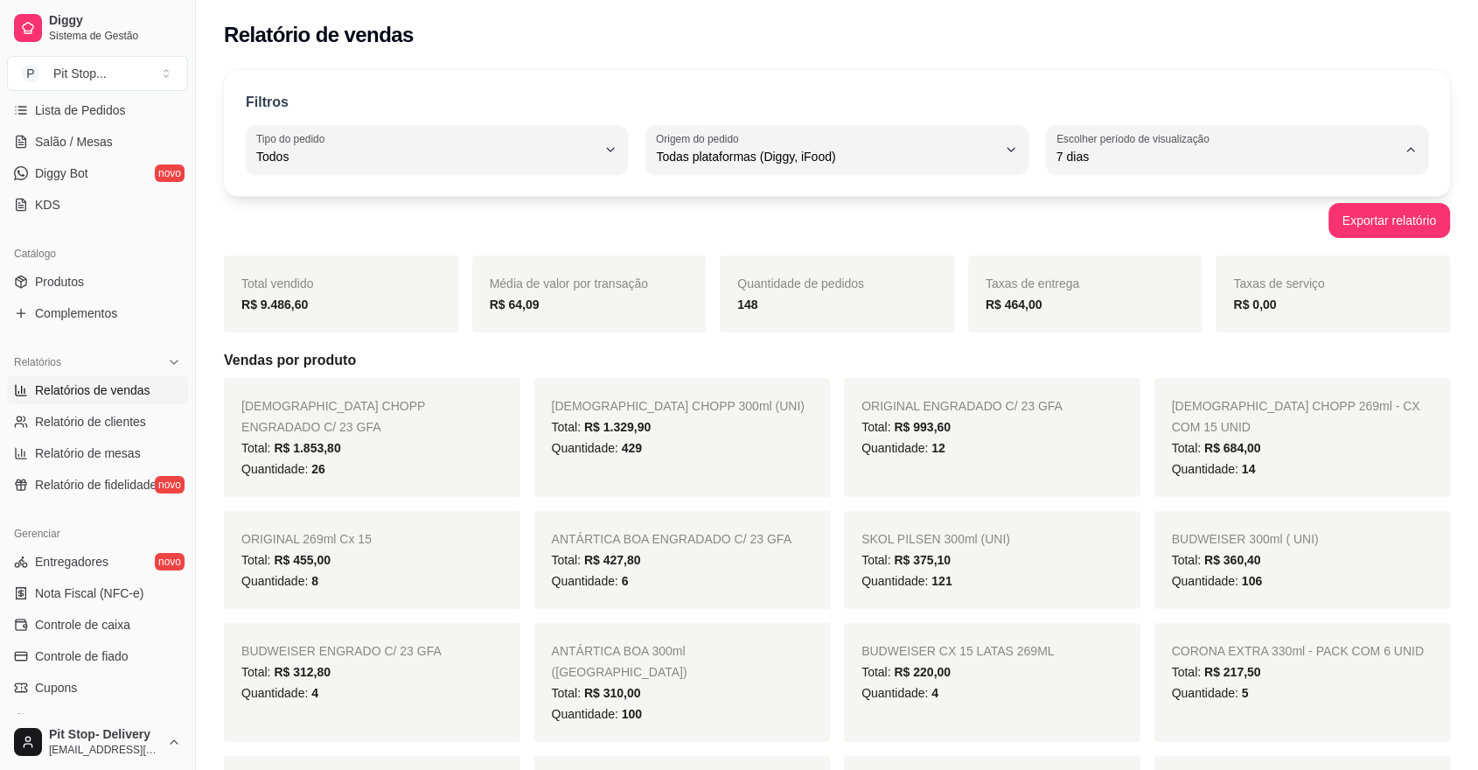
click at [1187, 199] on span "Hoje" at bounding box center [1229, 197] width 324 height 17
type input "0"
select select "0"
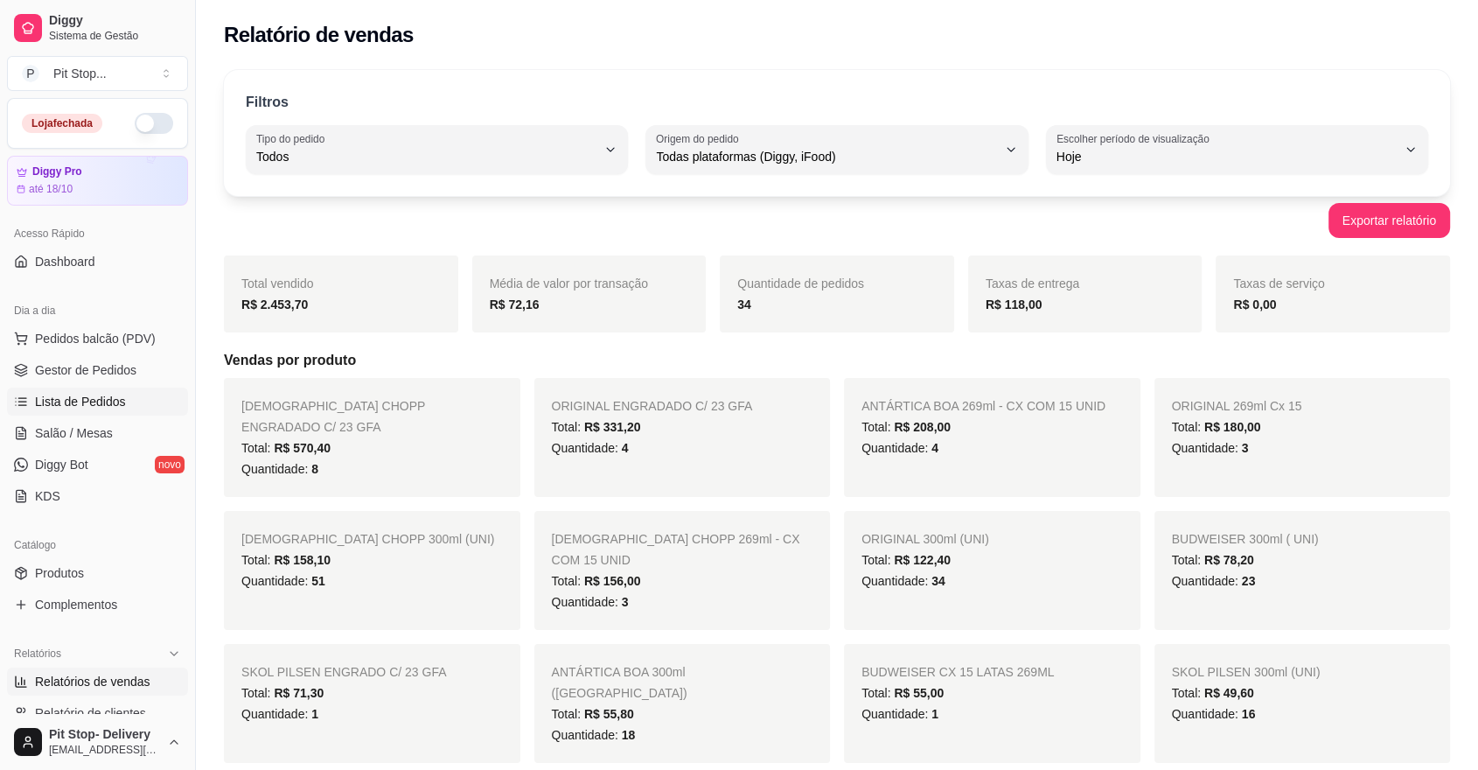
click at [121, 402] on span "Lista de Pedidos" at bounding box center [80, 401] width 91 height 17
